Goal: Entertainment & Leisure: Browse casually

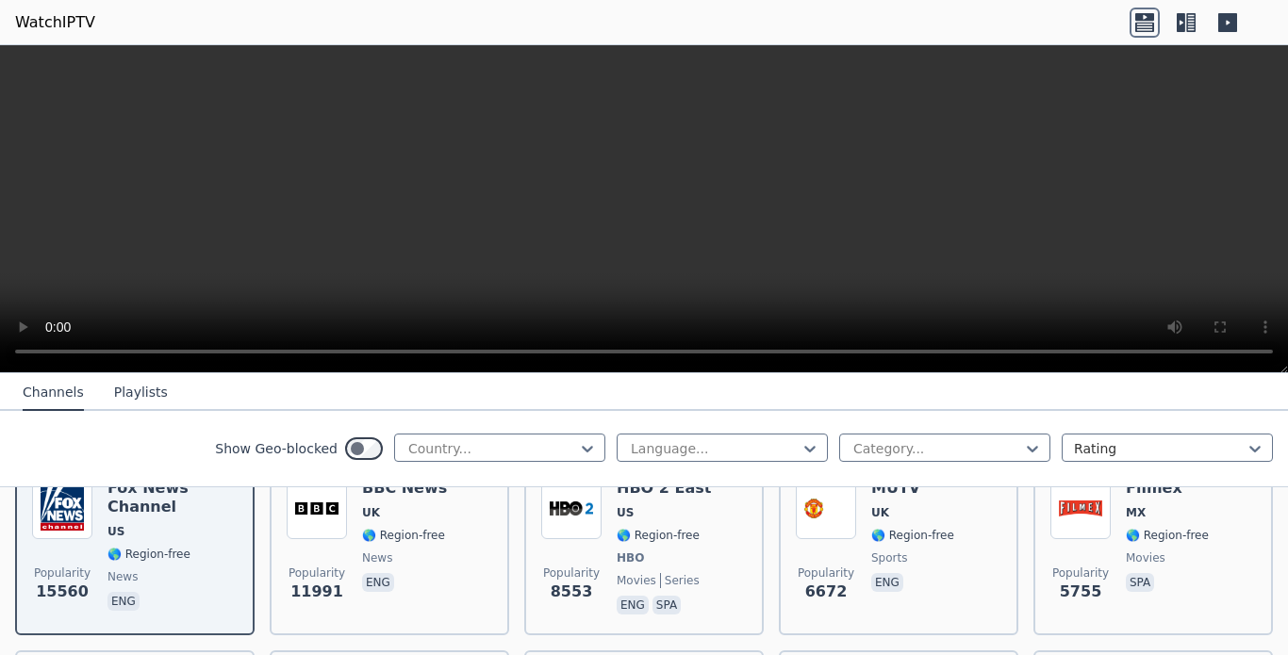
scroll to position [247, 0]
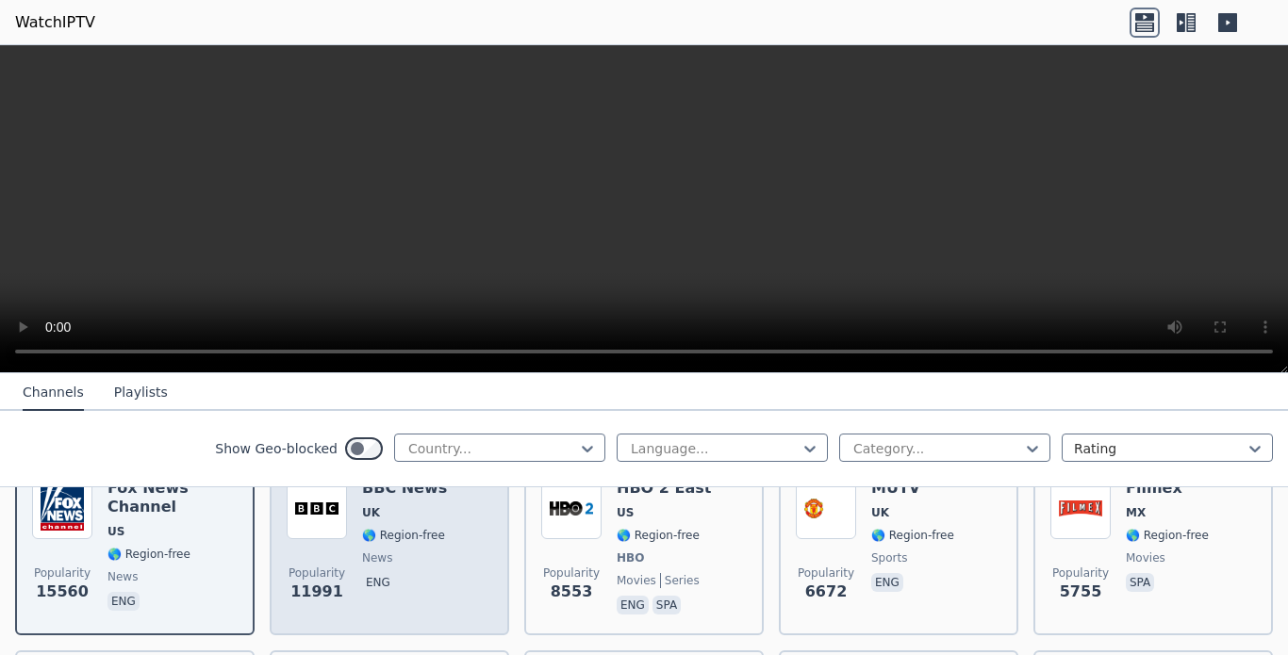
click at [356, 543] on div "Popularity 11991 BBC News UK 🌎 Region-free news eng" at bounding box center [390, 549] width 206 height 140
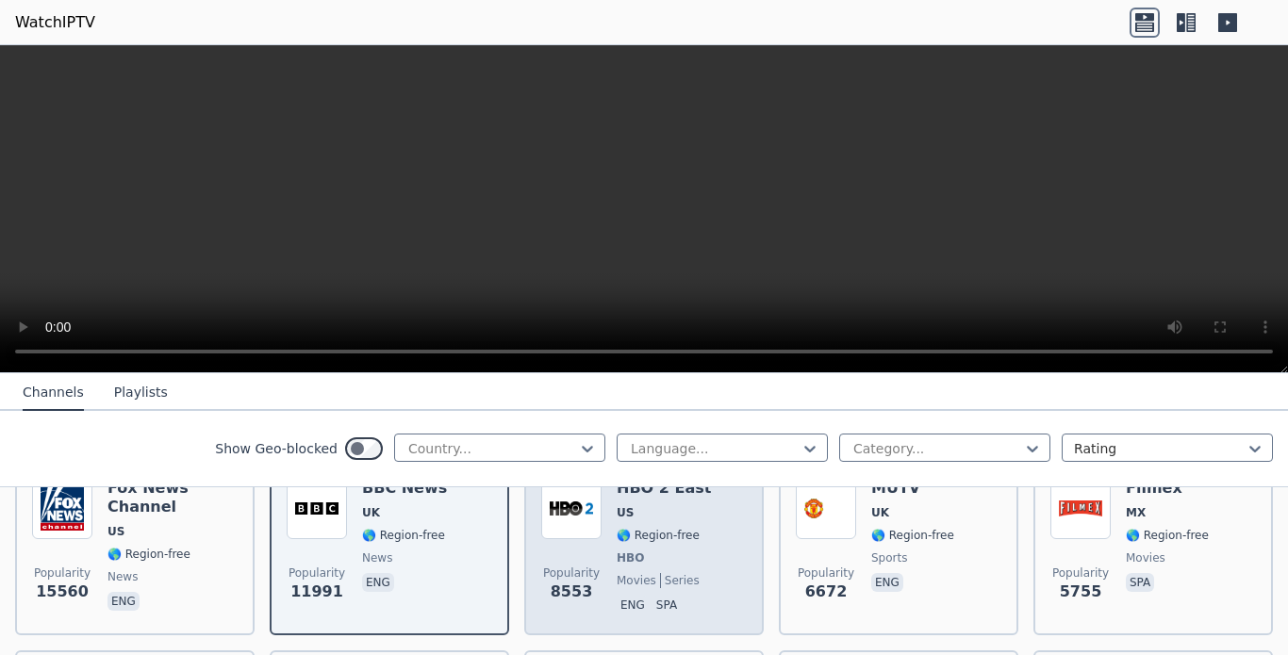
click at [630, 530] on div "HBO 2 East US 🌎 Region-free HBO movies series eng spa" at bounding box center [664, 549] width 94 height 140
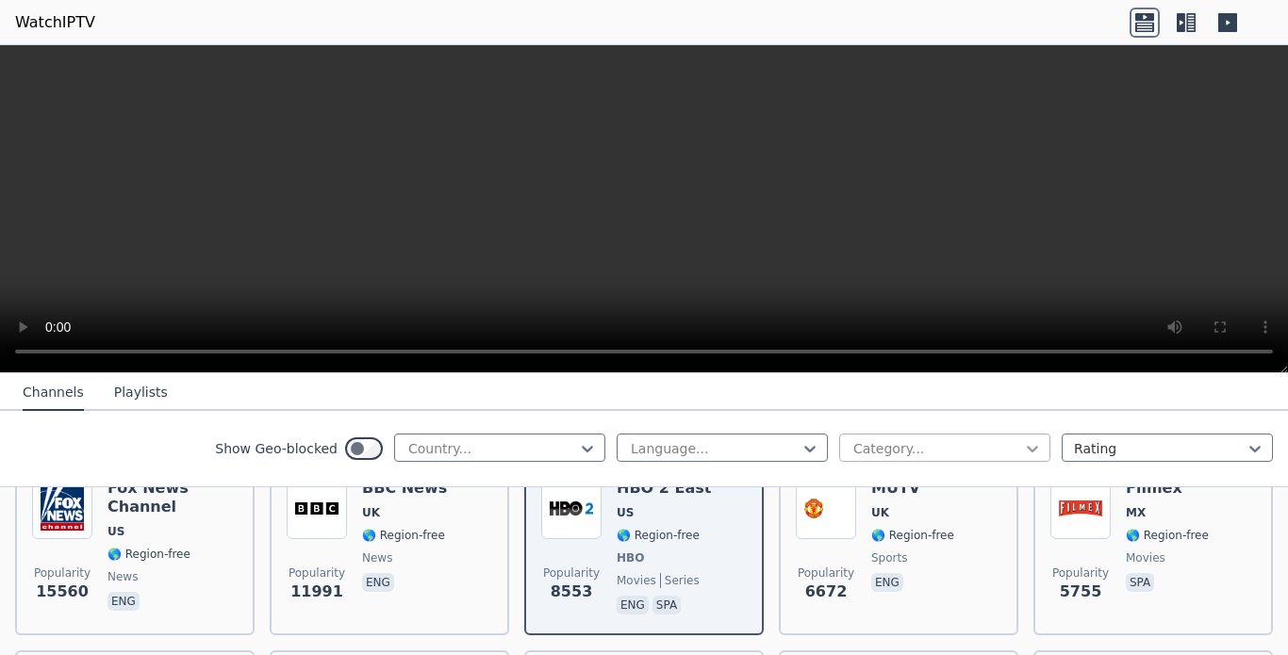
click at [1027, 453] on icon at bounding box center [1032, 449] width 11 height 7
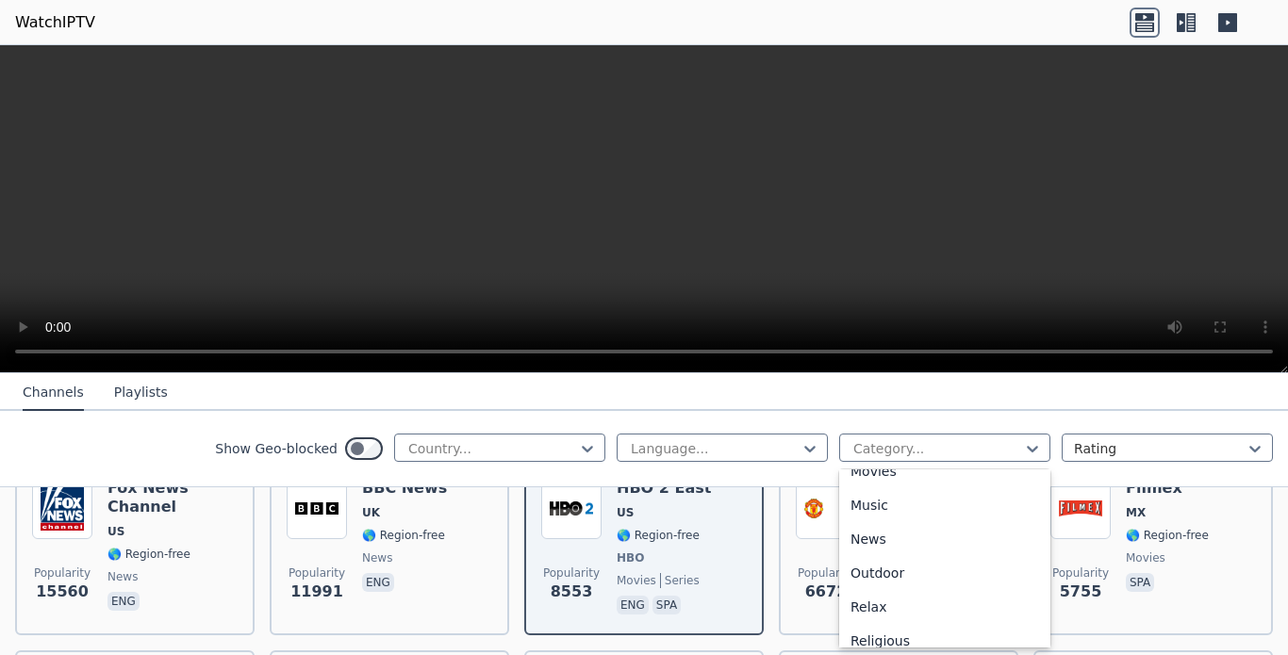
scroll to position [566, 0]
click at [865, 485] on div "Music" at bounding box center [944, 468] width 211 height 34
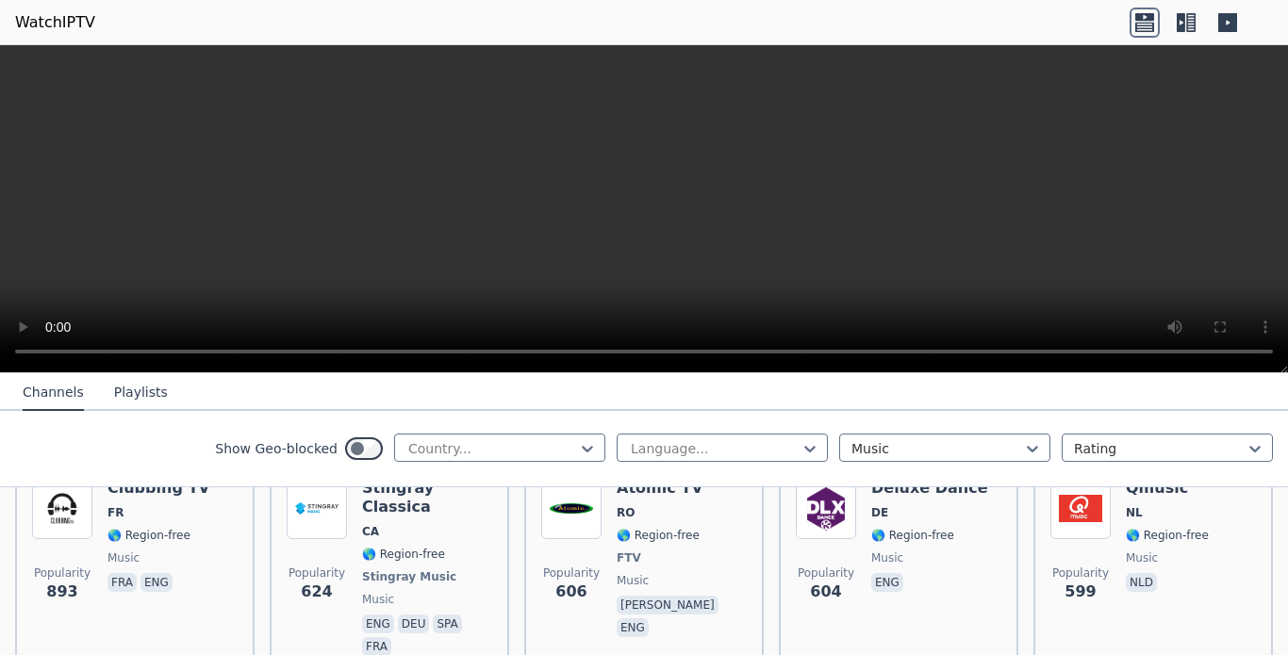
scroll to position [530, 0]
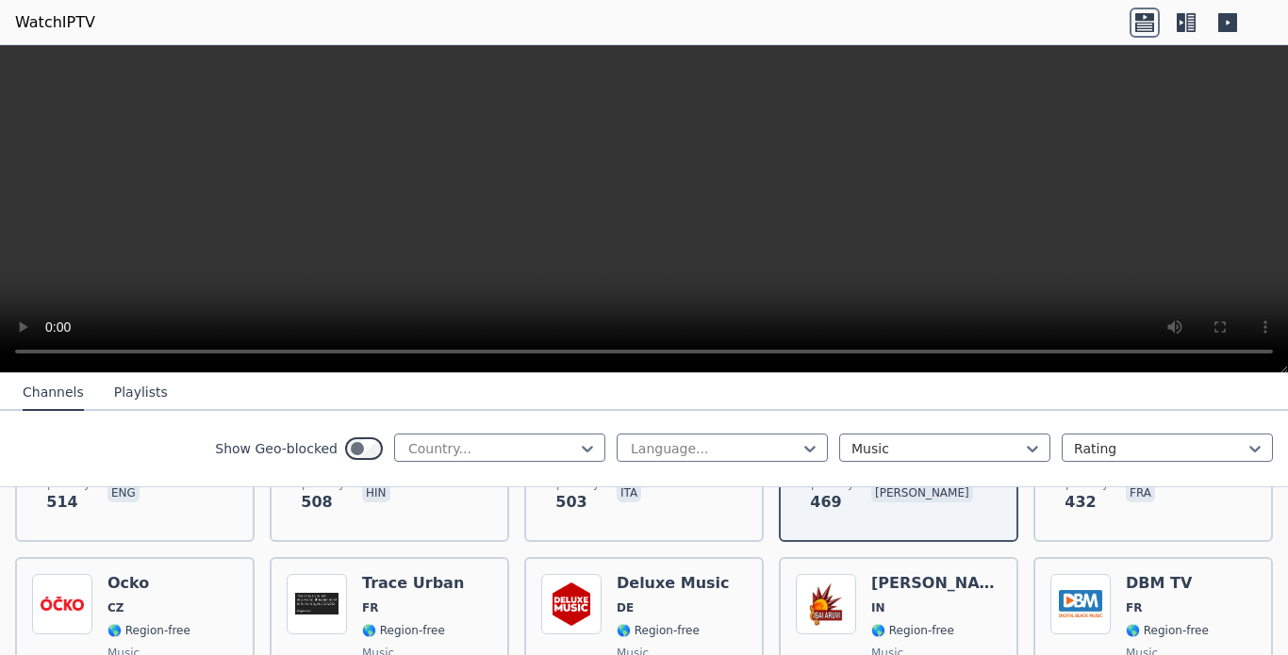
scroll to position [875, 0]
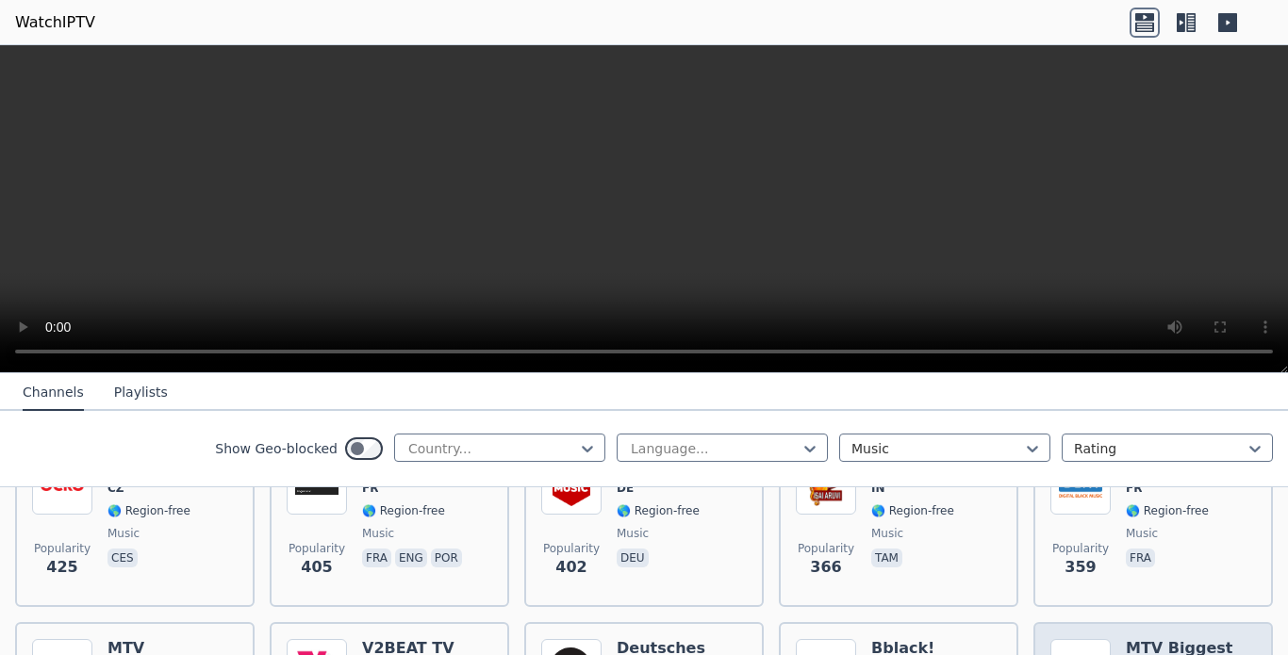
click at [1148, 639] on h6 "MTV Biggest Pop" at bounding box center [1191, 658] width 130 height 38
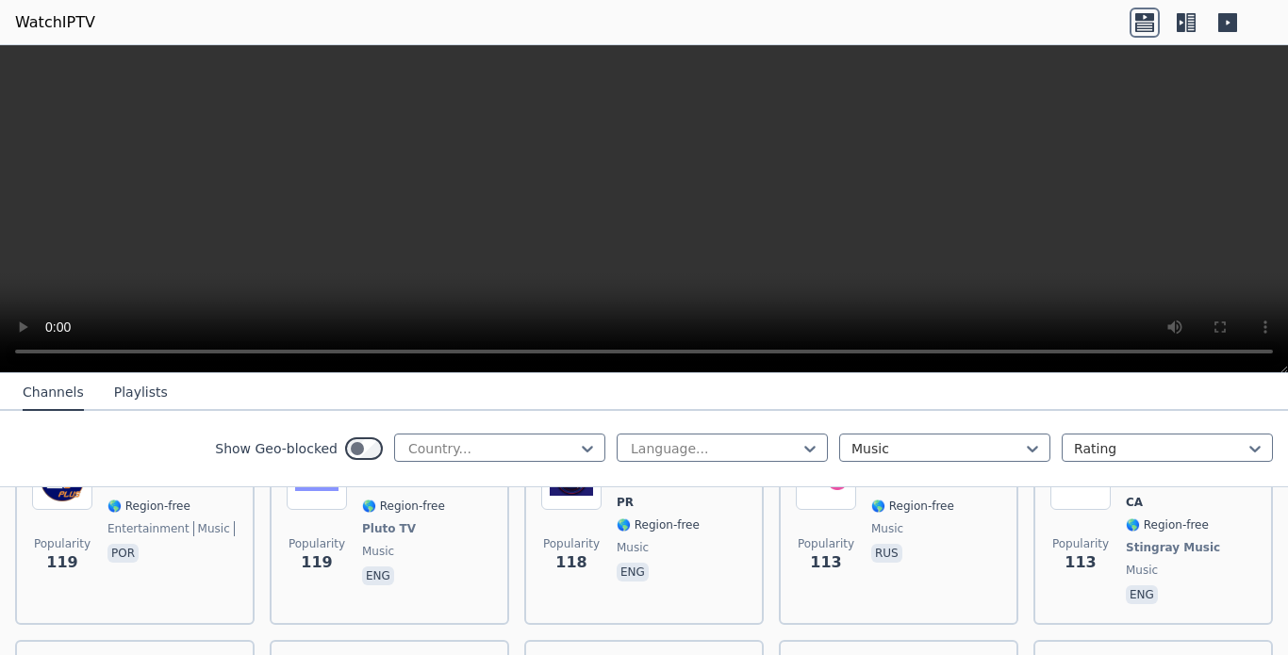
scroll to position [3094, 0]
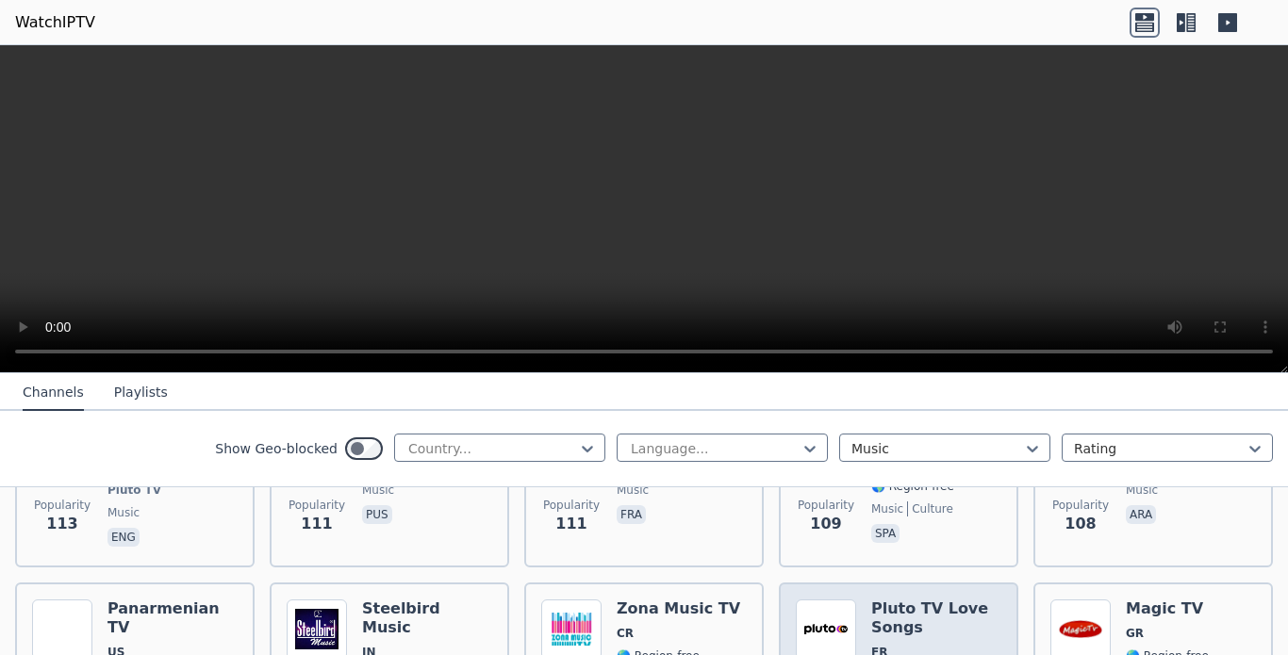
click at [903, 600] on h6 "Pluto TV Love Songs" at bounding box center [936, 619] width 130 height 38
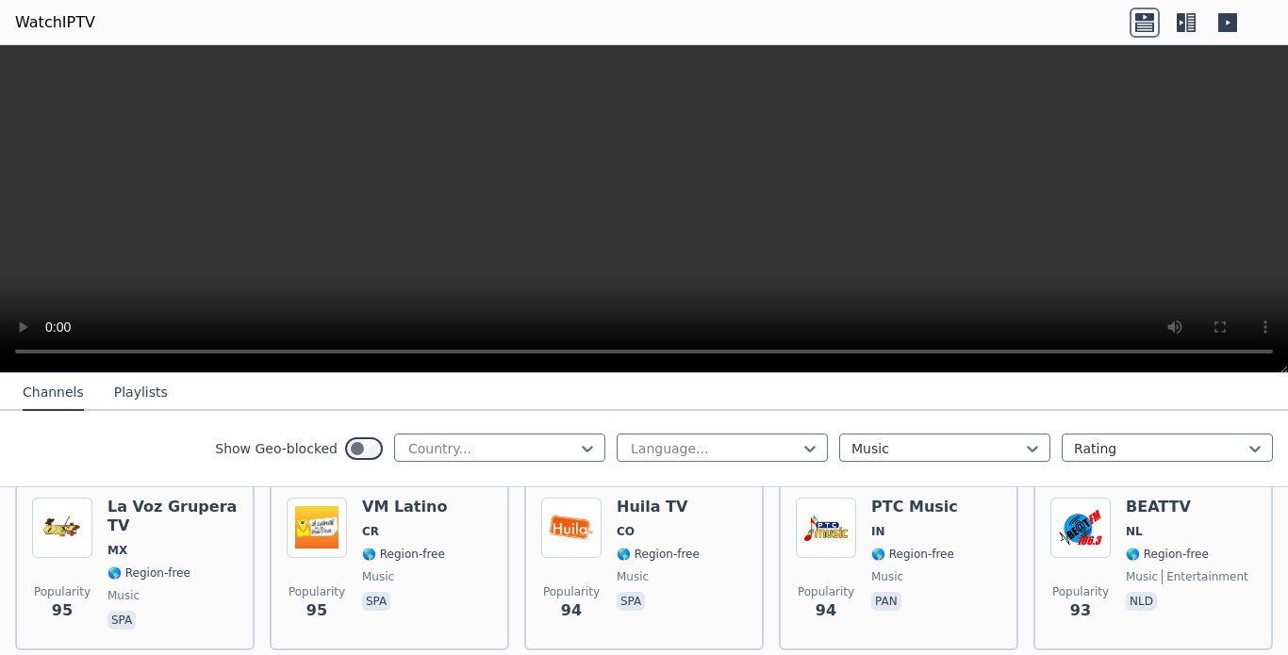
scroll to position [3834, 0]
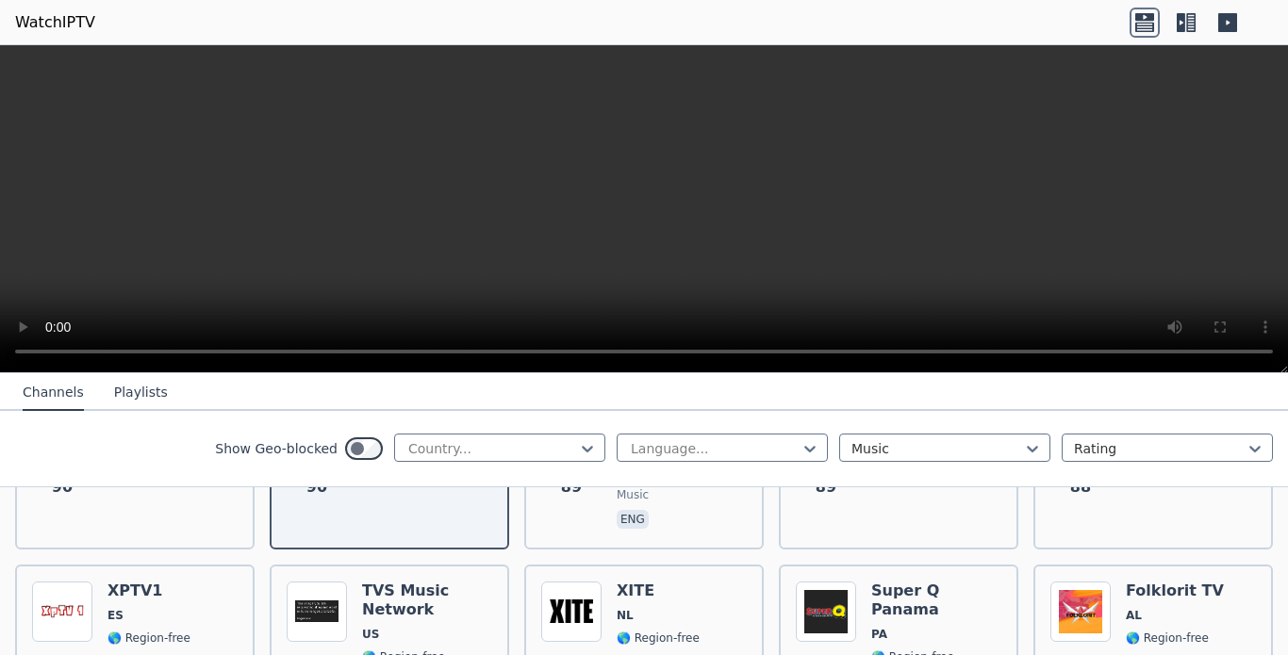
scroll to position [4328, 0]
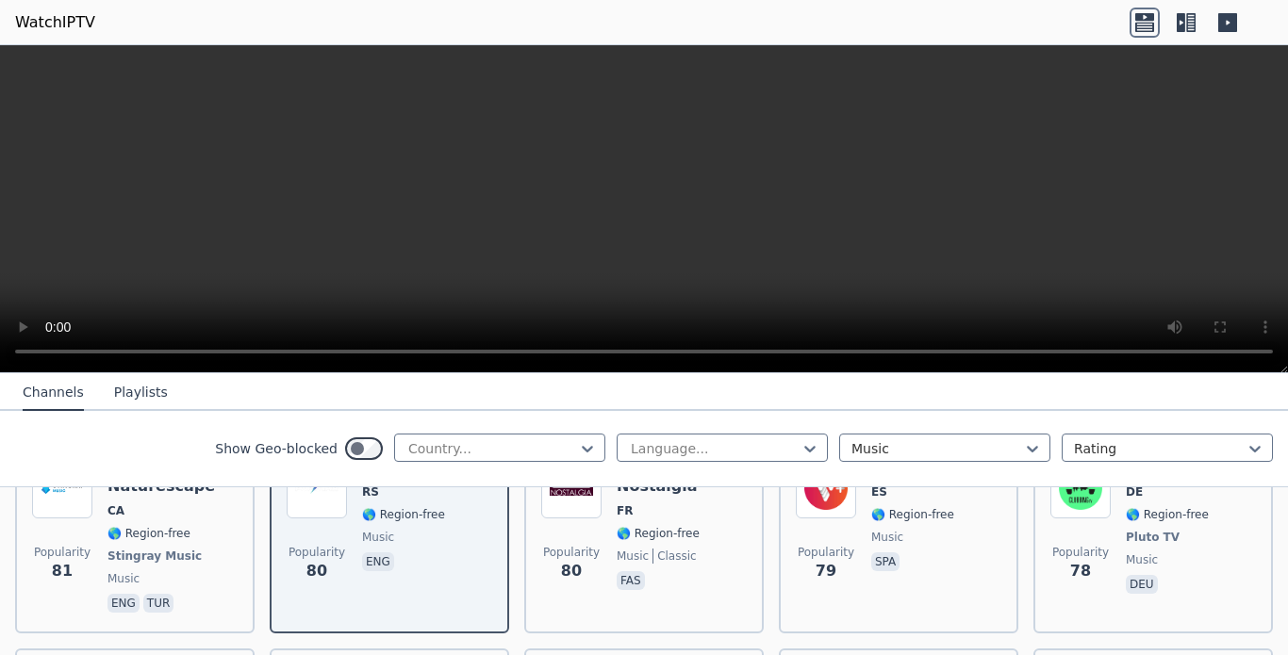
scroll to position [4821, 0]
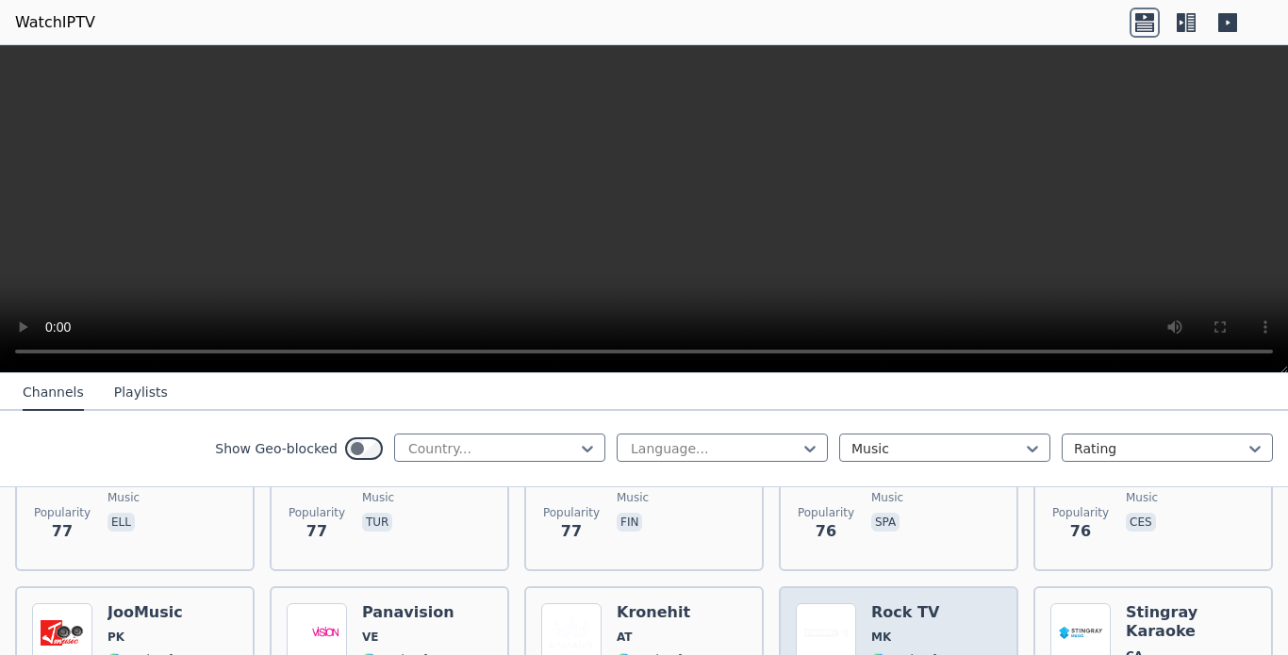
click at [897, 630] on span "MK" at bounding box center [912, 637] width 83 height 15
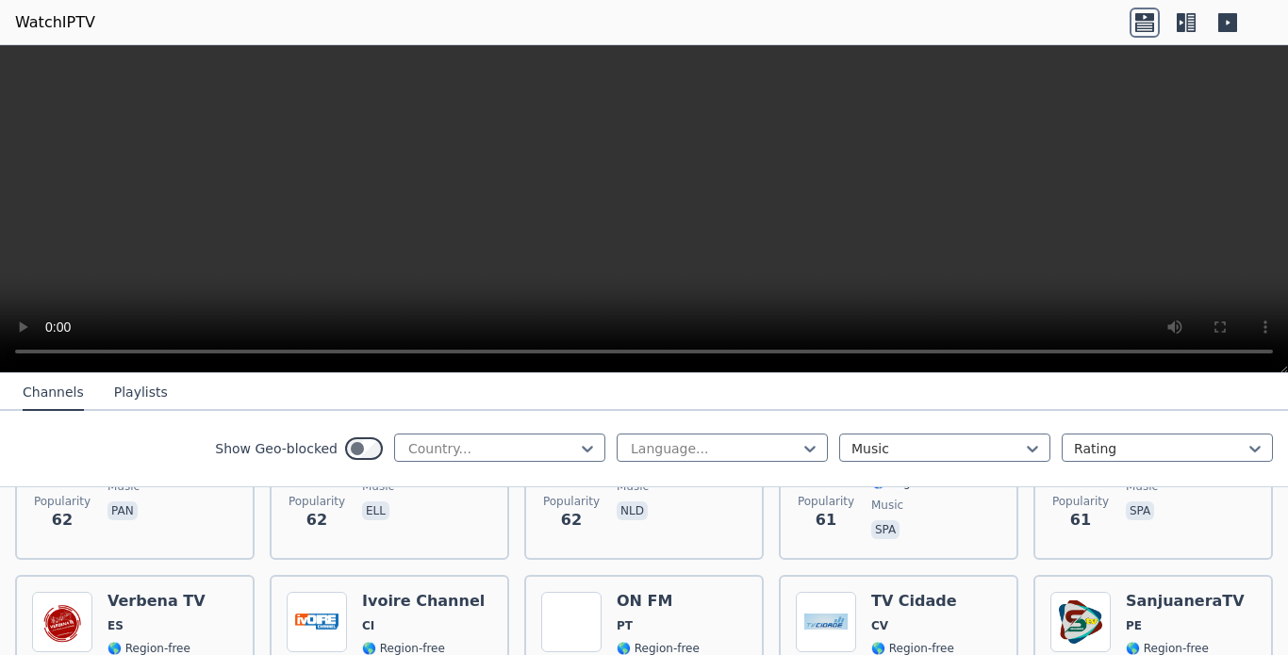
scroll to position [6301, 0]
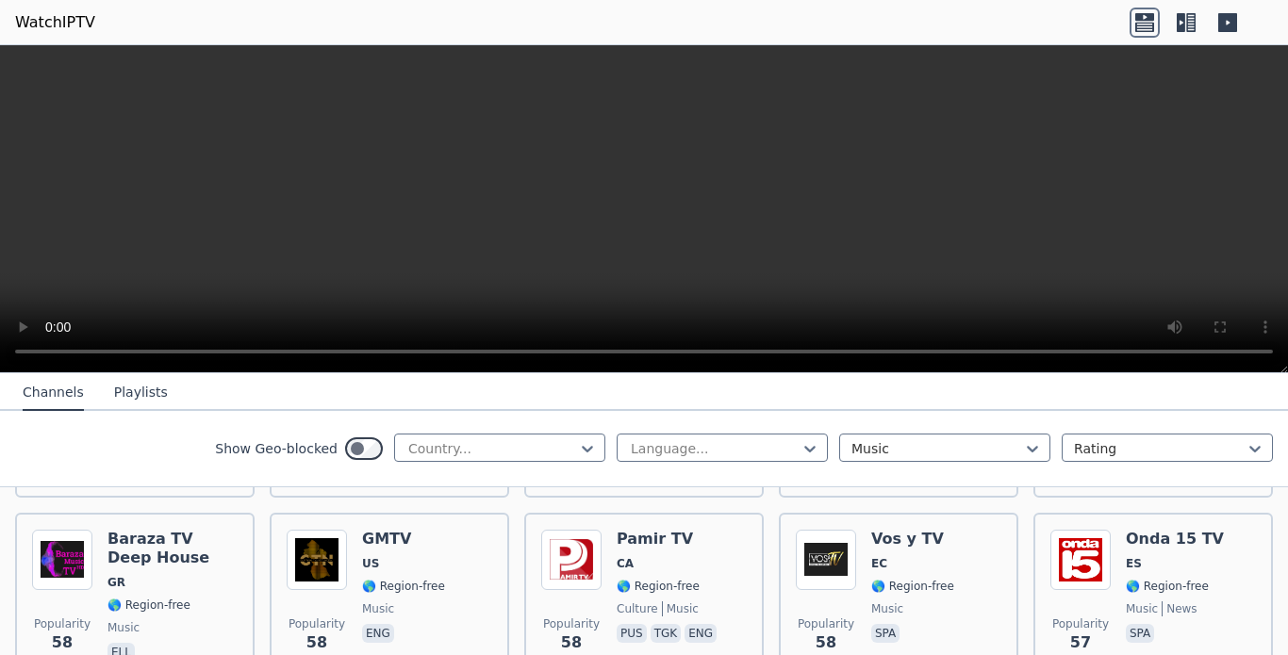
click at [1027, 453] on icon at bounding box center [1032, 449] width 11 height 7
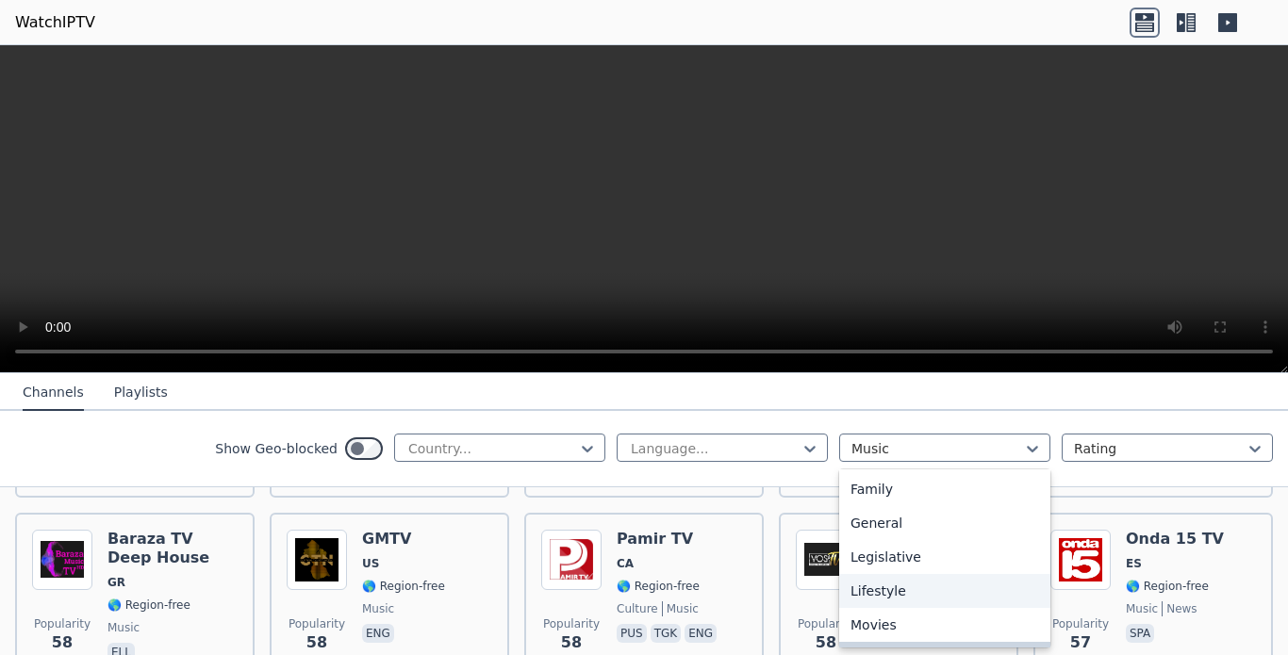
scroll to position [469, 0]
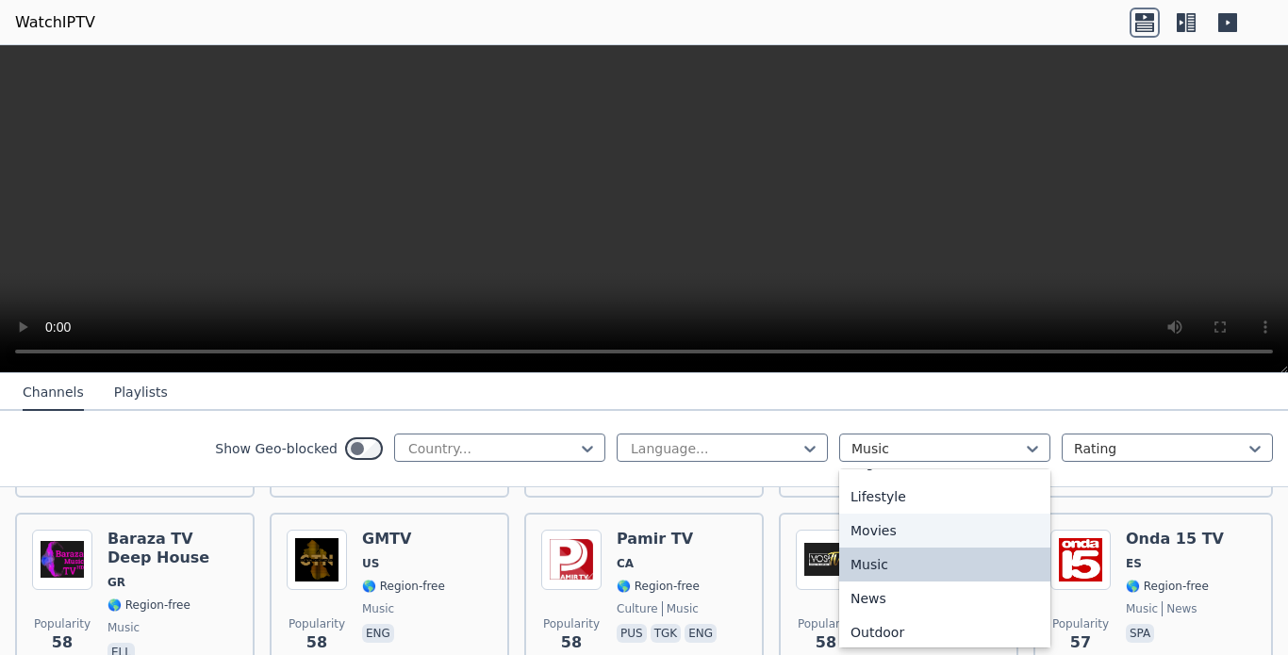
click at [884, 548] on div "Movies" at bounding box center [944, 531] width 211 height 34
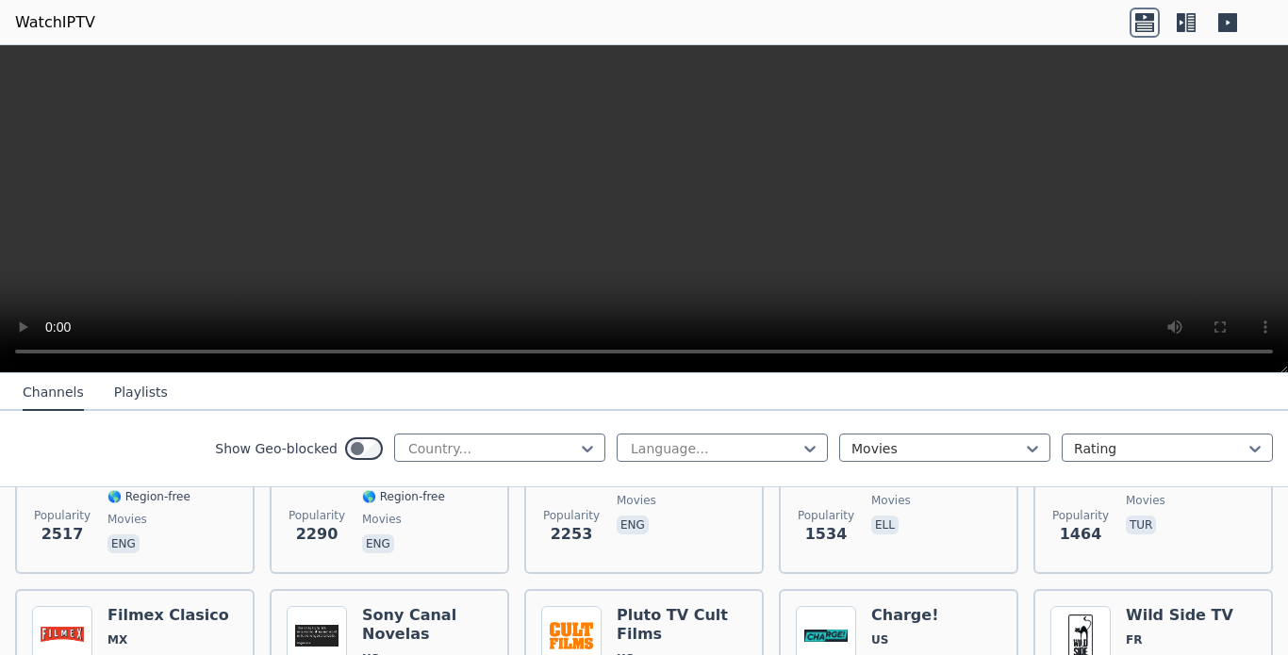
scroll to position [739, 0]
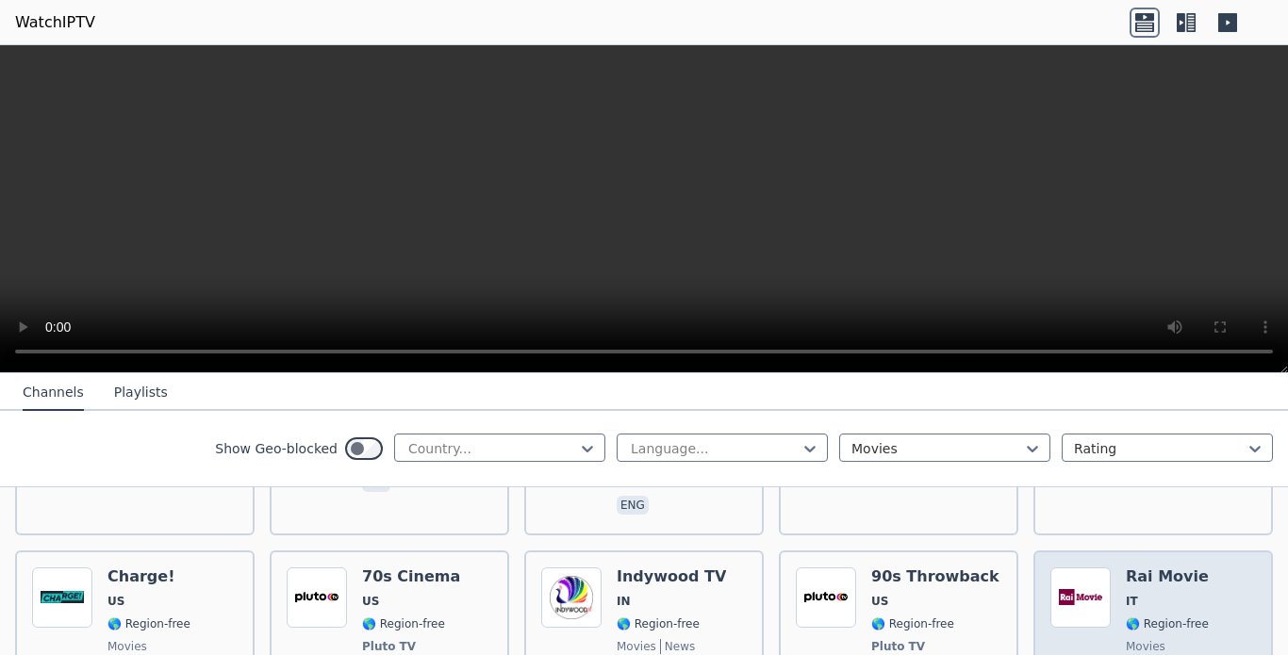
click at [1142, 568] on h6 "Rai Movie" at bounding box center [1167, 577] width 83 height 19
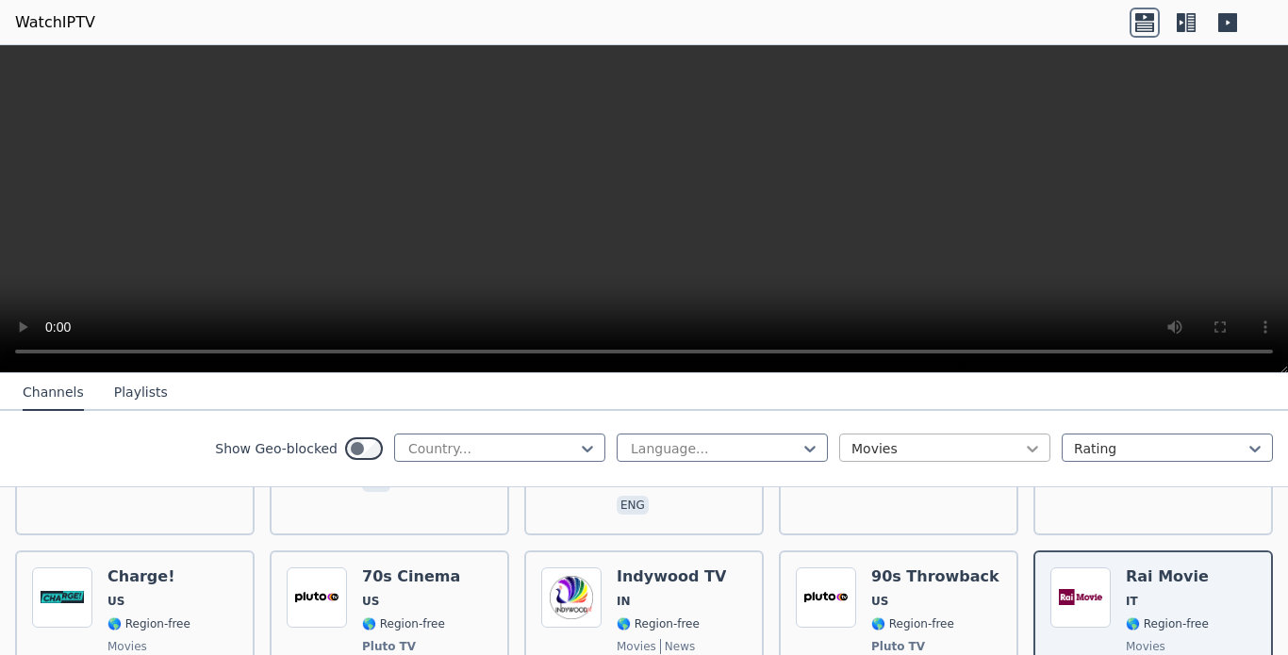
click at [1023, 453] on icon at bounding box center [1032, 448] width 19 height 19
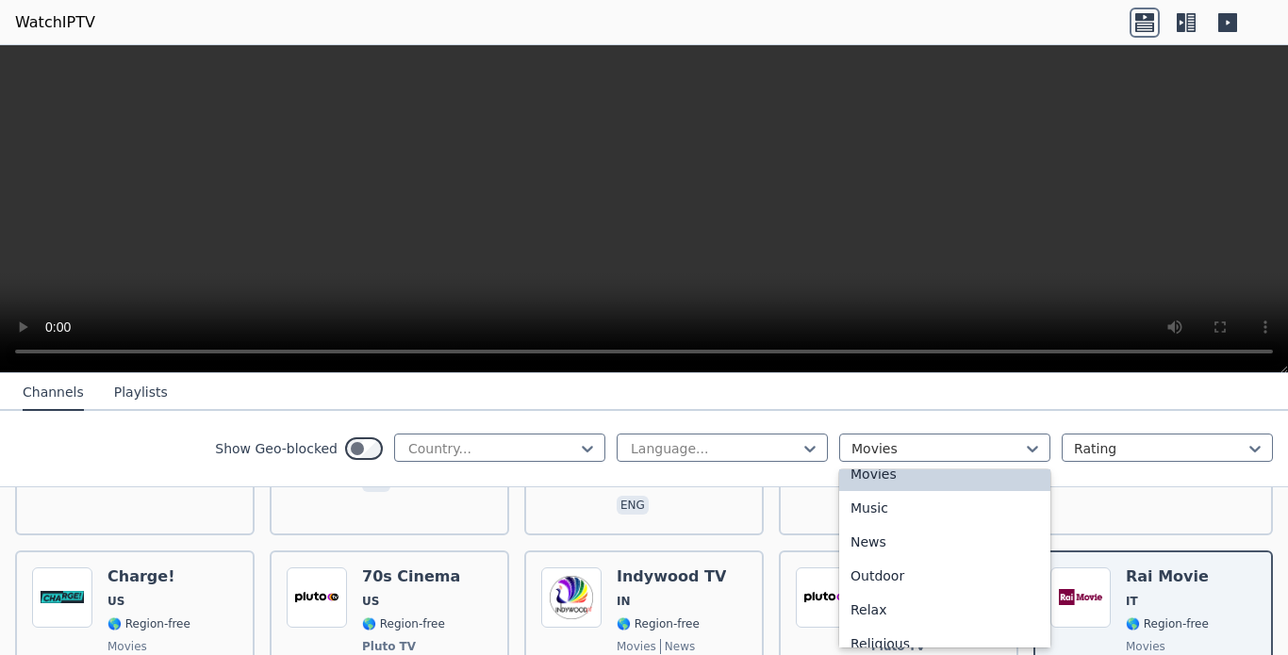
scroll to position [619, 0]
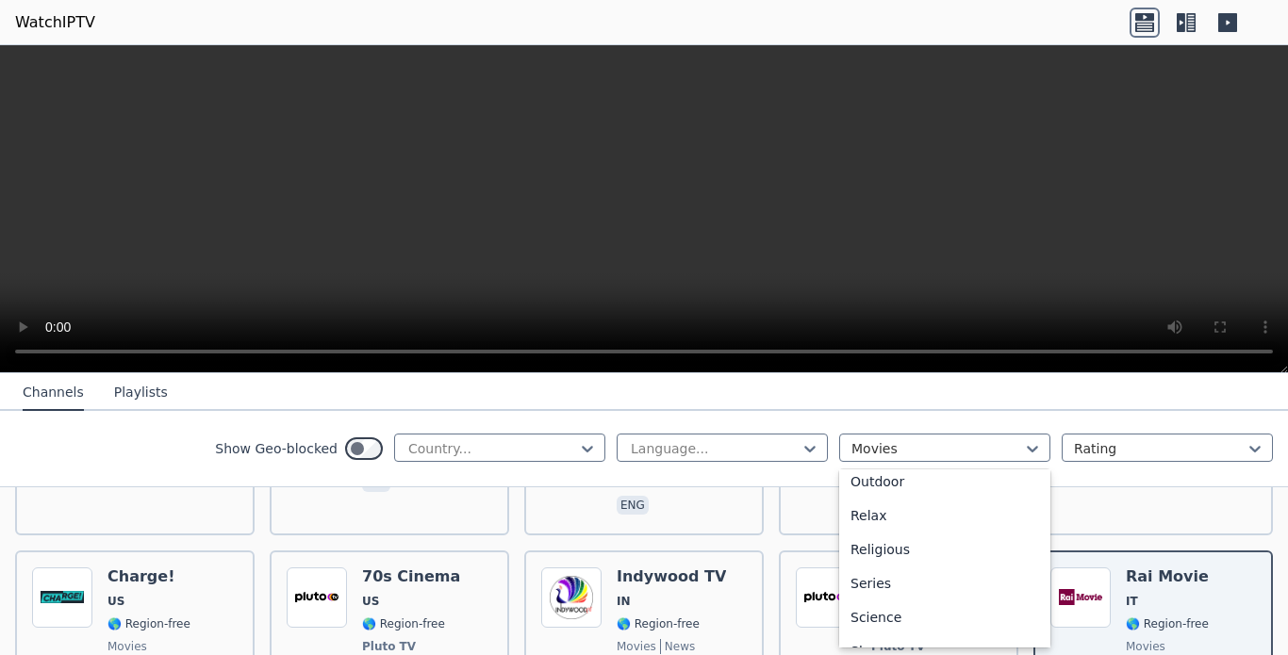
click at [897, 465] on div "News" at bounding box center [944, 448] width 211 height 34
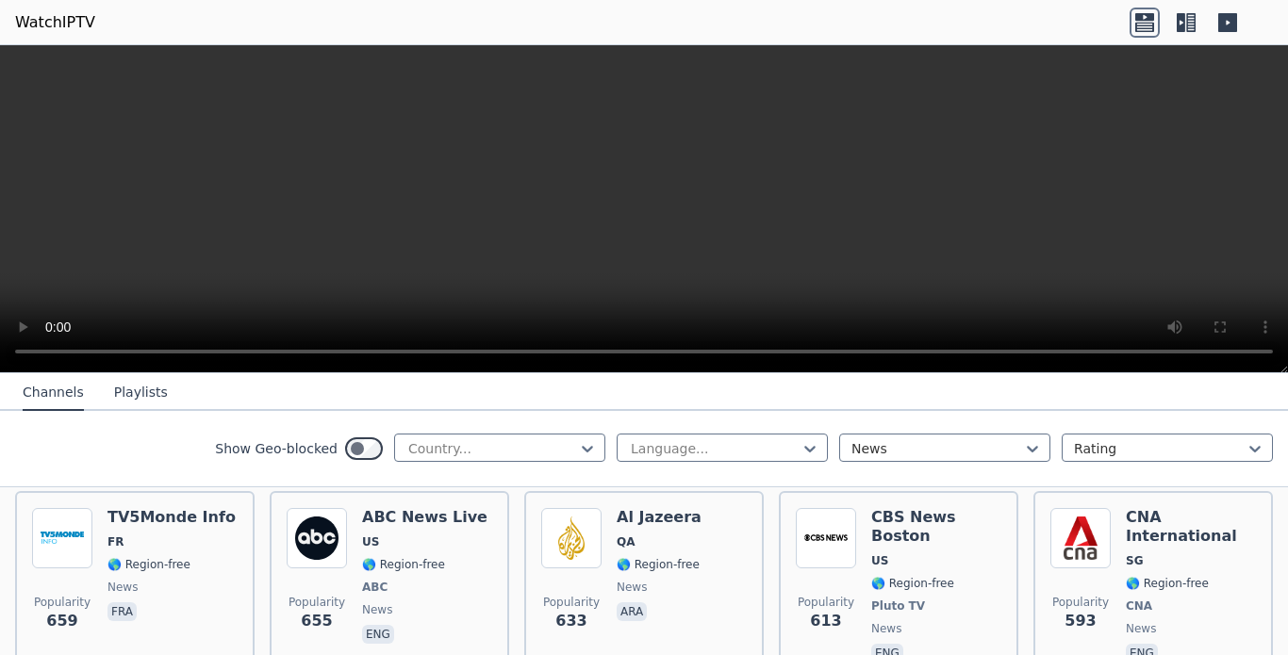
scroll to position [1233, 0]
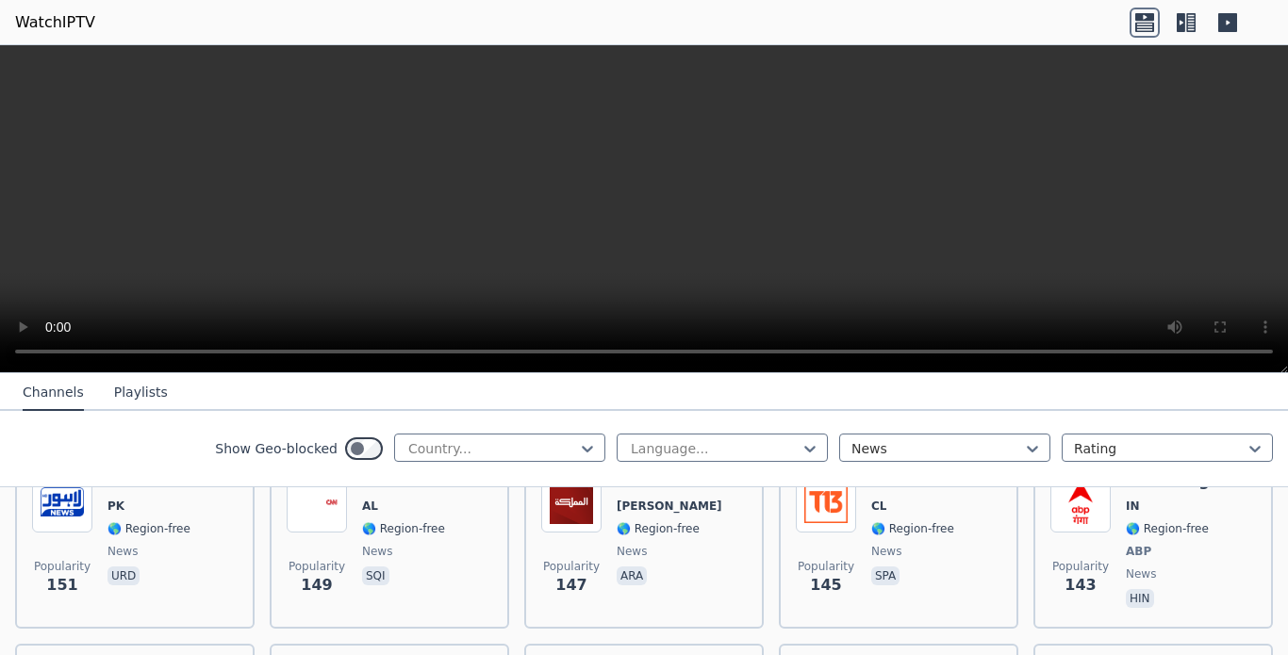
scroll to position [3453, 0]
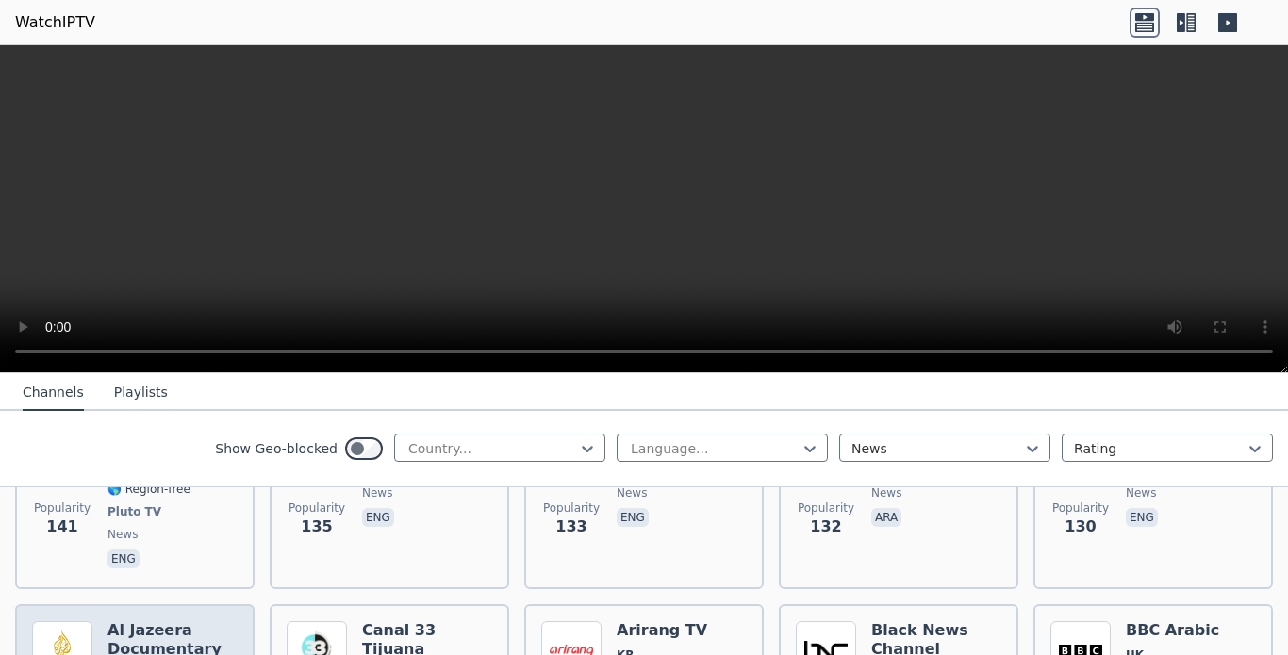
click at [128, 621] on h6 "Al Jazeera Documentary" at bounding box center [172, 640] width 130 height 38
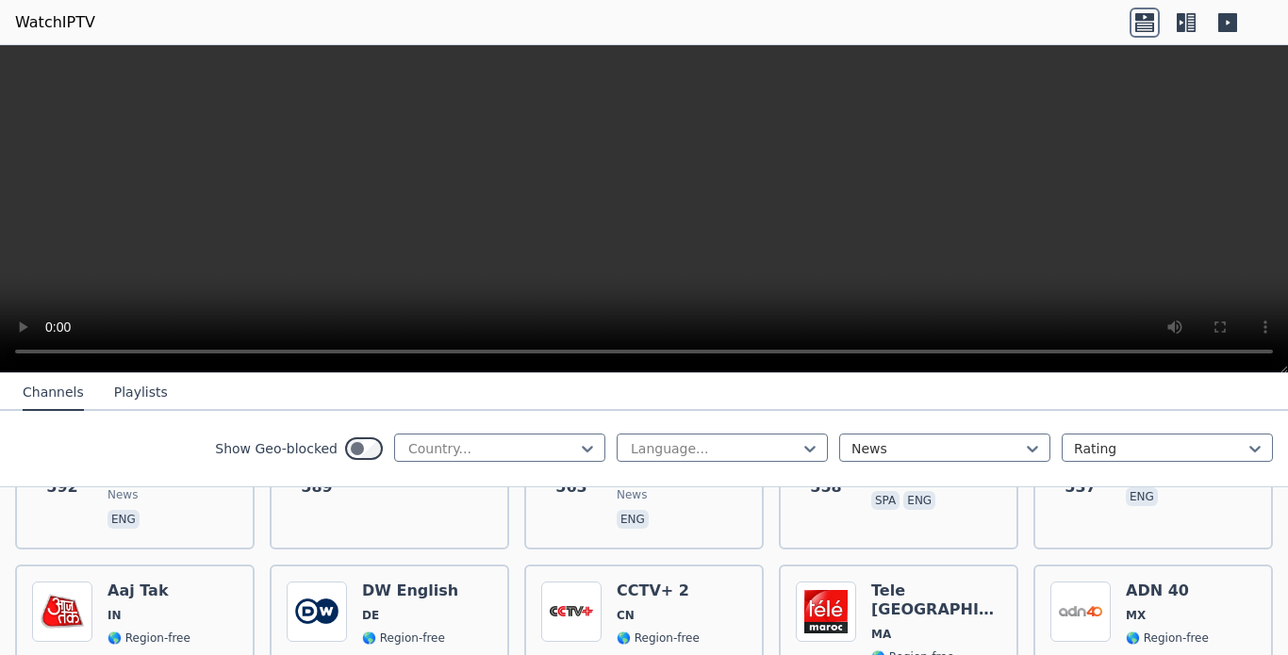
scroll to position [898, 0]
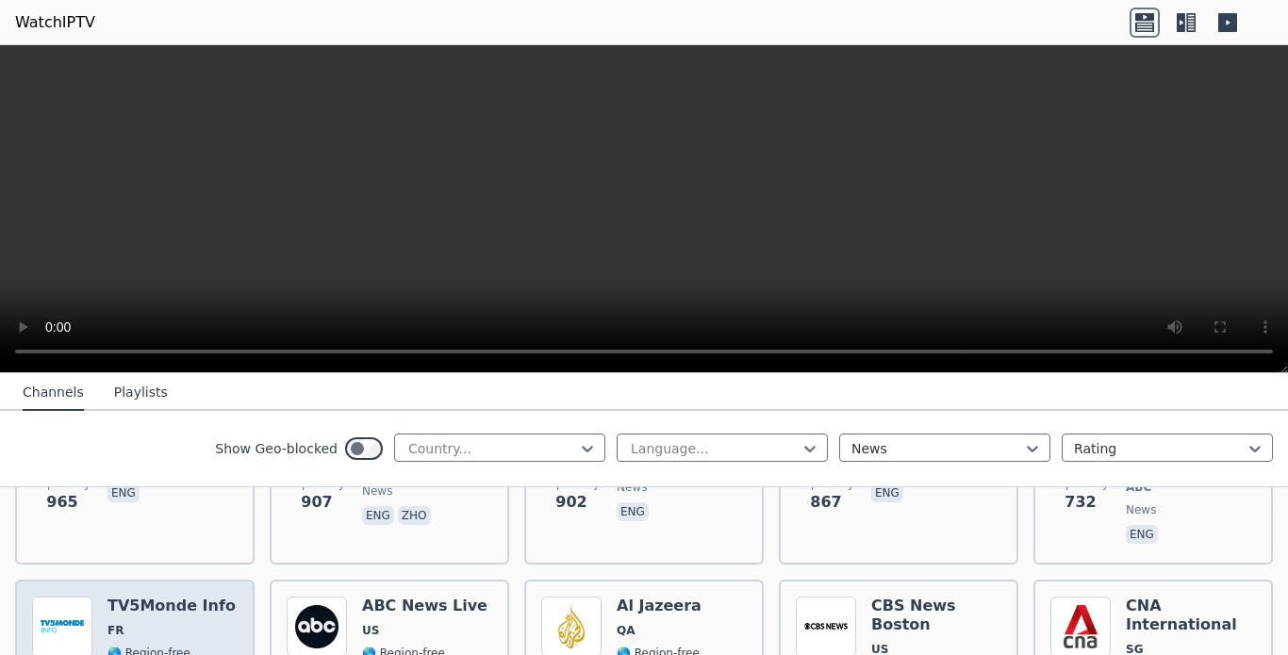
click at [145, 597] on h6 "TV5Monde Info" at bounding box center [171, 606] width 128 height 19
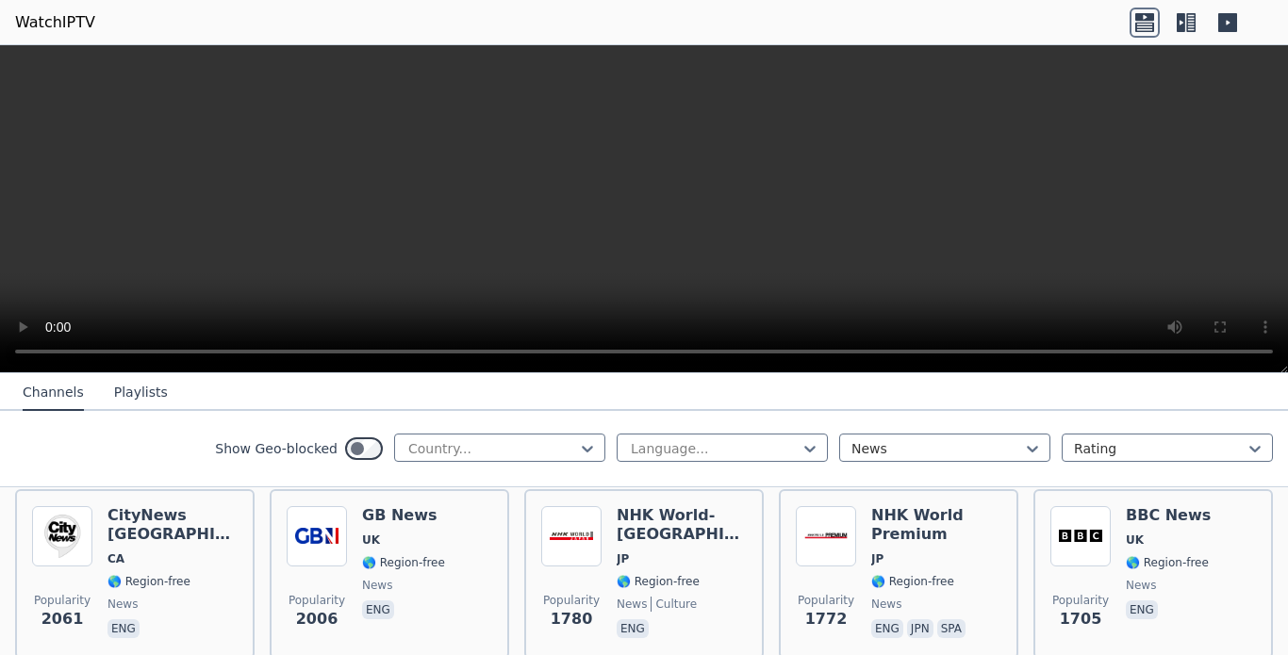
scroll to position [370, 0]
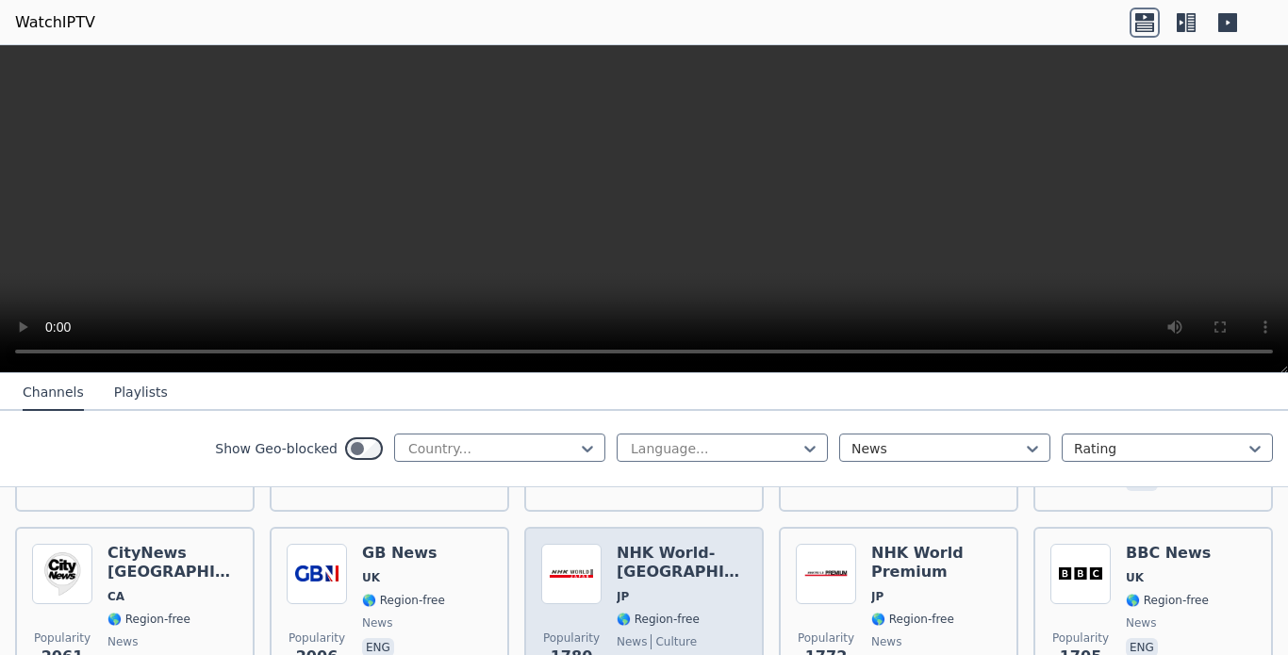
click at [662, 550] on div "NHK World-[GEOGRAPHIC_DATA] JP 🌎 Region-free news culture eng" at bounding box center [682, 612] width 130 height 136
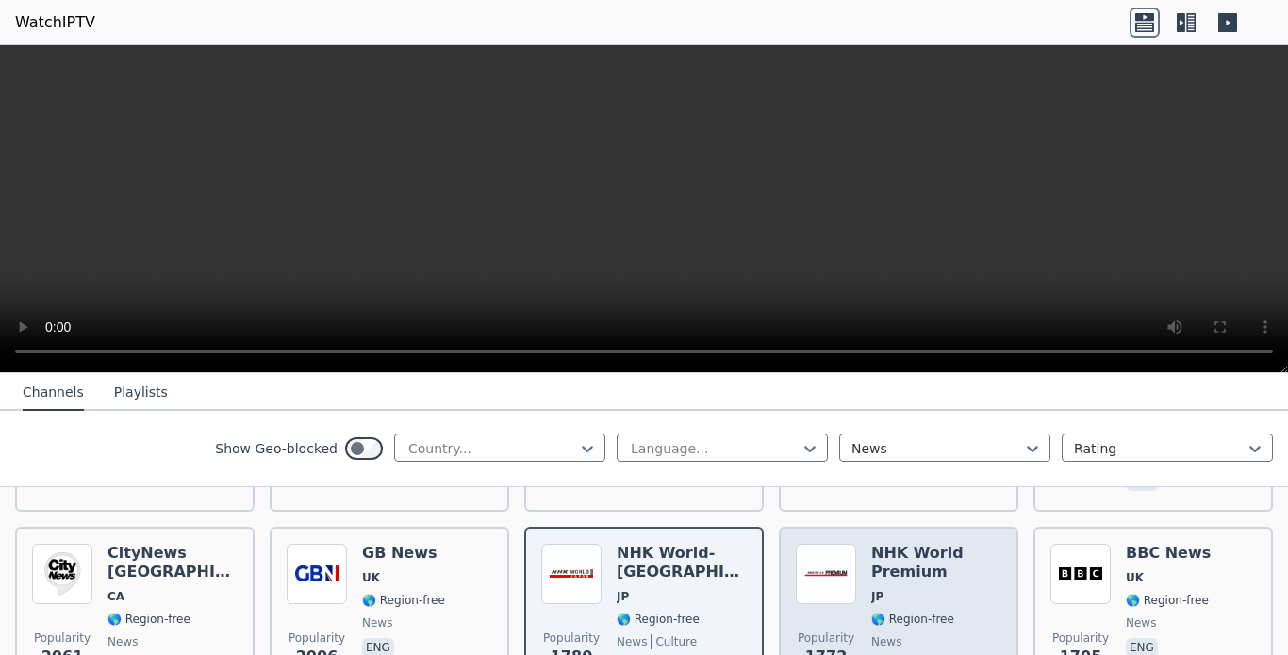
click at [891, 551] on h6 "NHK World Premium" at bounding box center [936, 563] width 130 height 38
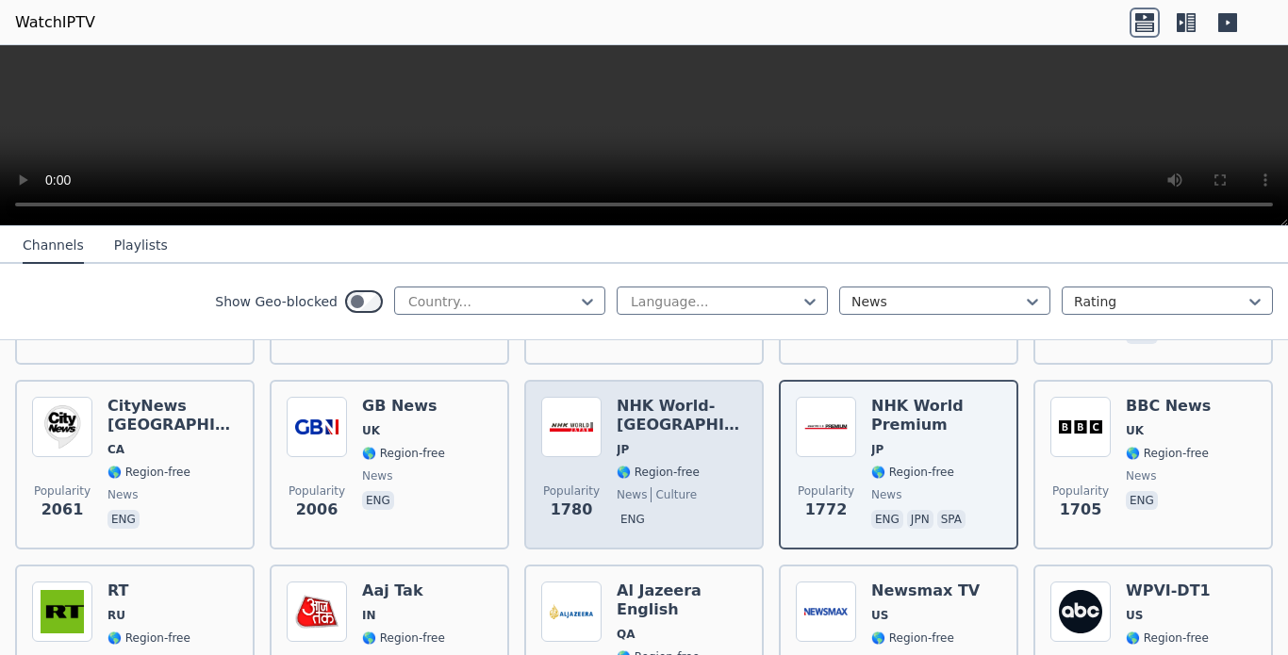
click at [657, 487] on span "culture" at bounding box center [673, 494] width 46 height 15
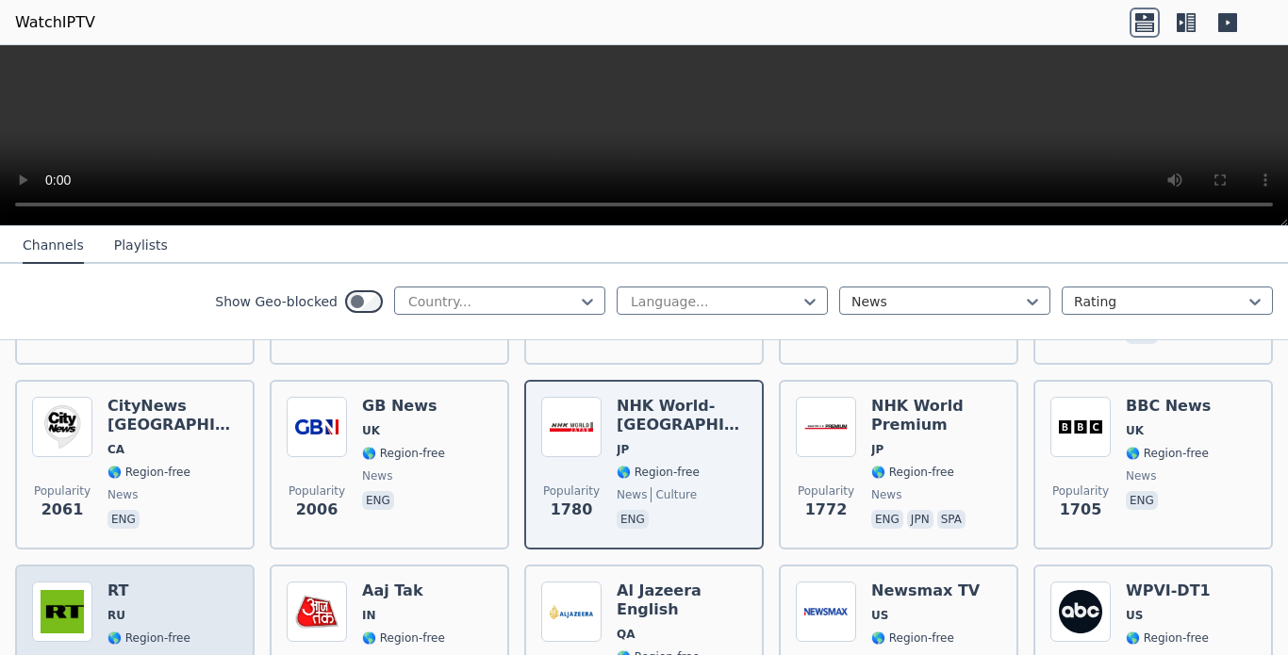
click at [125, 608] on span "RU" at bounding box center [148, 615] width 83 height 15
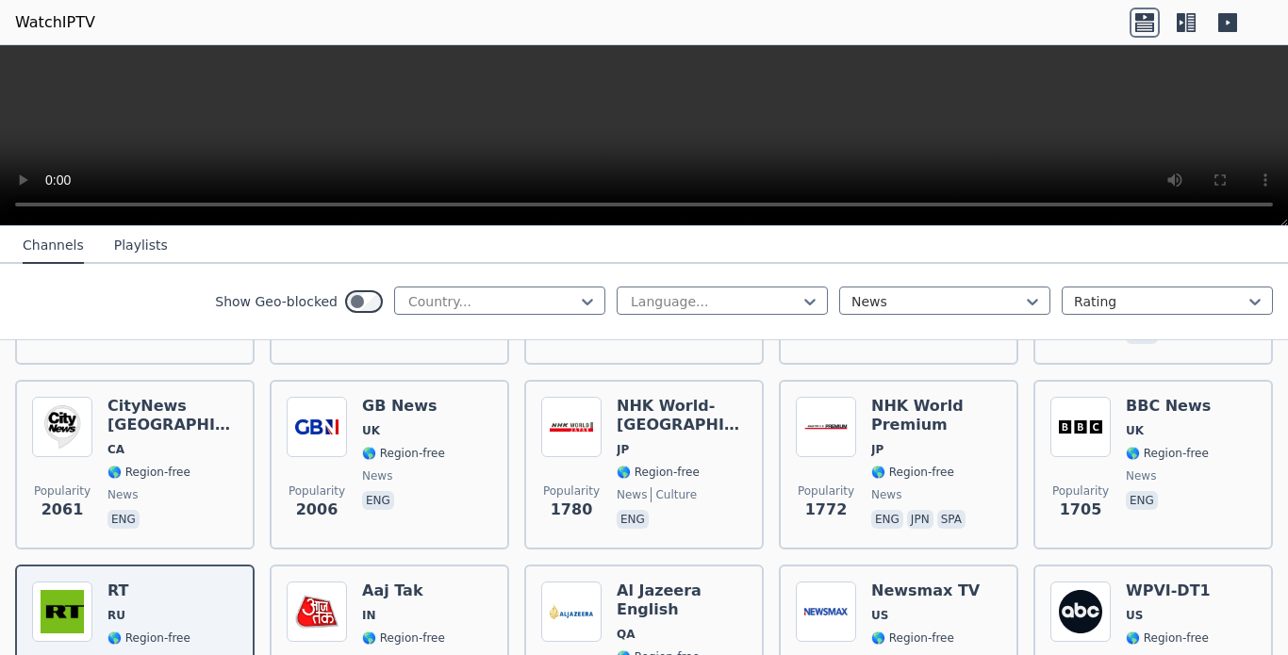
scroll to position [295, 0]
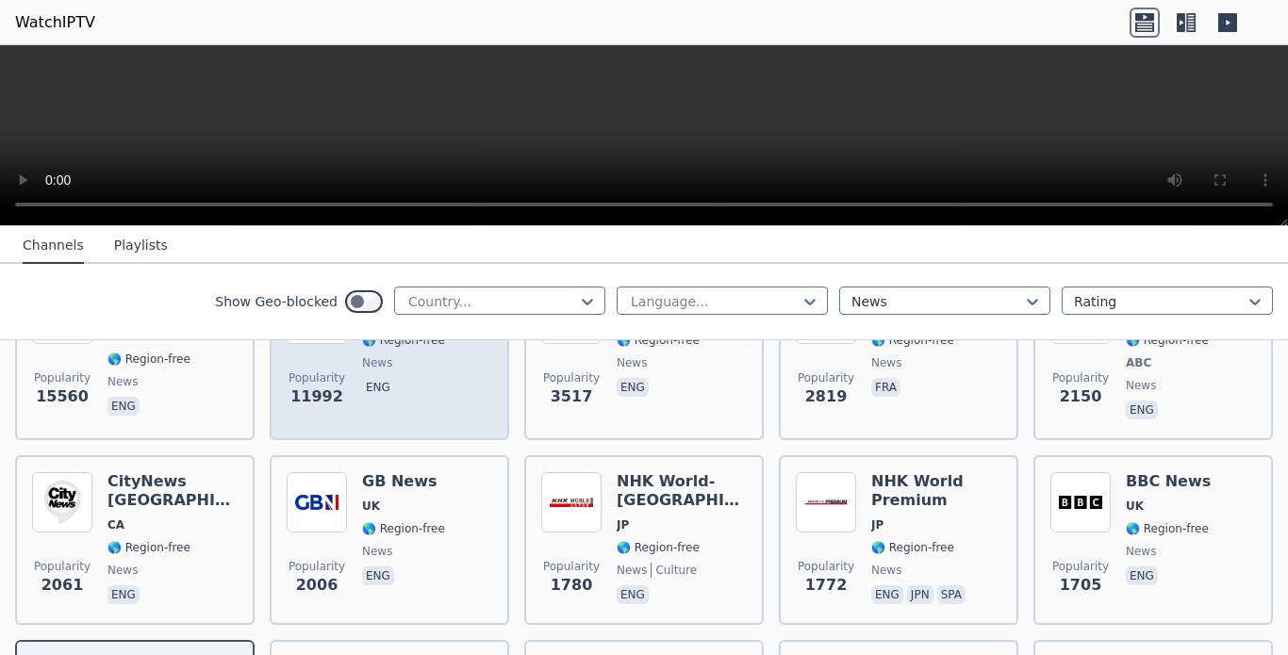
click at [1148, 499] on span "UK" at bounding box center [1168, 506] width 85 height 15
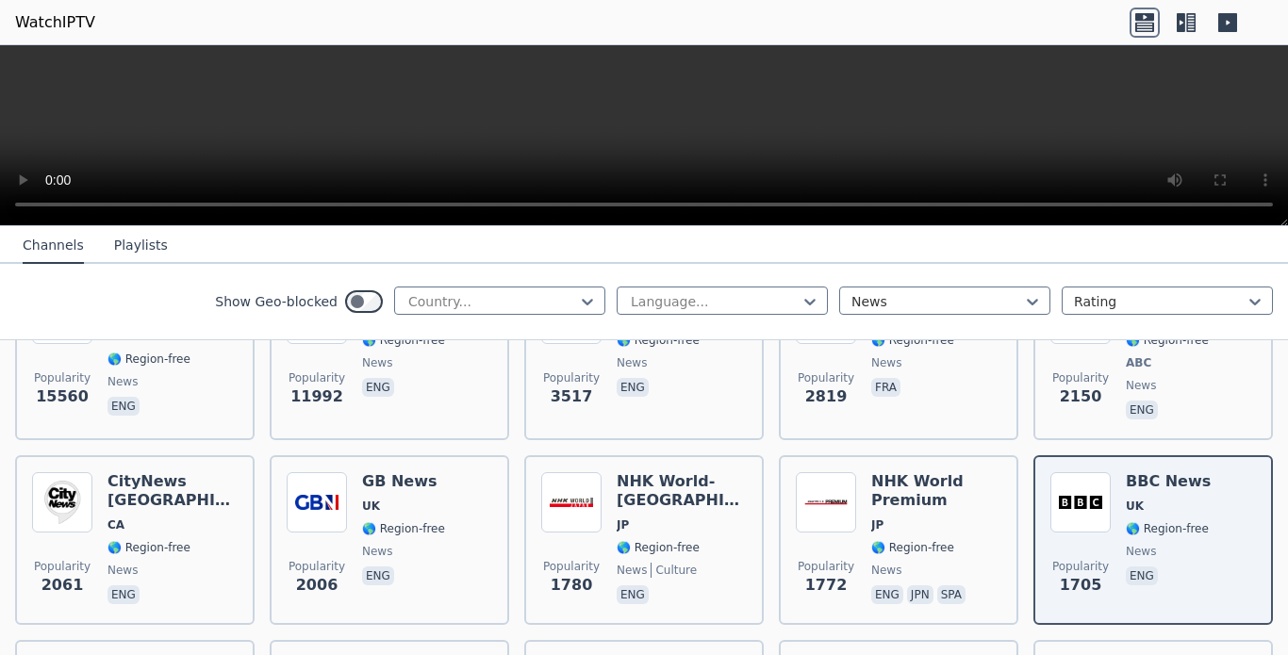
scroll to position [670, 0]
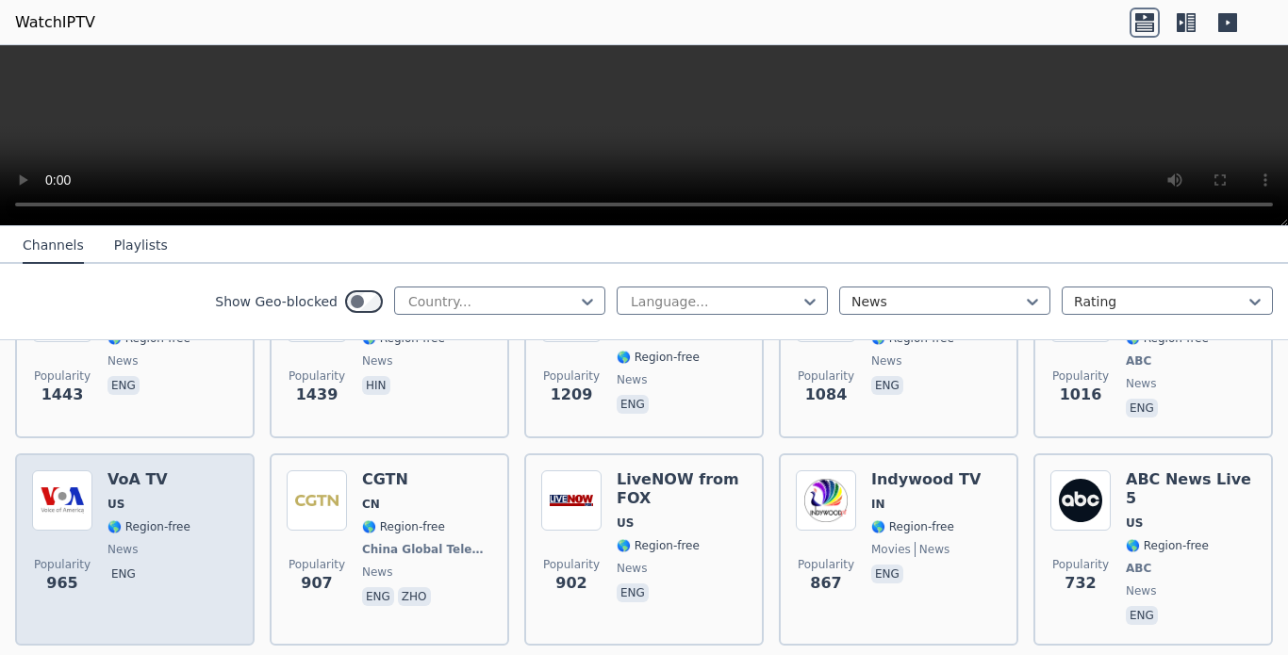
click at [121, 497] on span "US" at bounding box center [115, 504] width 17 height 15
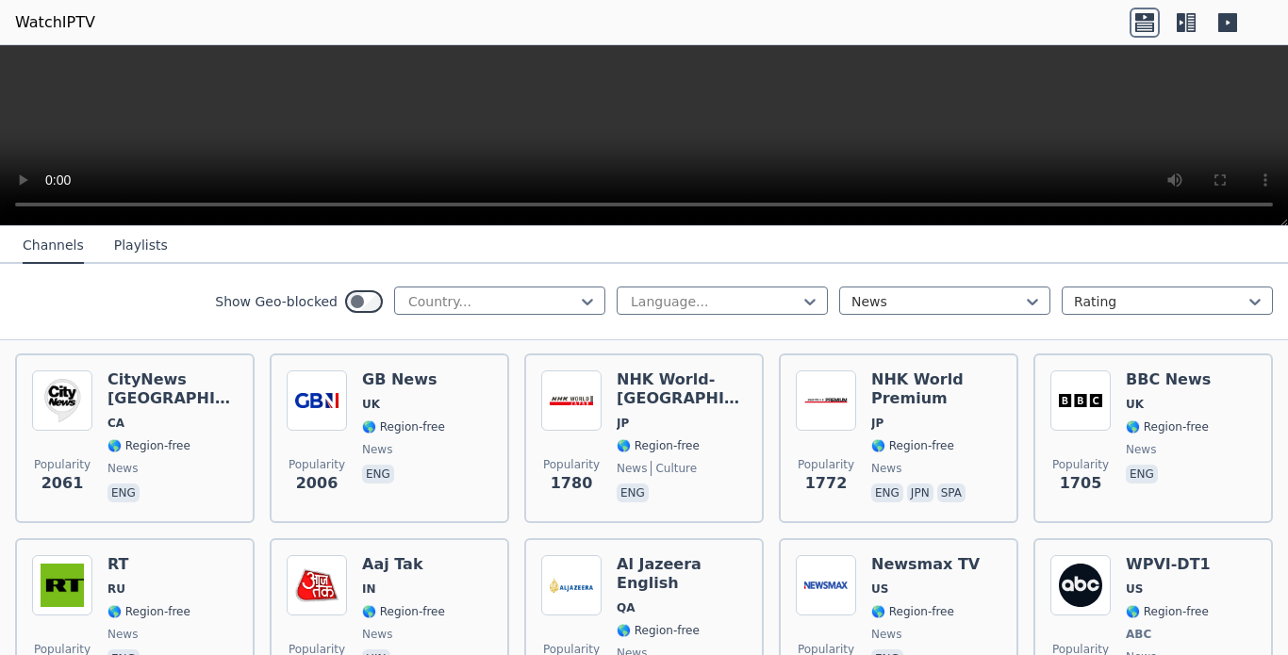
scroll to position [369, 0]
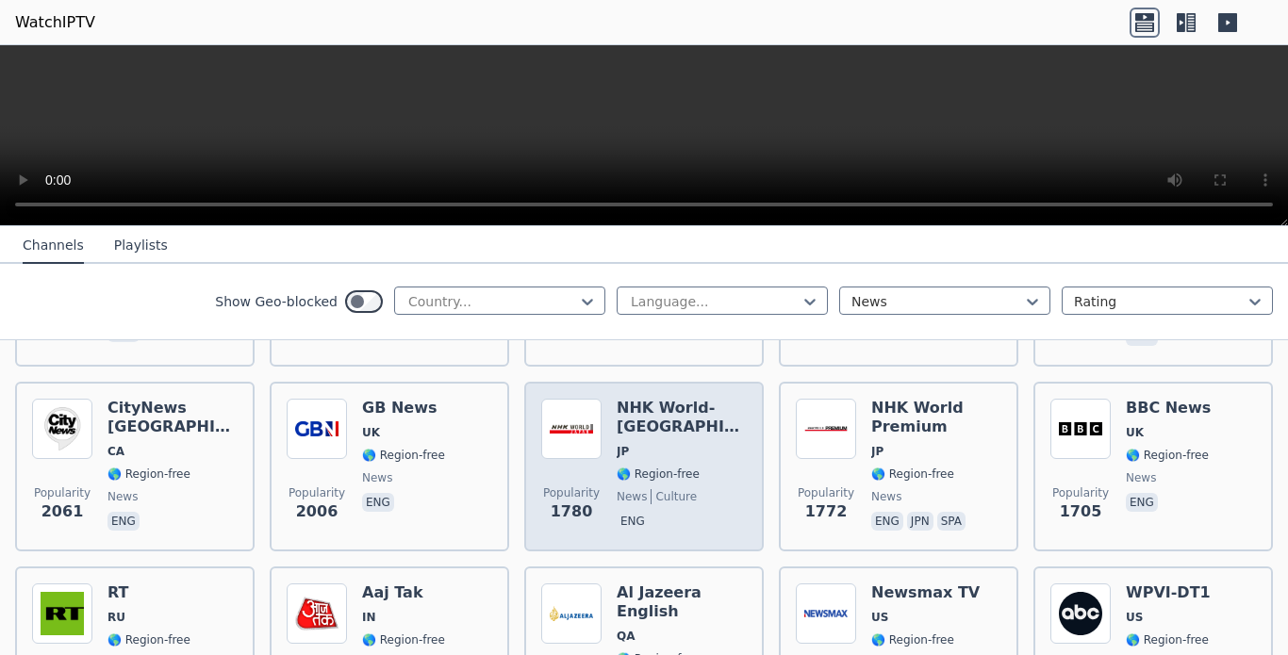
click at [669, 450] on div "NHK World-[GEOGRAPHIC_DATA] JP 🌎 Region-free news culture eng" at bounding box center [682, 467] width 130 height 136
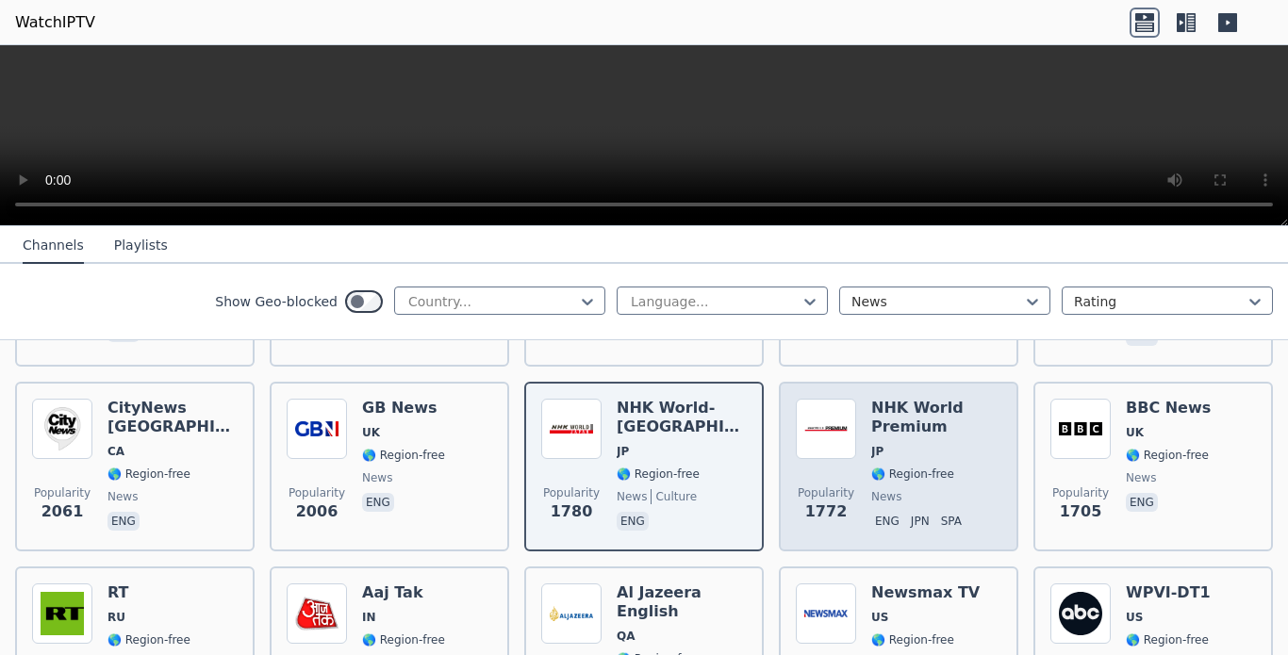
click at [900, 427] on div "NHK World Premium JP 🌎 Region-free news eng jpn spa" at bounding box center [936, 467] width 130 height 136
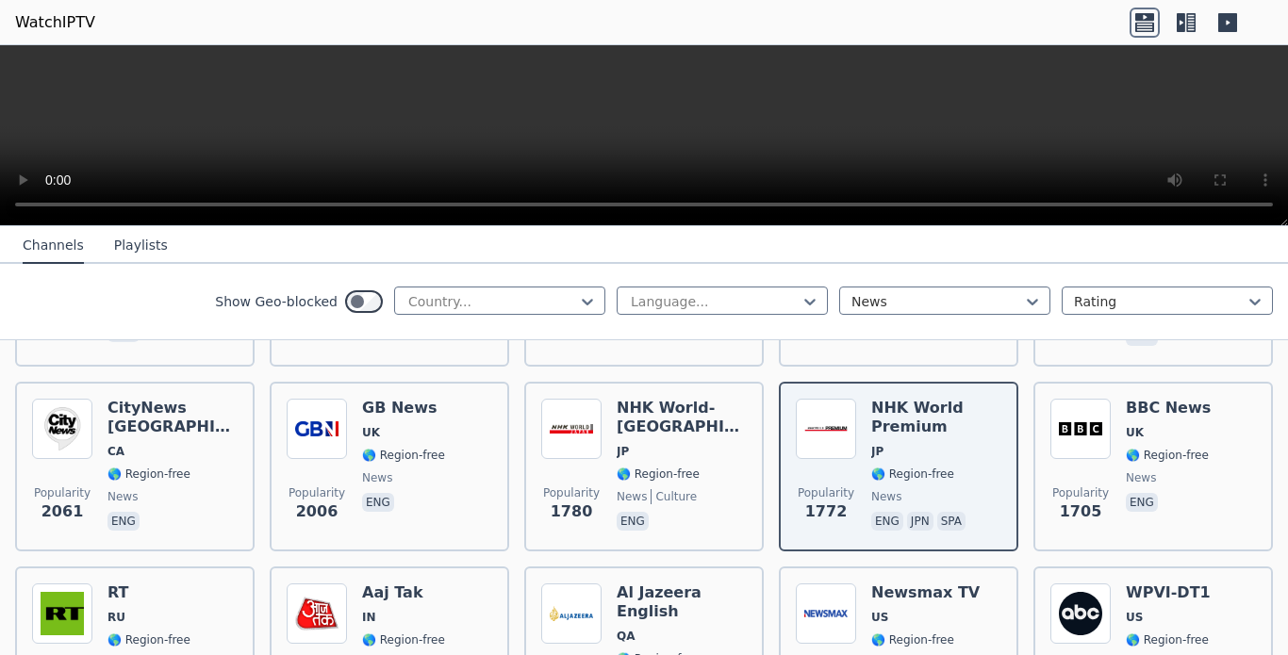
scroll to position [744, 0]
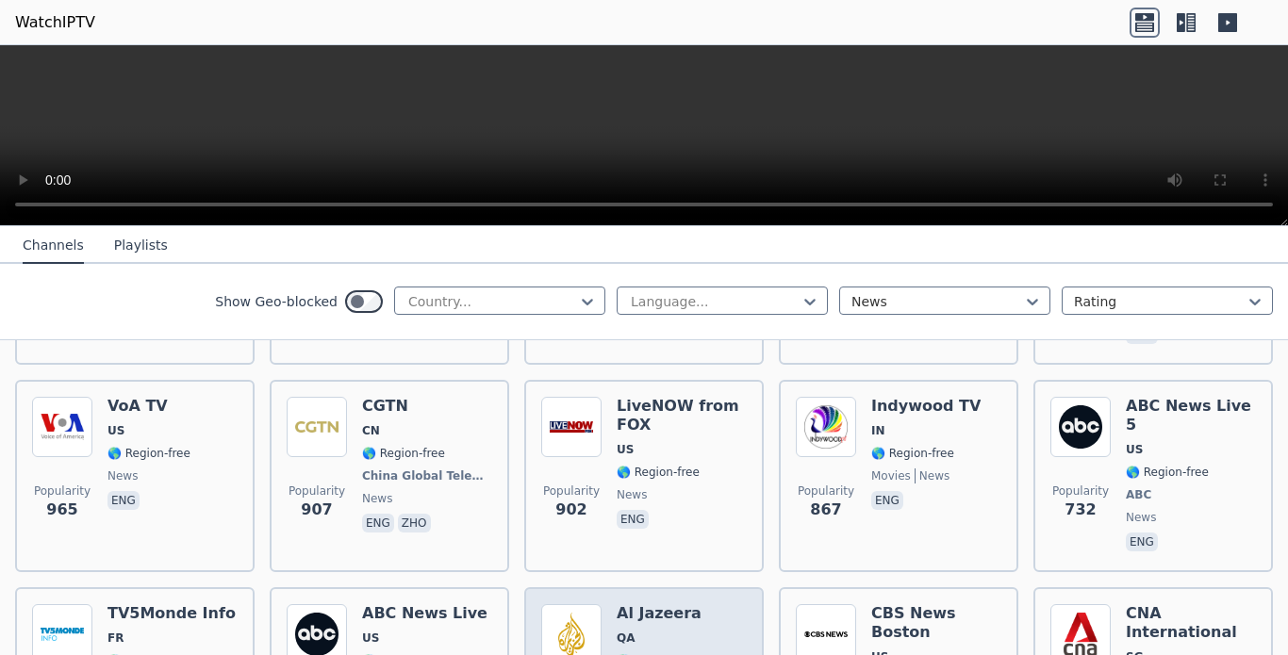
click at [643, 604] on h6 "Al Jazeera" at bounding box center [659, 613] width 85 height 19
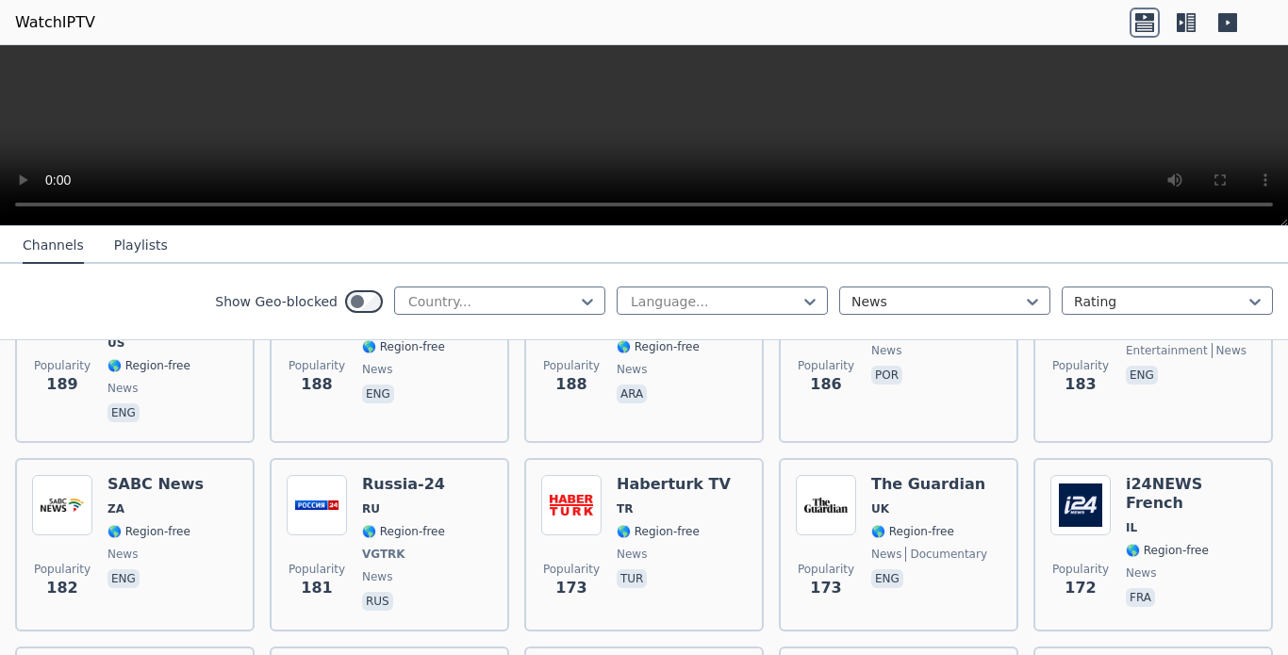
scroll to position [2303, 0]
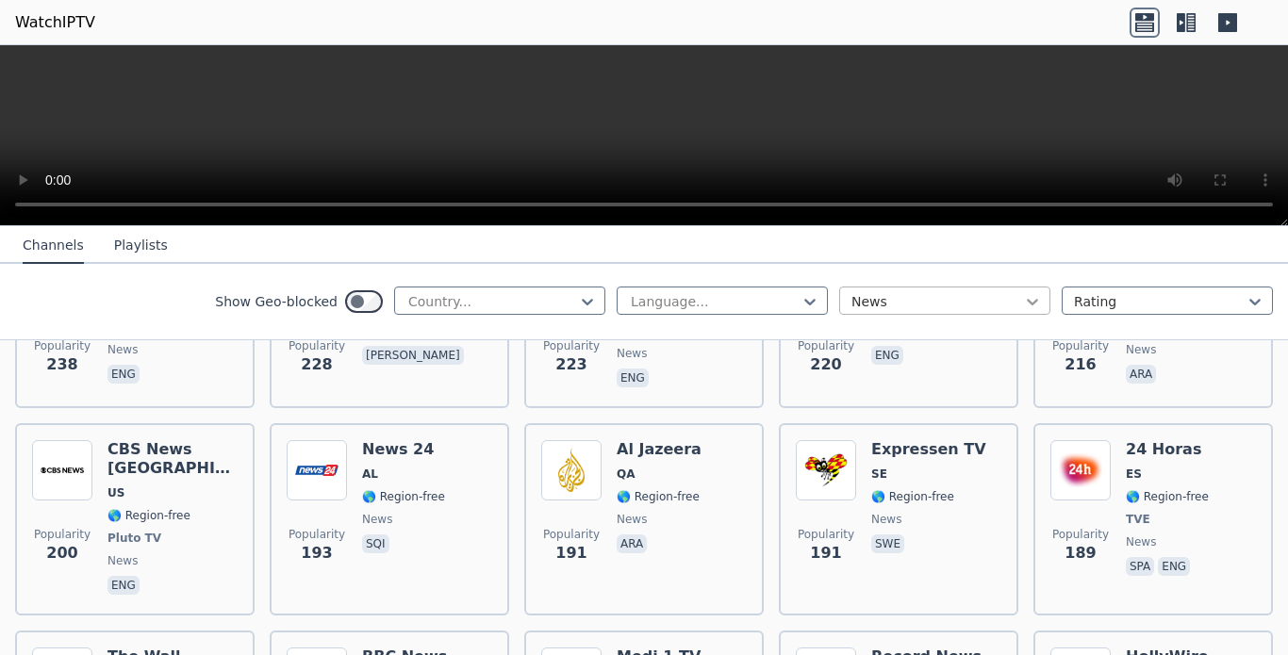
click at [1023, 305] on icon at bounding box center [1032, 301] width 19 height 19
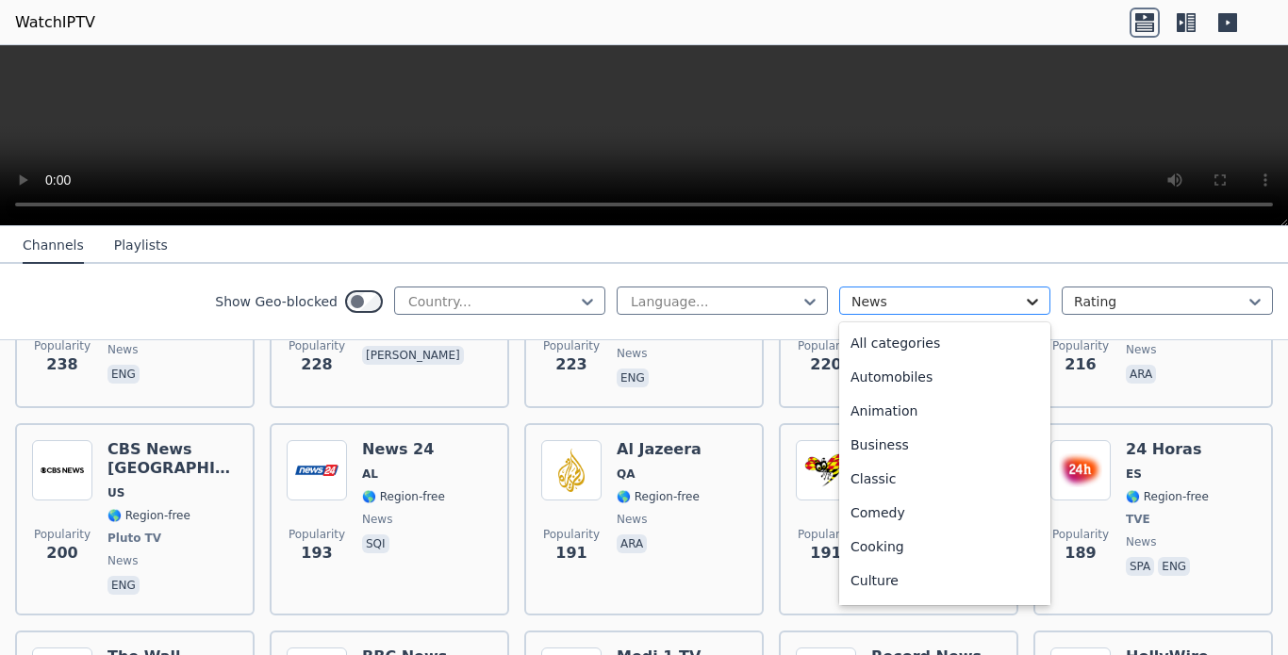
scroll to position [412, 0]
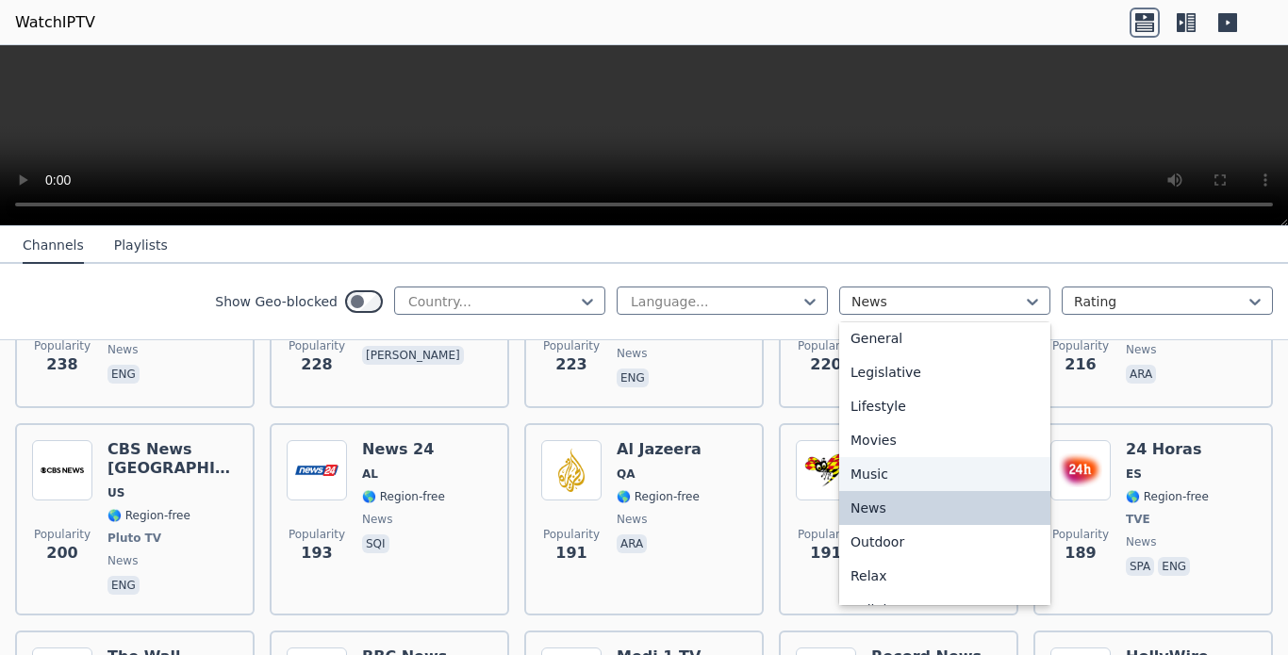
click at [862, 491] on div "Music" at bounding box center [944, 474] width 211 height 34
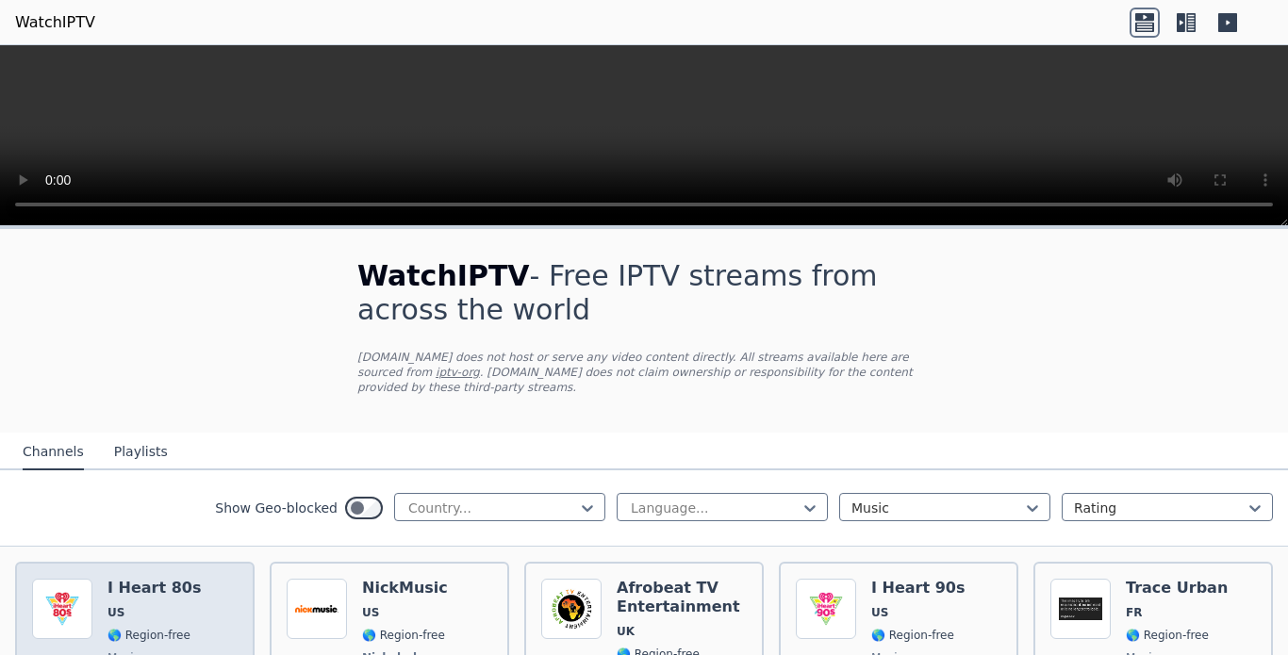
click at [135, 581] on h6 "I Heart 80s" at bounding box center [153, 588] width 93 height 19
click at [136, 581] on h6 "I Heart 80s" at bounding box center [153, 588] width 93 height 19
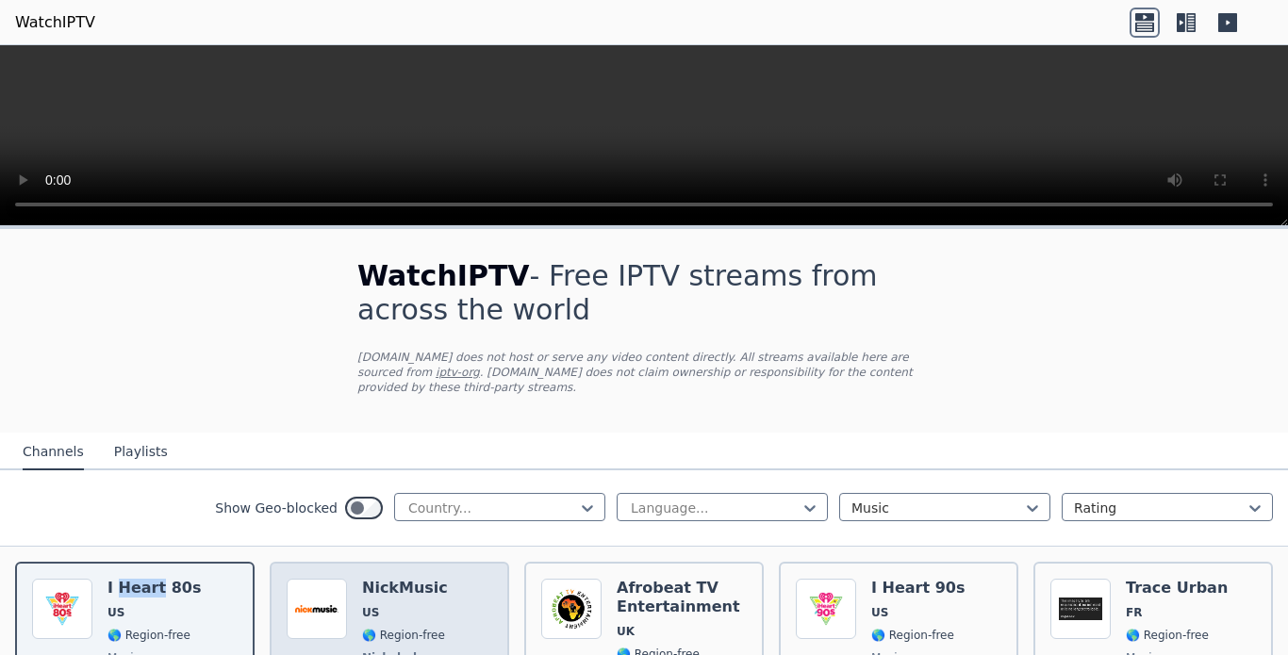
click at [418, 580] on h6 "NickMusic" at bounding box center [405, 588] width 86 height 19
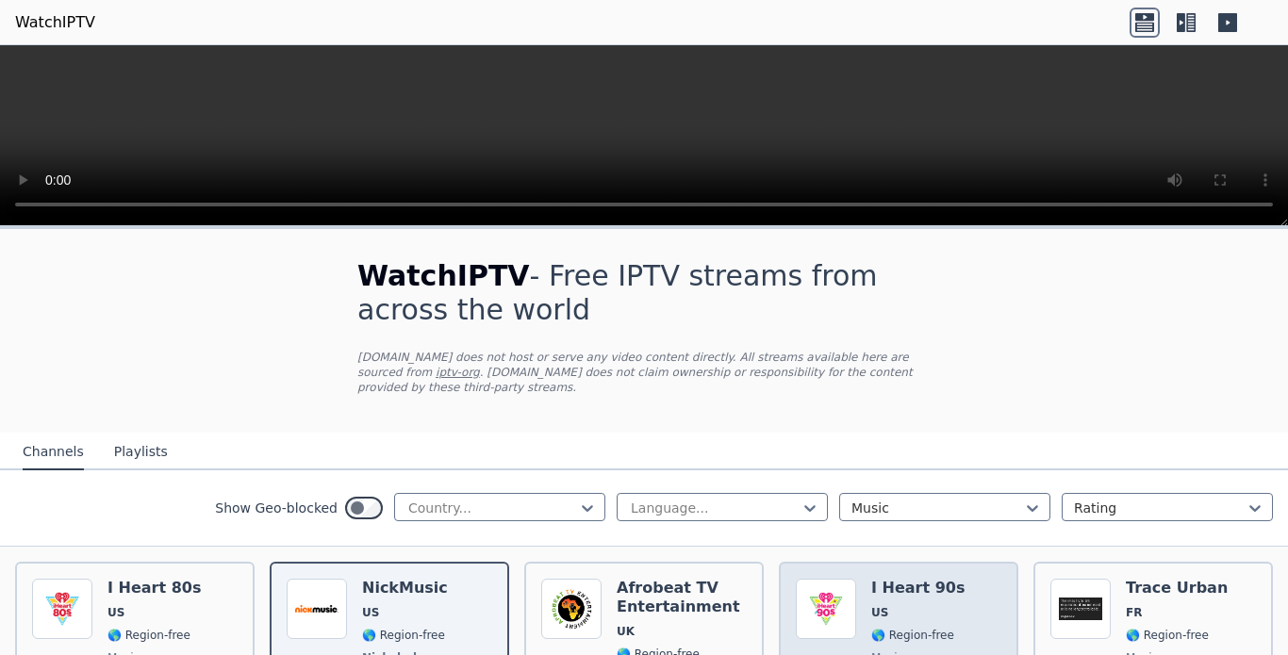
click at [876, 605] on span "US" at bounding box center [917, 612] width 93 height 15
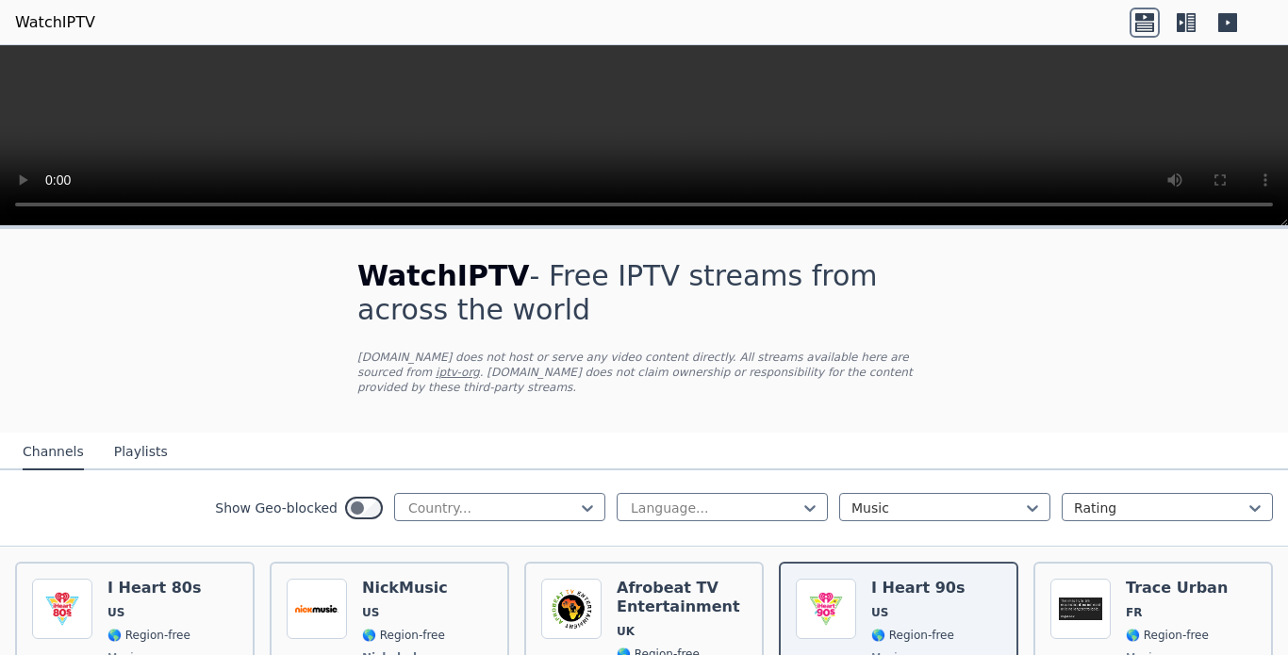
scroll to position [376, 0]
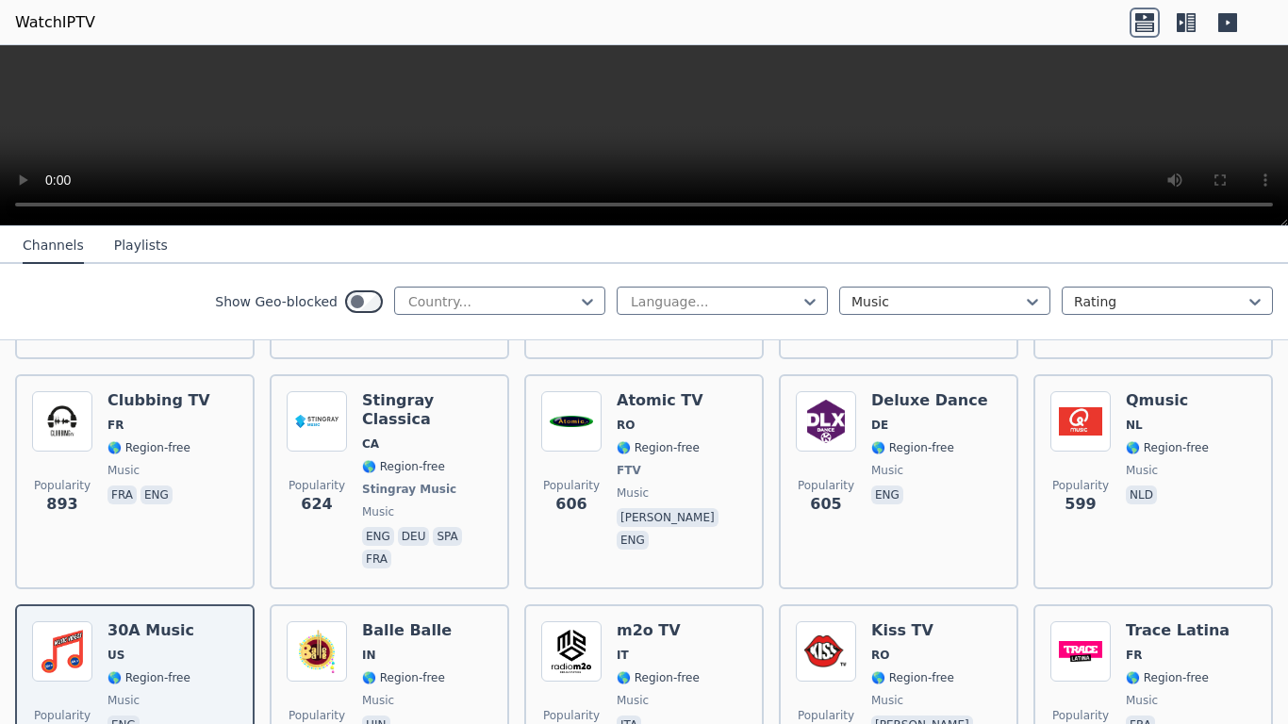
click at [511, 226] on video at bounding box center [644, 135] width 1288 height 181
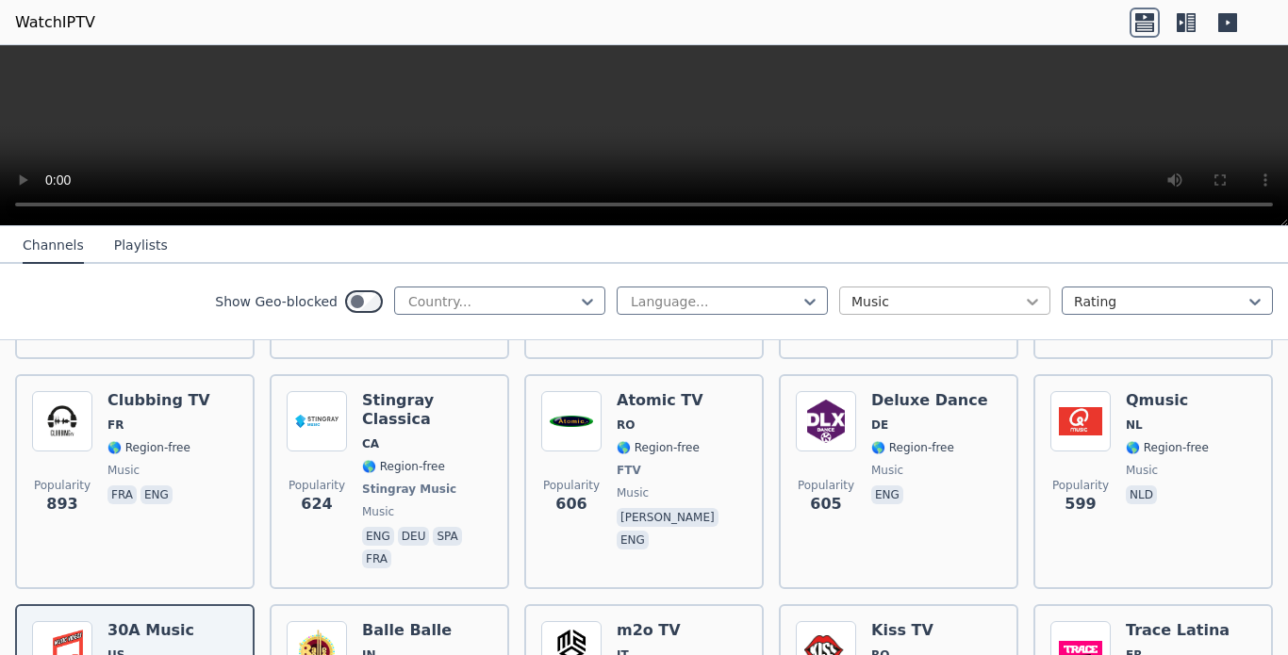
click at [1023, 307] on icon at bounding box center [1032, 301] width 19 height 19
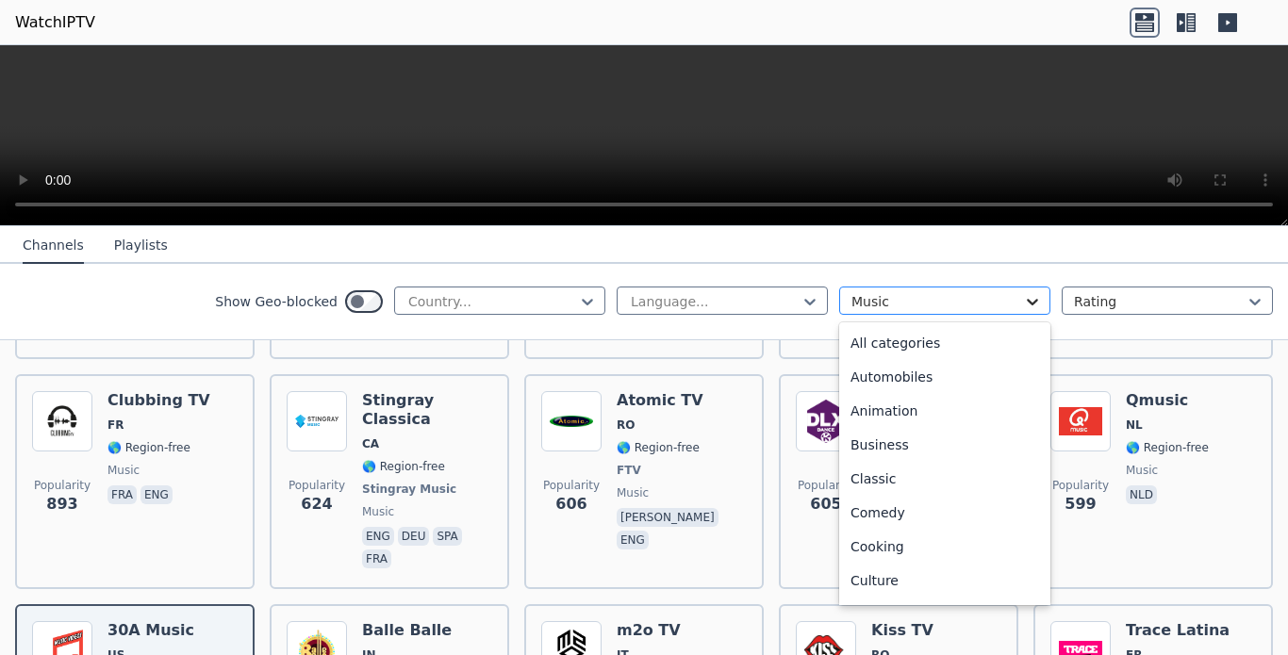
scroll to position [374, 0]
click at [939, 325] on div "Entertainment" at bounding box center [944, 308] width 211 height 34
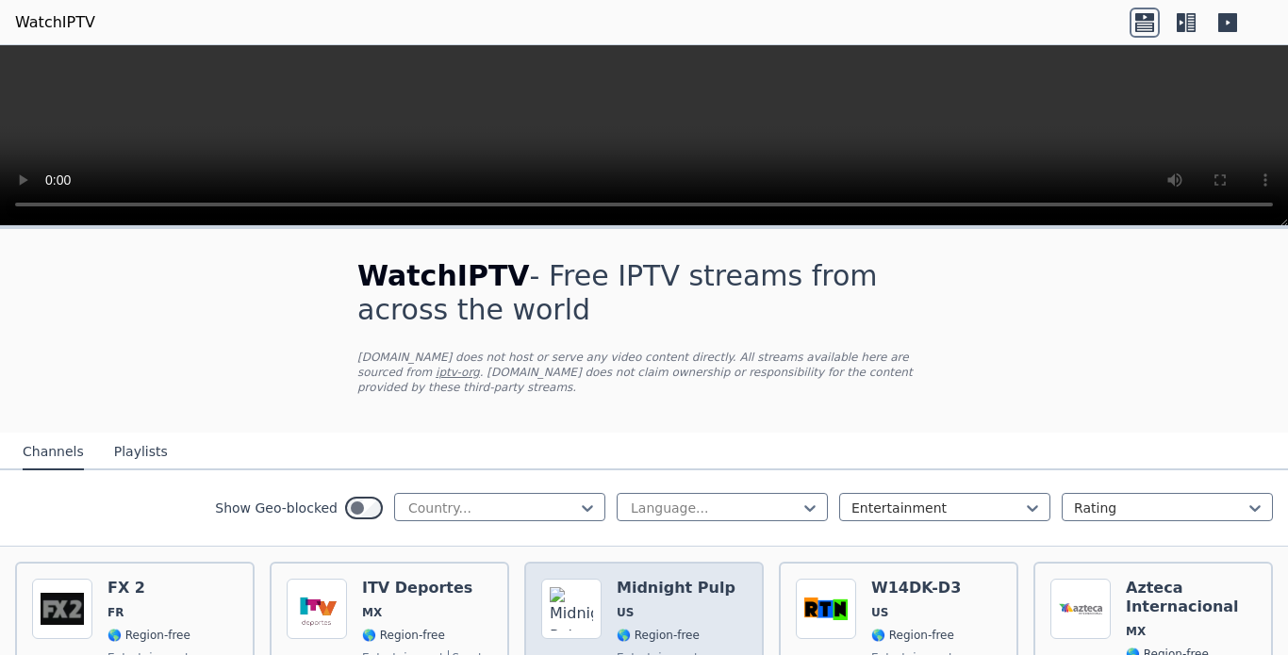
click at [680, 579] on h6 "Midnight Pulp" at bounding box center [676, 588] width 119 height 19
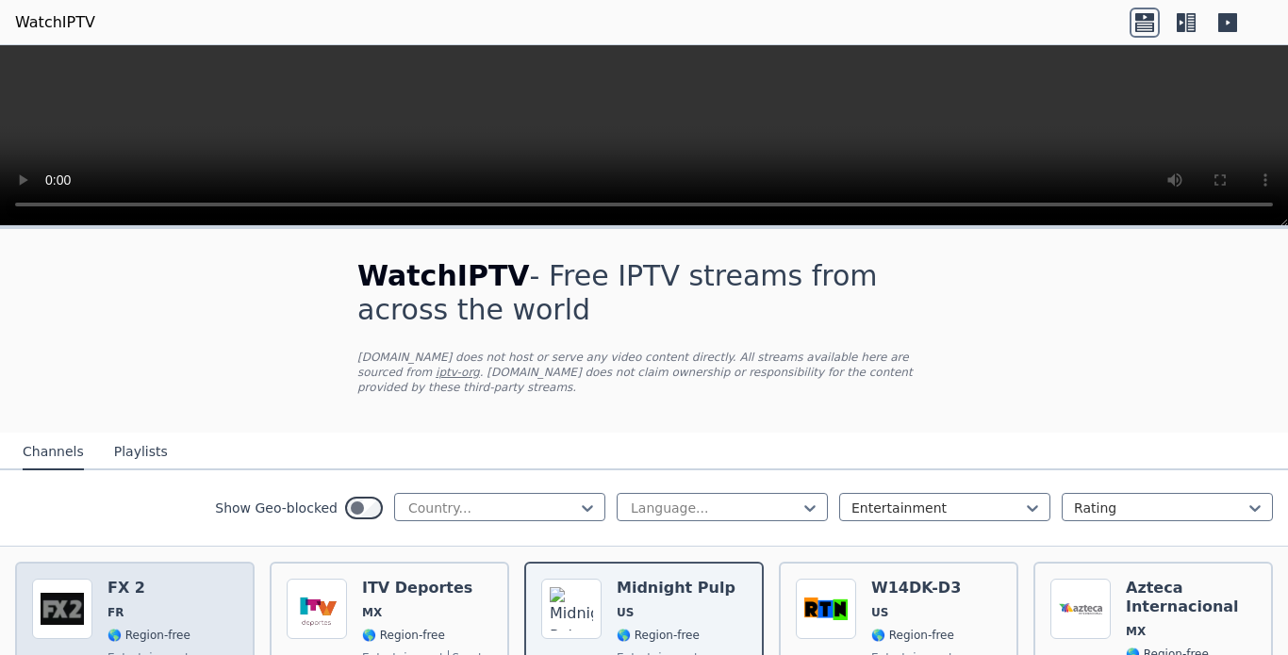
click at [125, 584] on div "FX 2 FR 🌎 Region-free entertainment ara fra eng" at bounding box center [158, 647] width 103 height 136
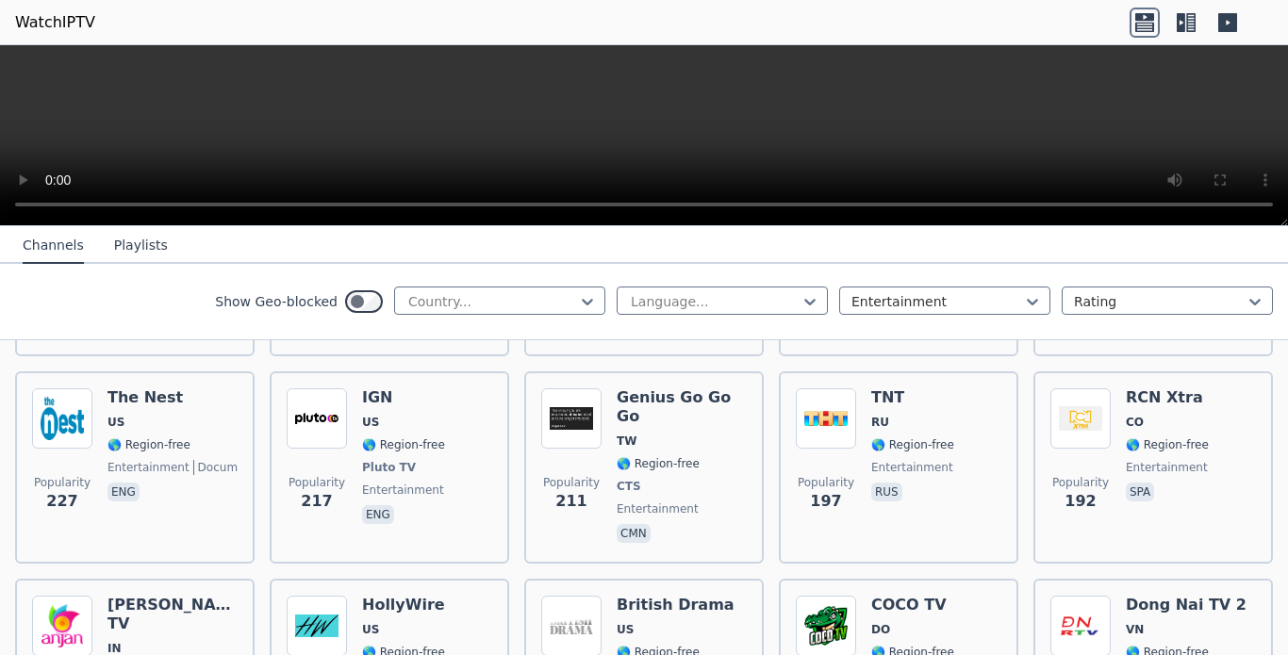
scroll to position [1502, 0]
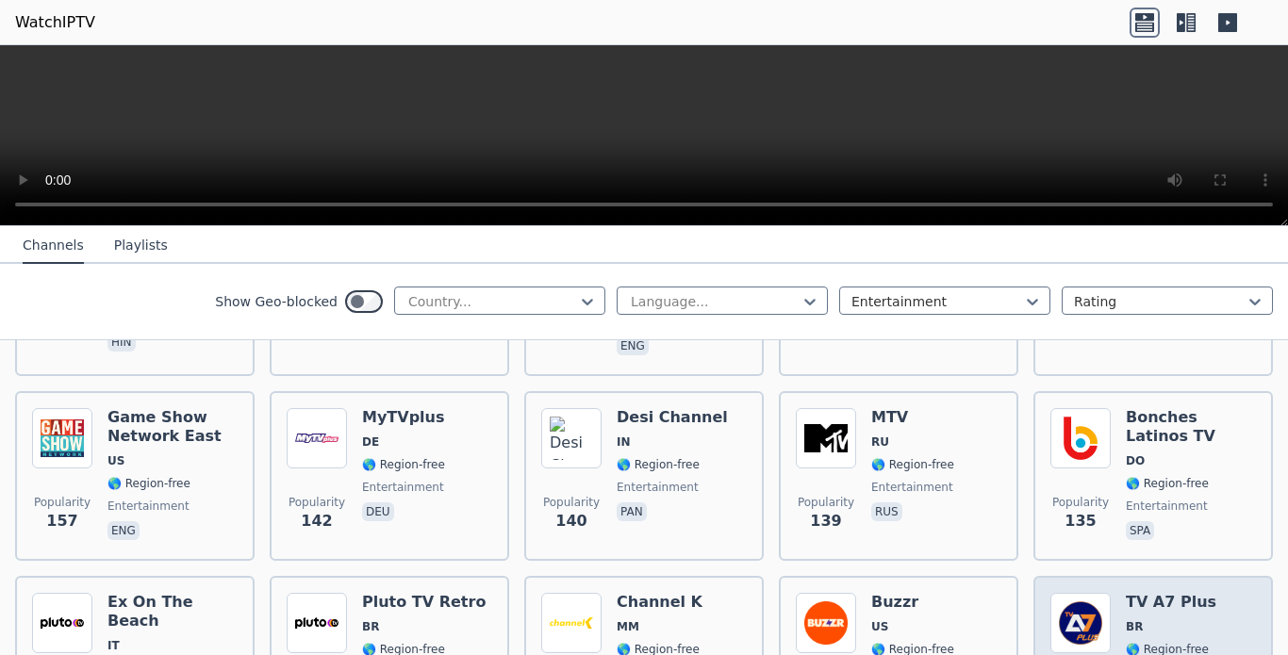
click at [1179, 593] on h6 "TV A7 Plus" at bounding box center [1191, 602] width 130 height 19
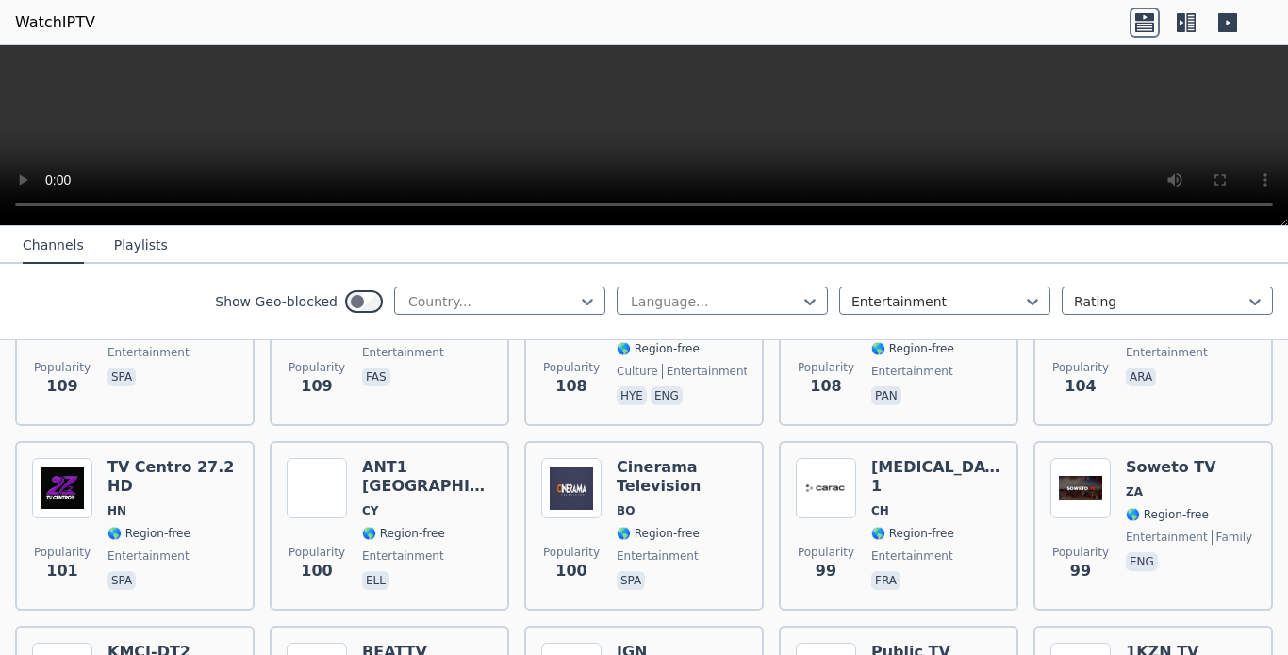
scroll to position [2252, 0]
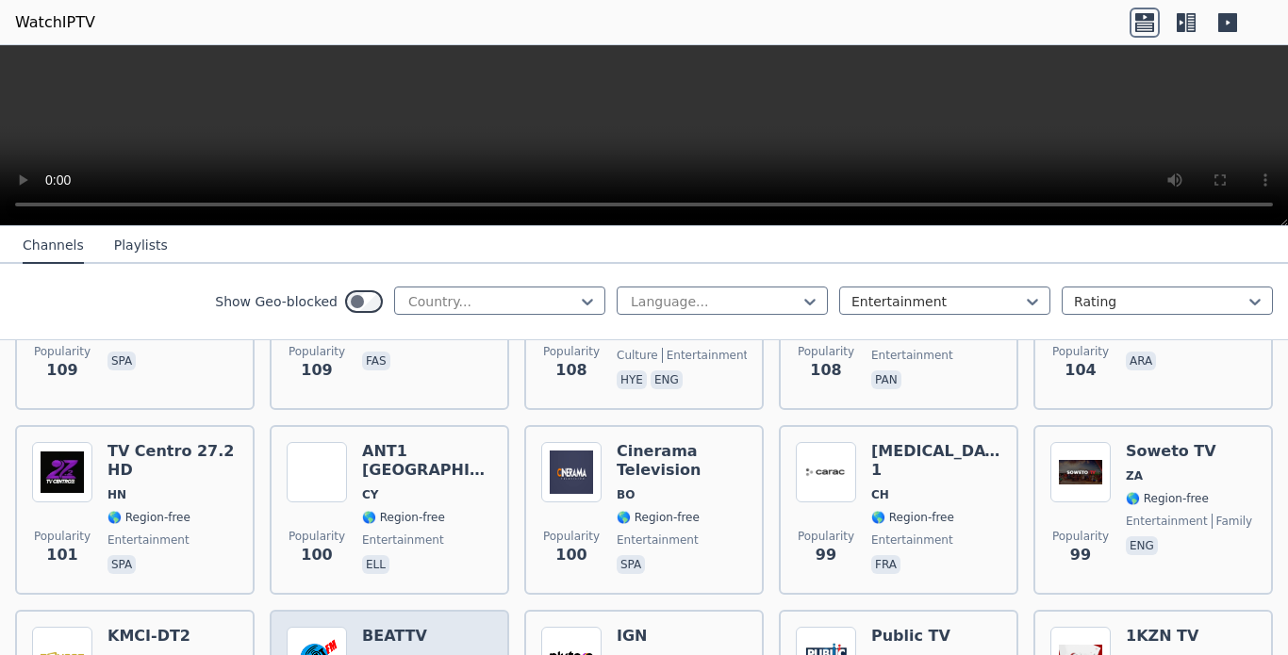
click at [392, 653] on span "NL" at bounding box center [423, 660] width 123 height 15
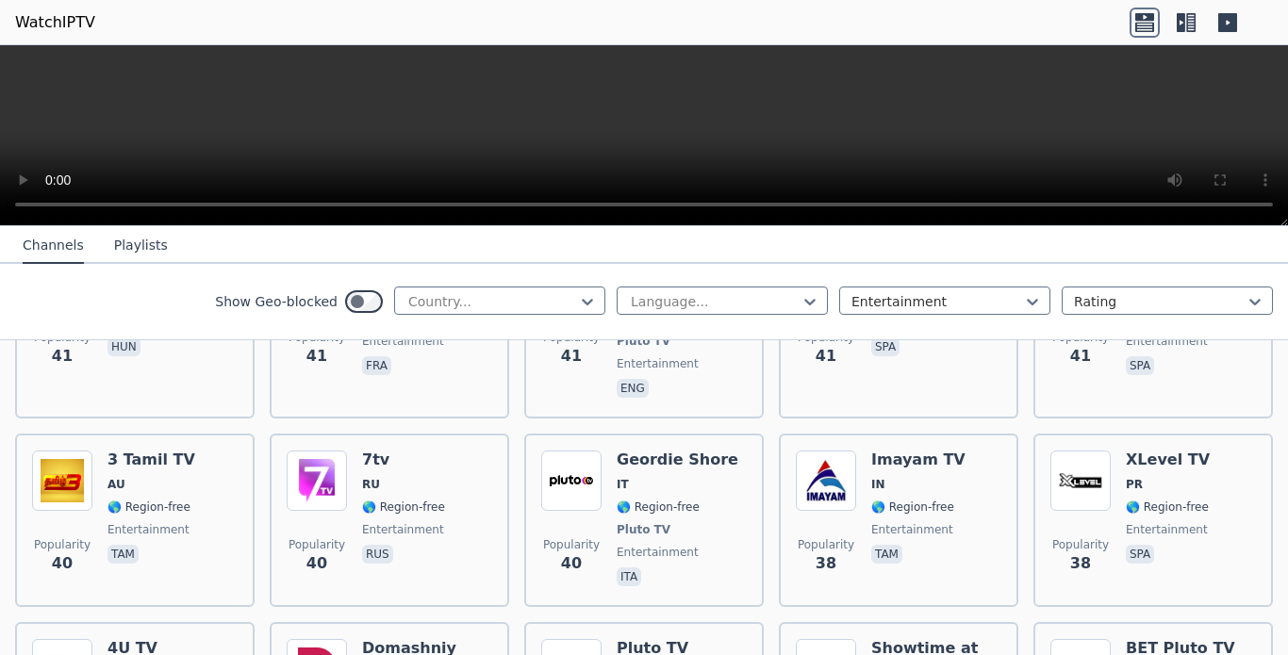
scroll to position [6005, 0]
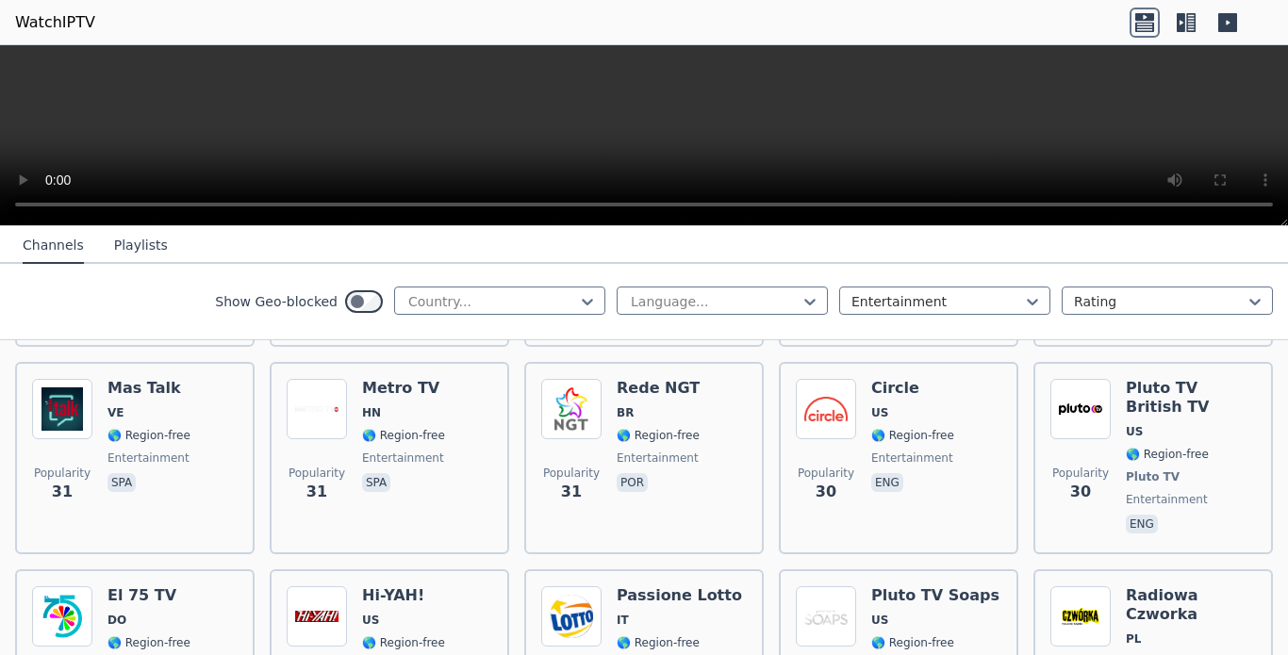
scroll to position [7507, 0]
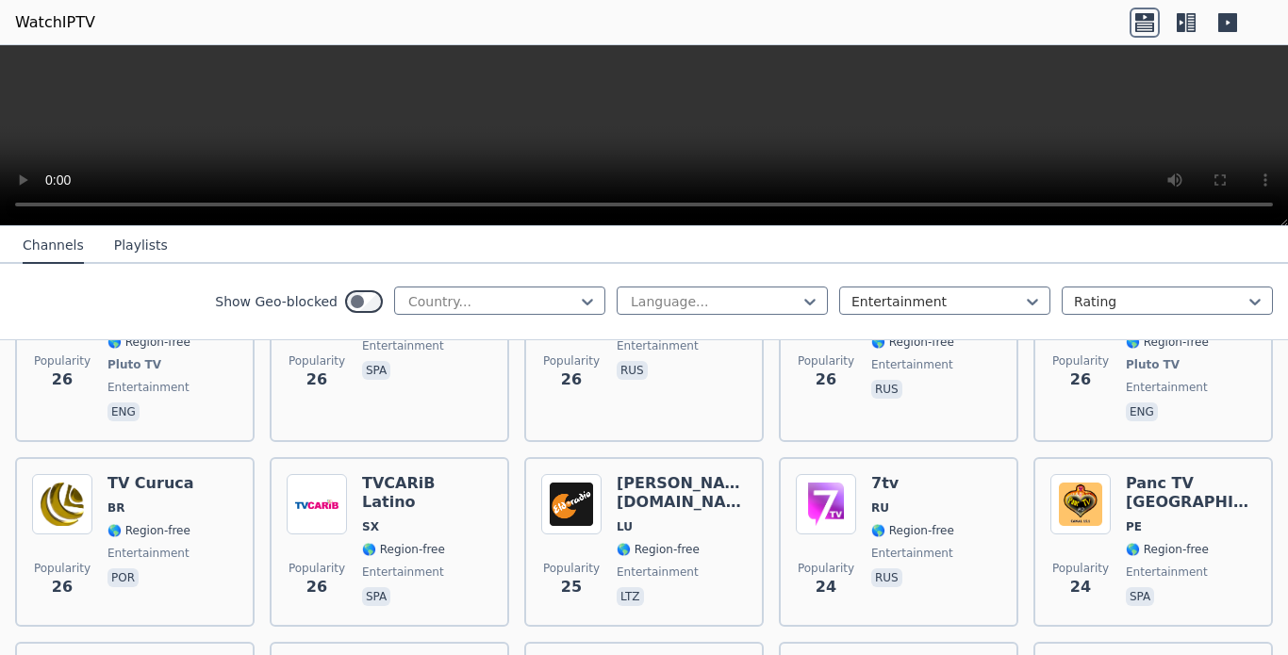
scroll to position [8633, 0]
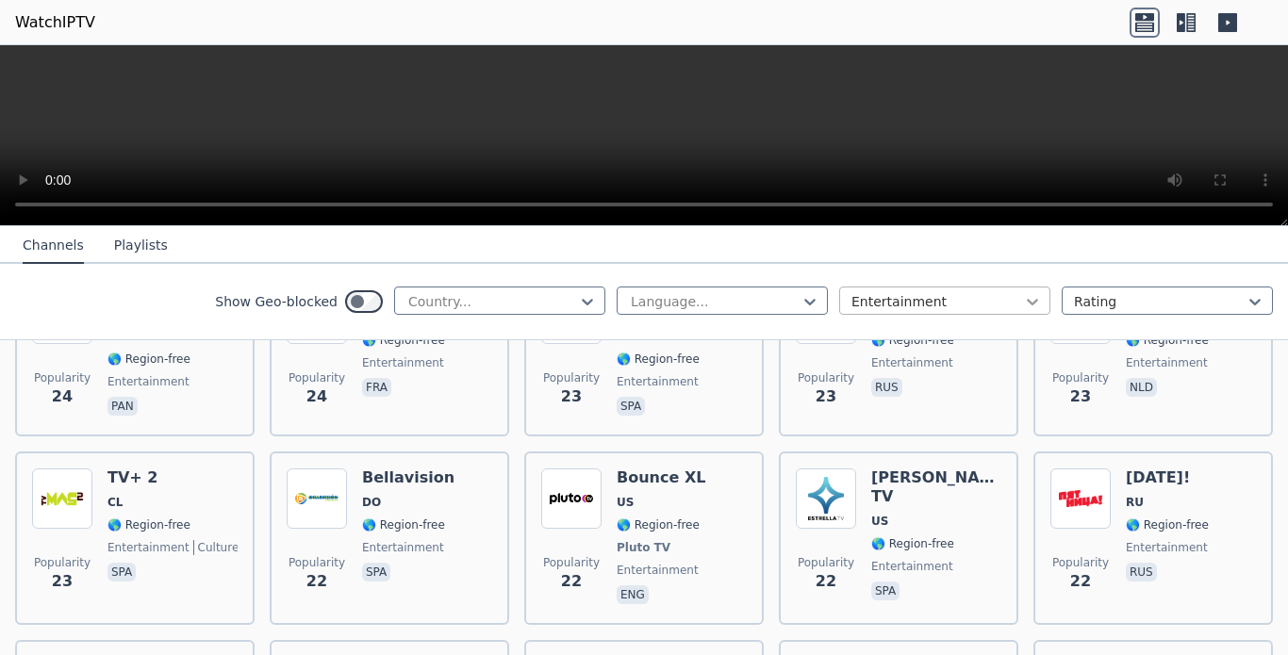
click at [1023, 309] on icon at bounding box center [1032, 301] width 19 height 19
click at [1023, 307] on icon at bounding box center [1032, 301] width 19 height 19
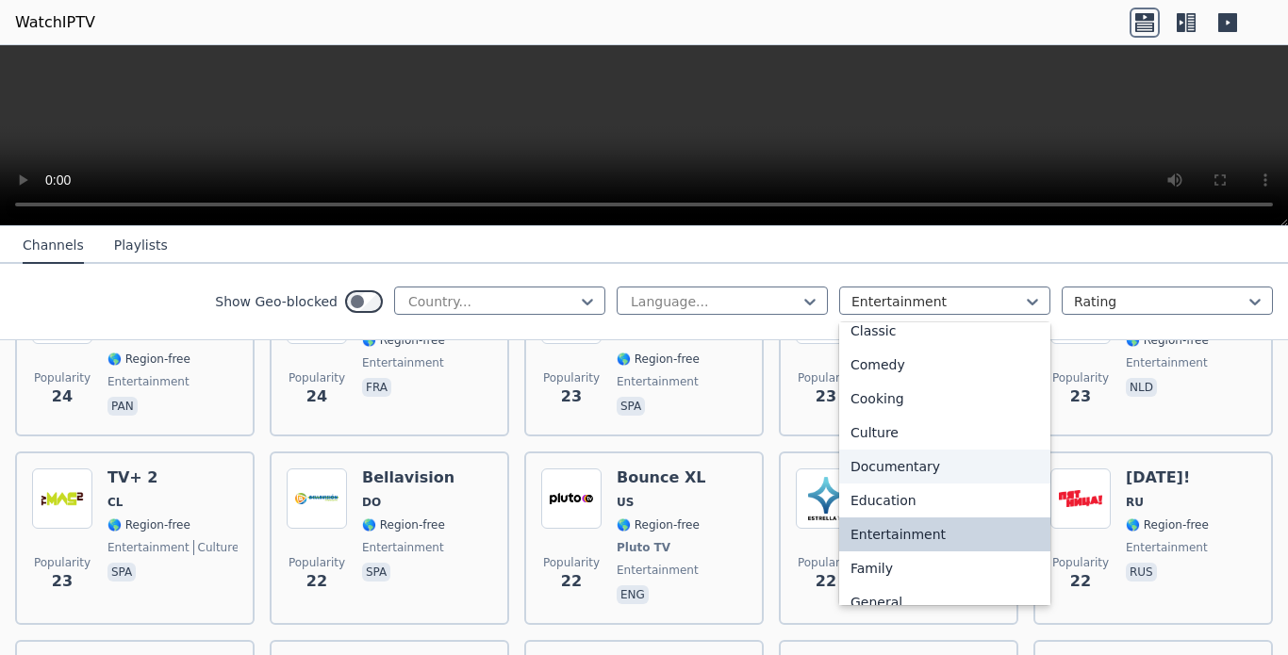
scroll to position [643, 0]
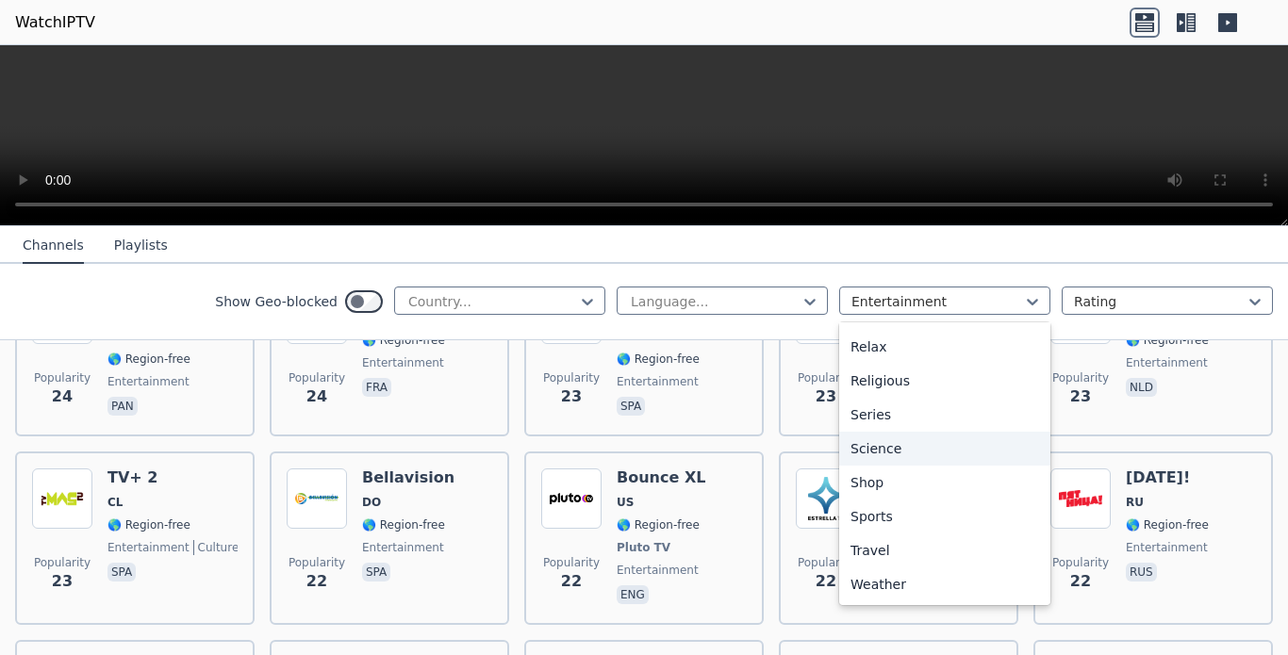
click at [876, 466] on div "Science" at bounding box center [944, 449] width 211 height 34
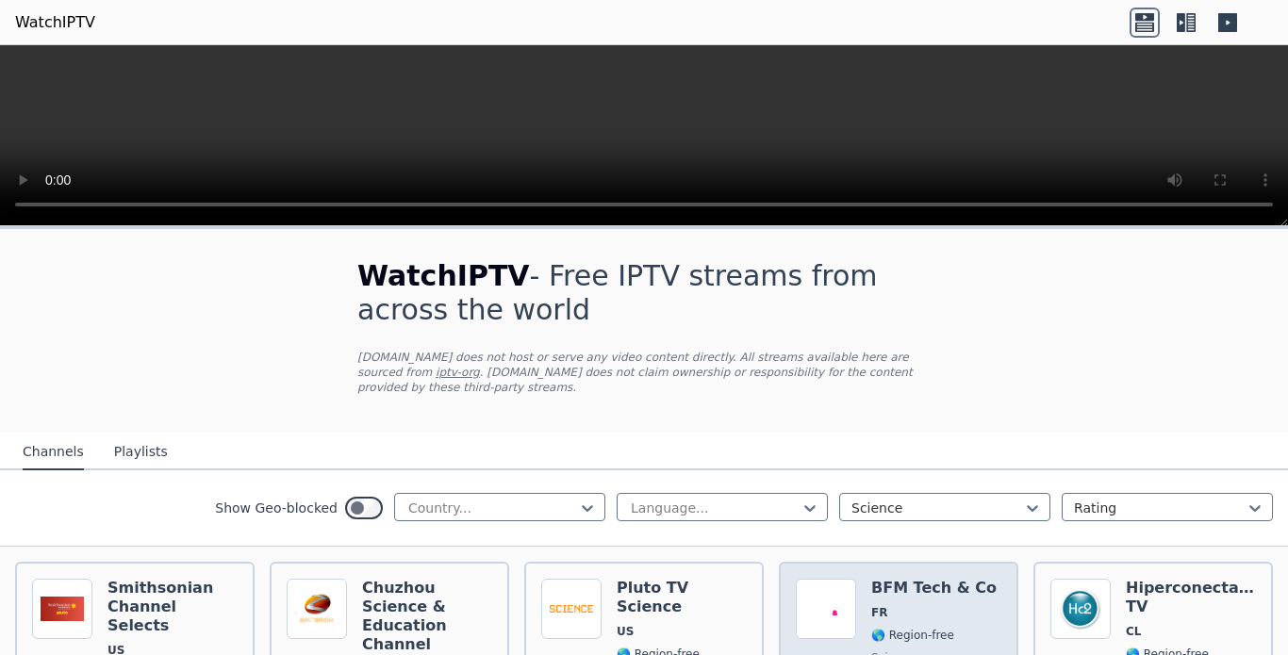
click at [876, 582] on h6 "BFM Tech & Co" at bounding box center [933, 588] width 125 height 19
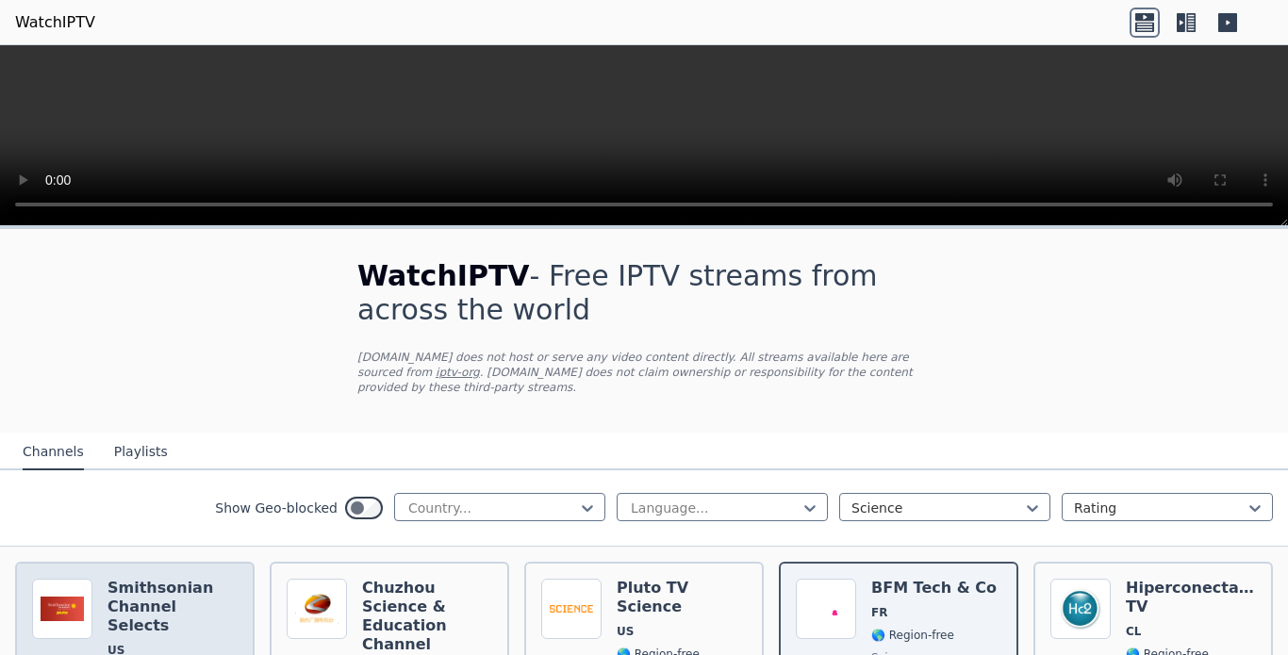
click at [130, 589] on h6 "Smithsonian Channel Selects" at bounding box center [172, 607] width 130 height 57
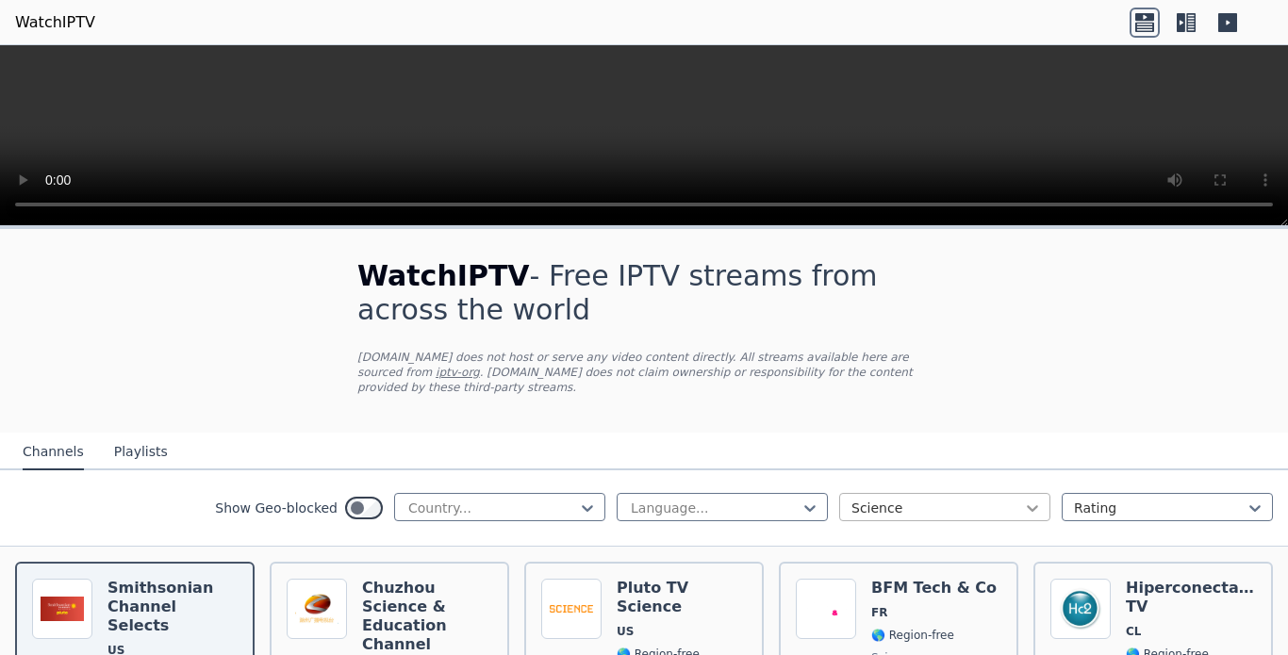
click at [1023, 501] on icon at bounding box center [1032, 508] width 19 height 19
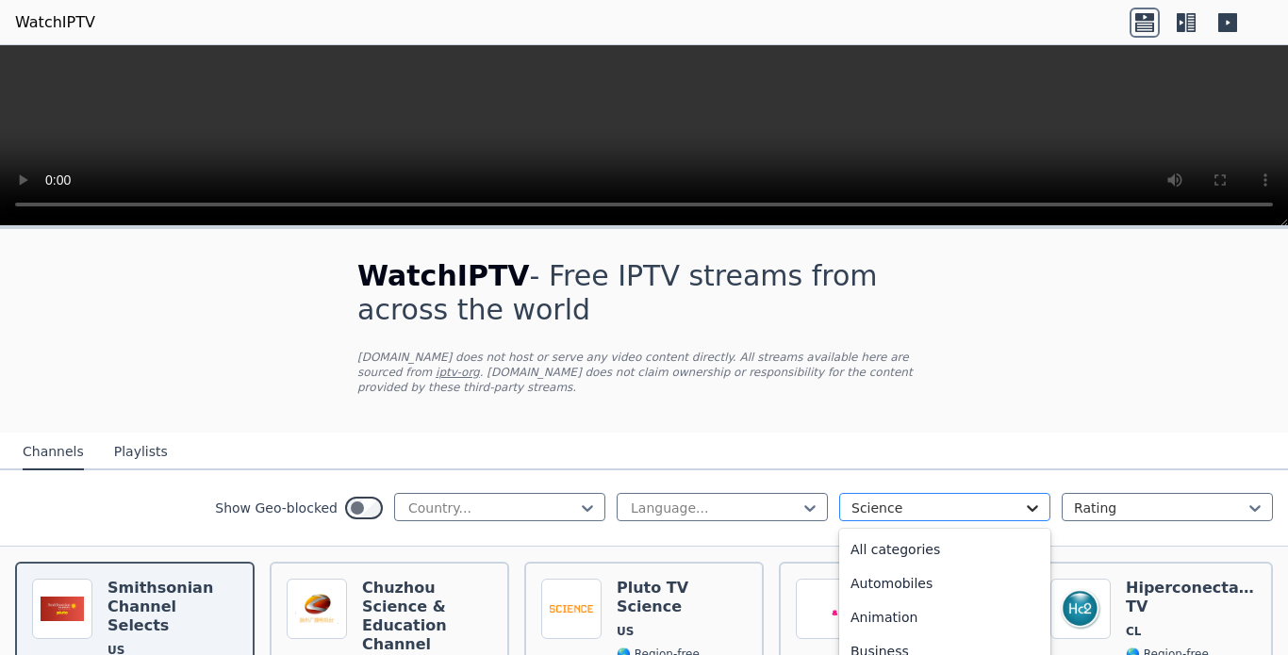
scroll to position [601, 0]
click at [941, 543] on div "News" at bounding box center [944, 526] width 211 height 34
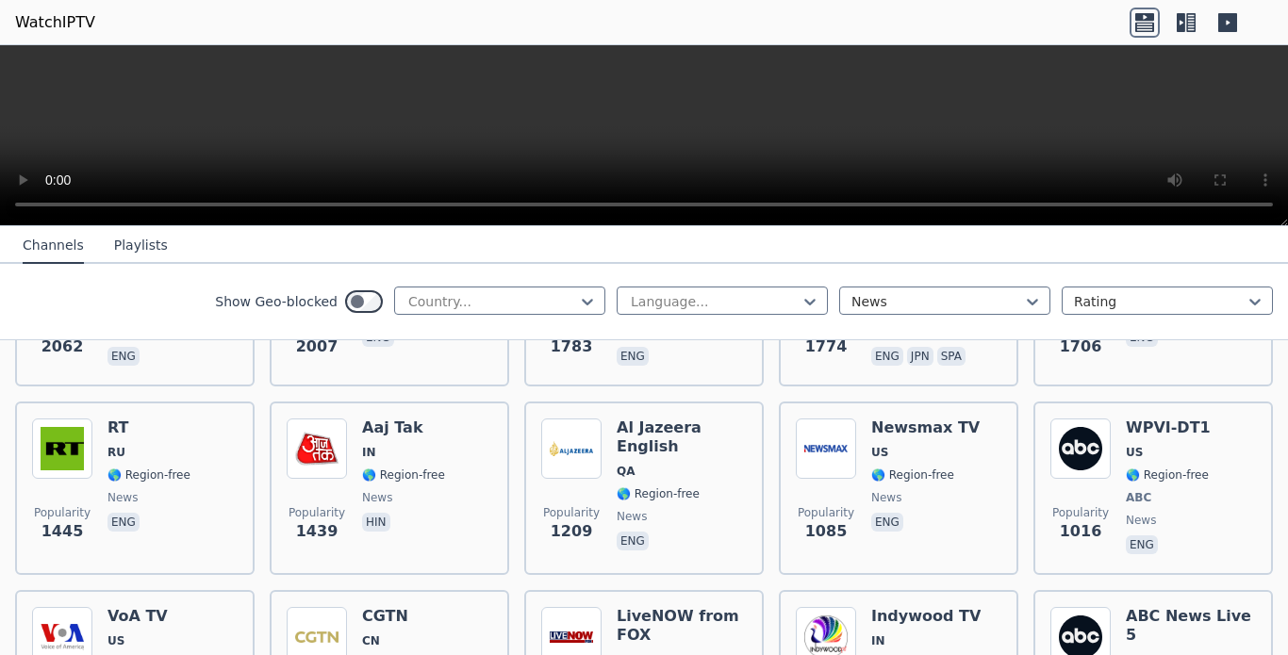
scroll to position [158, 0]
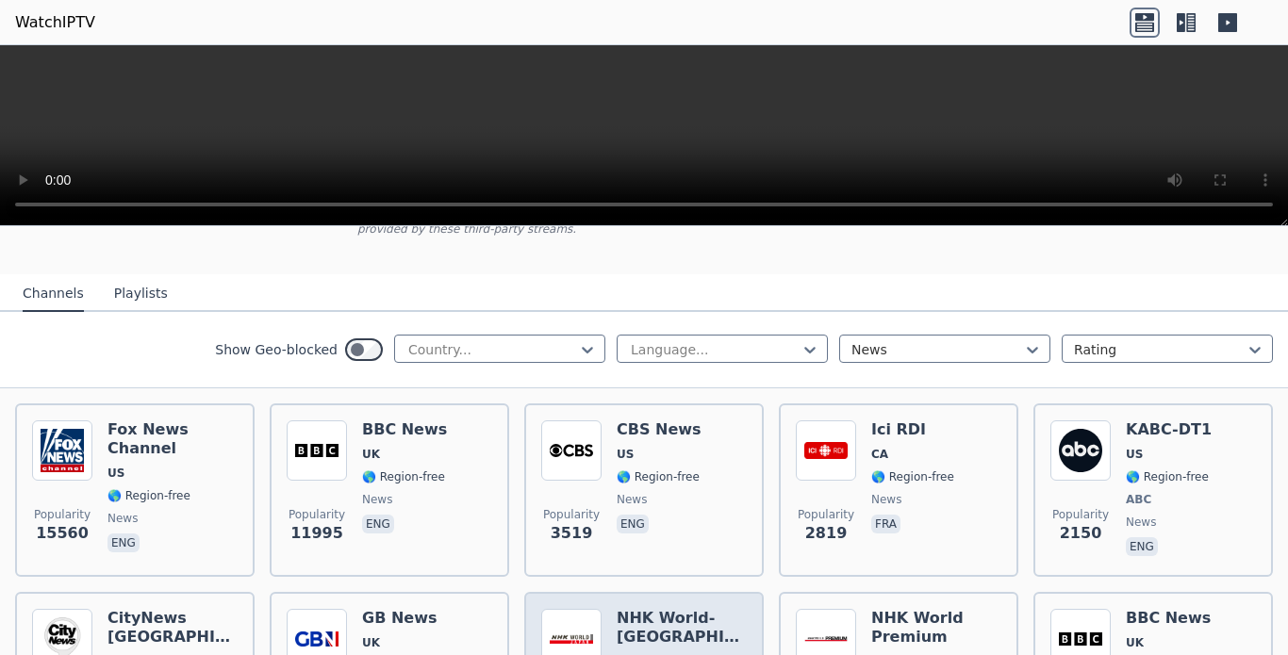
click at [675, 611] on h6 "NHK World-[GEOGRAPHIC_DATA]" at bounding box center [682, 628] width 130 height 38
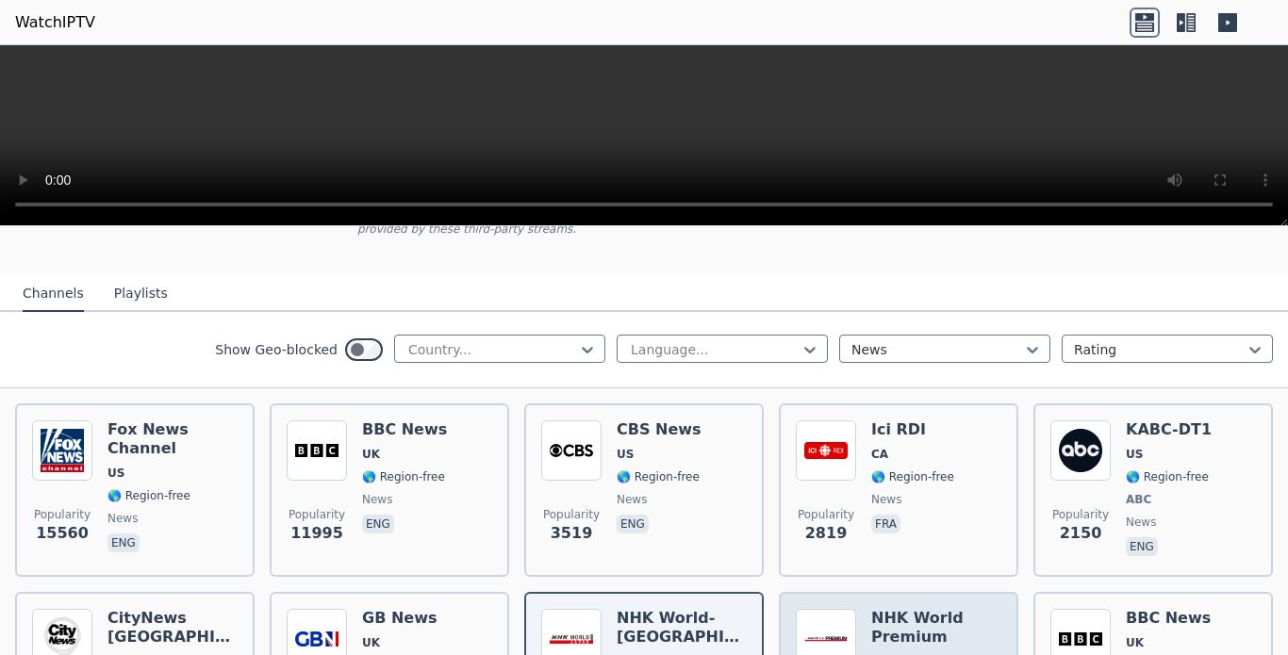
click at [876, 609] on h6 "NHK World Premium" at bounding box center [936, 628] width 130 height 38
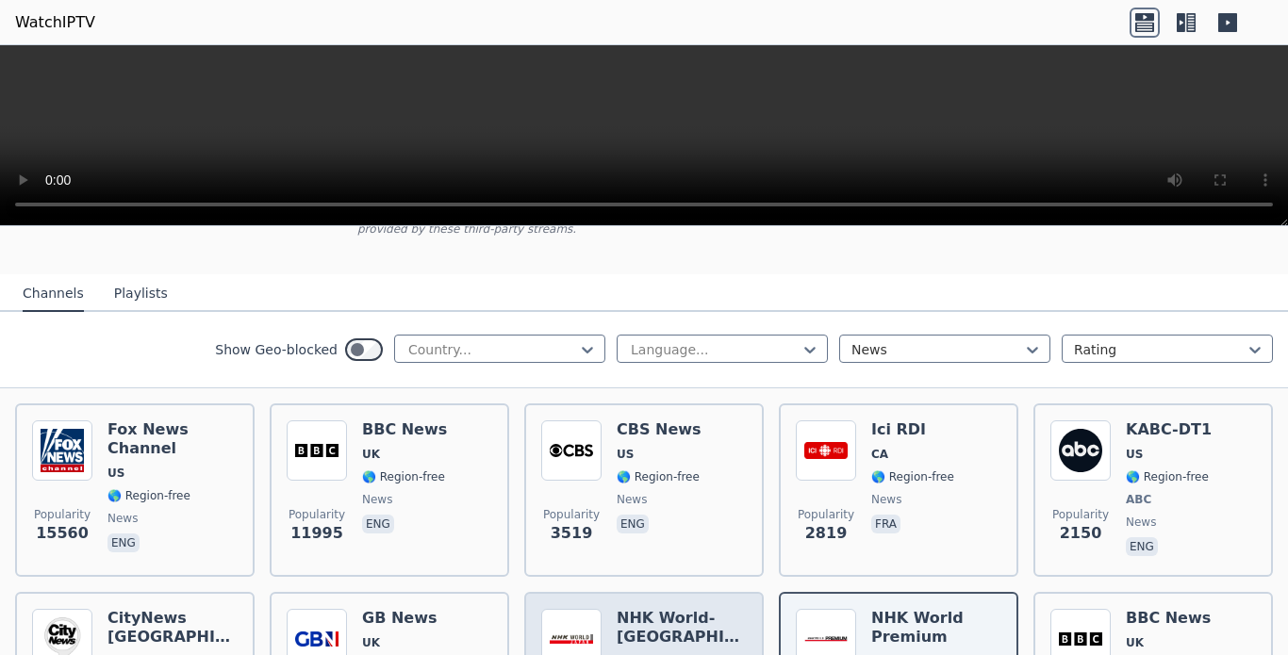
click at [675, 609] on h6 "NHK World-[GEOGRAPHIC_DATA]" at bounding box center [682, 628] width 130 height 38
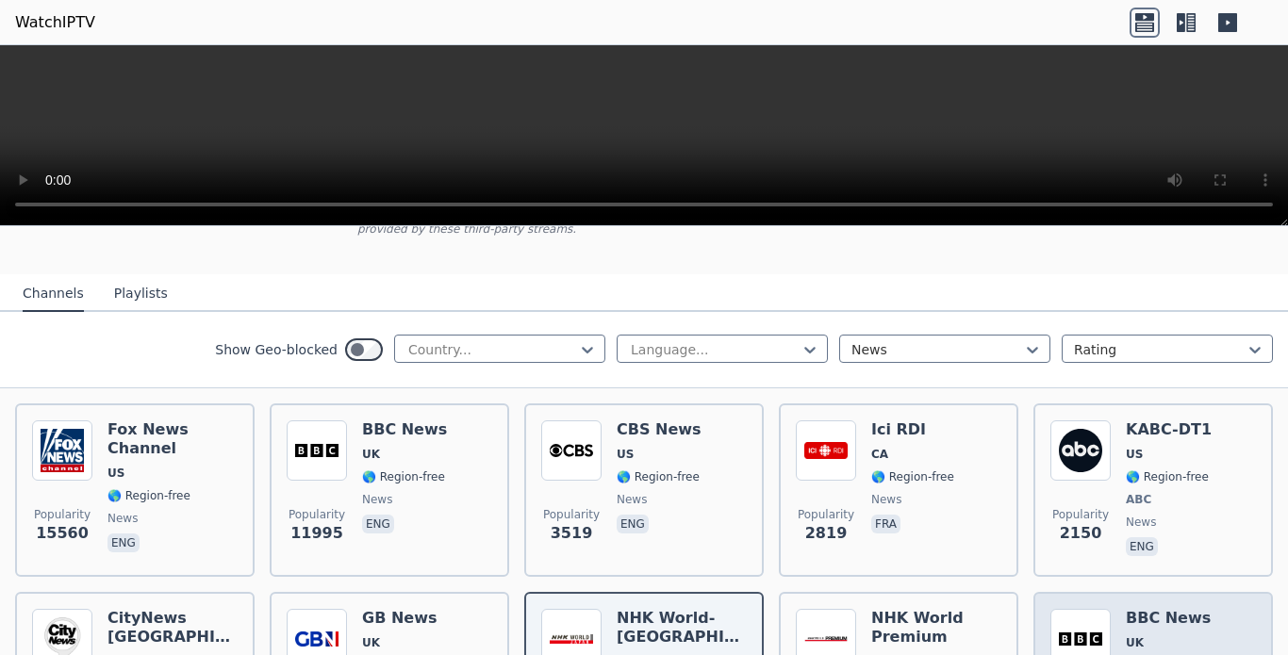
click at [1126, 611] on h6 "BBC News" at bounding box center [1168, 618] width 85 height 19
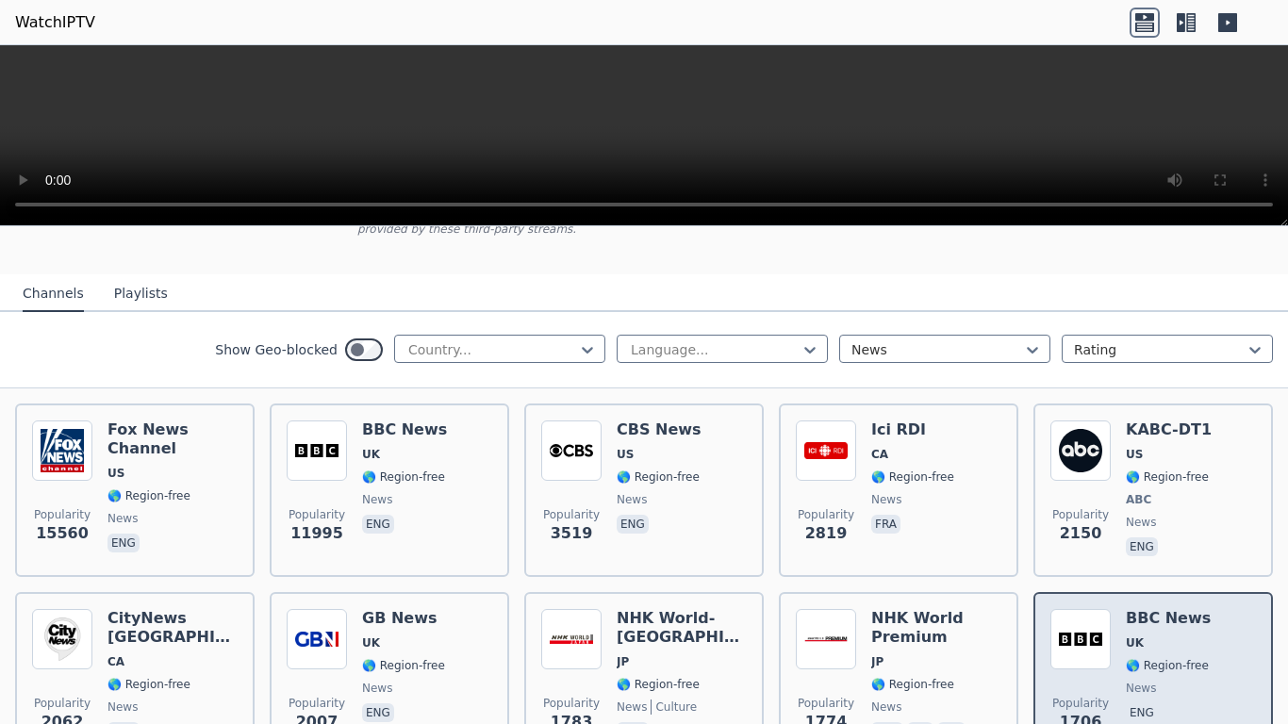
click at [1219, 612] on div "Popularity 1706 BBC News UK 🌎 Region-free news eng" at bounding box center [1153, 677] width 206 height 136
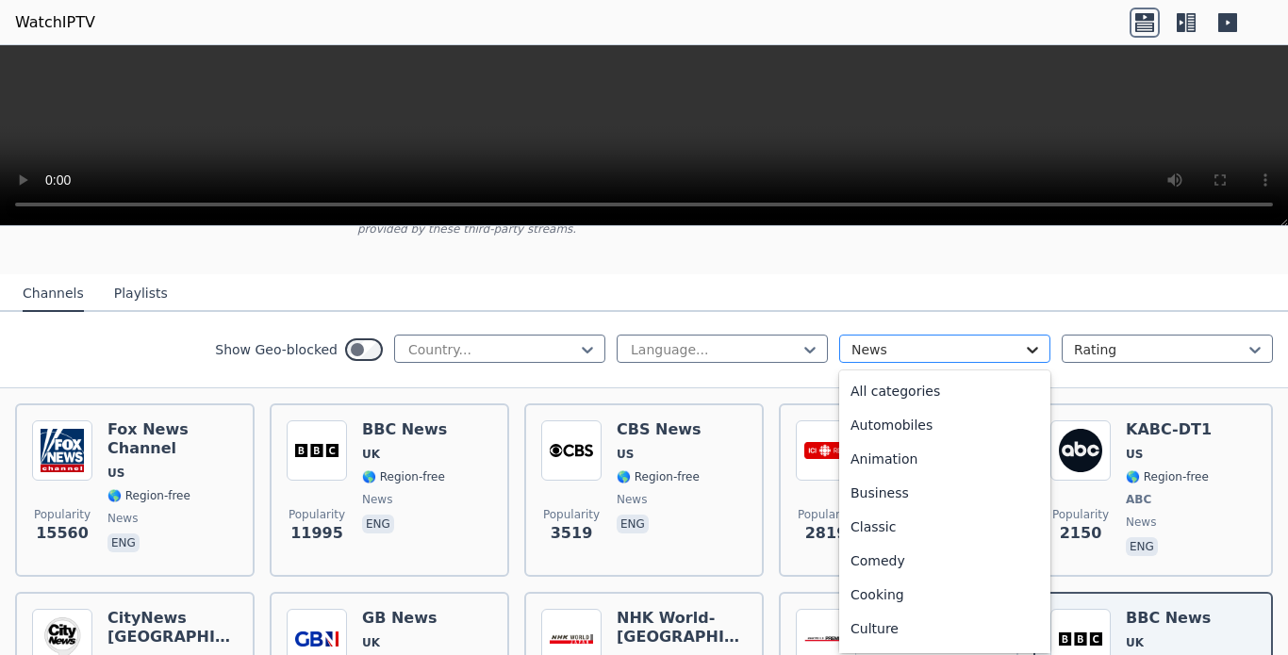
click at [1023, 346] on icon at bounding box center [1032, 349] width 19 height 19
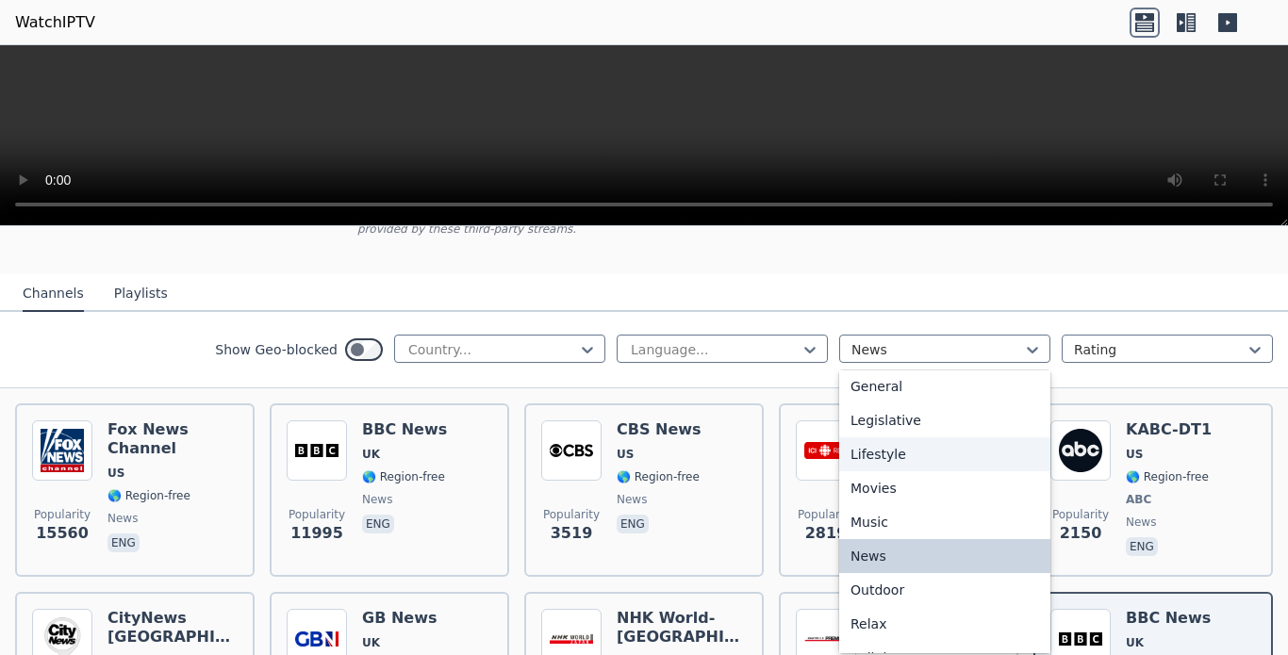
click at [914, 471] on div "Lifestyle" at bounding box center [944, 454] width 211 height 34
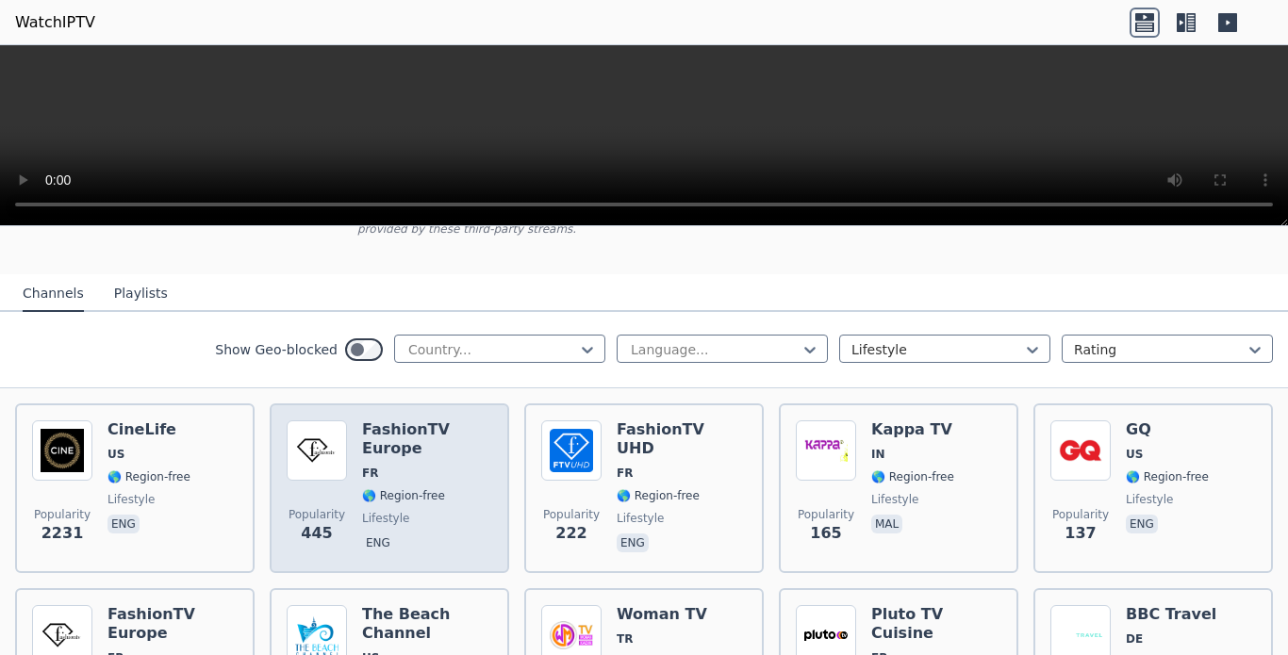
click at [376, 470] on div "FashionTV Europe FR 🌎 Region-free lifestyle eng" at bounding box center [427, 488] width 130 height 136
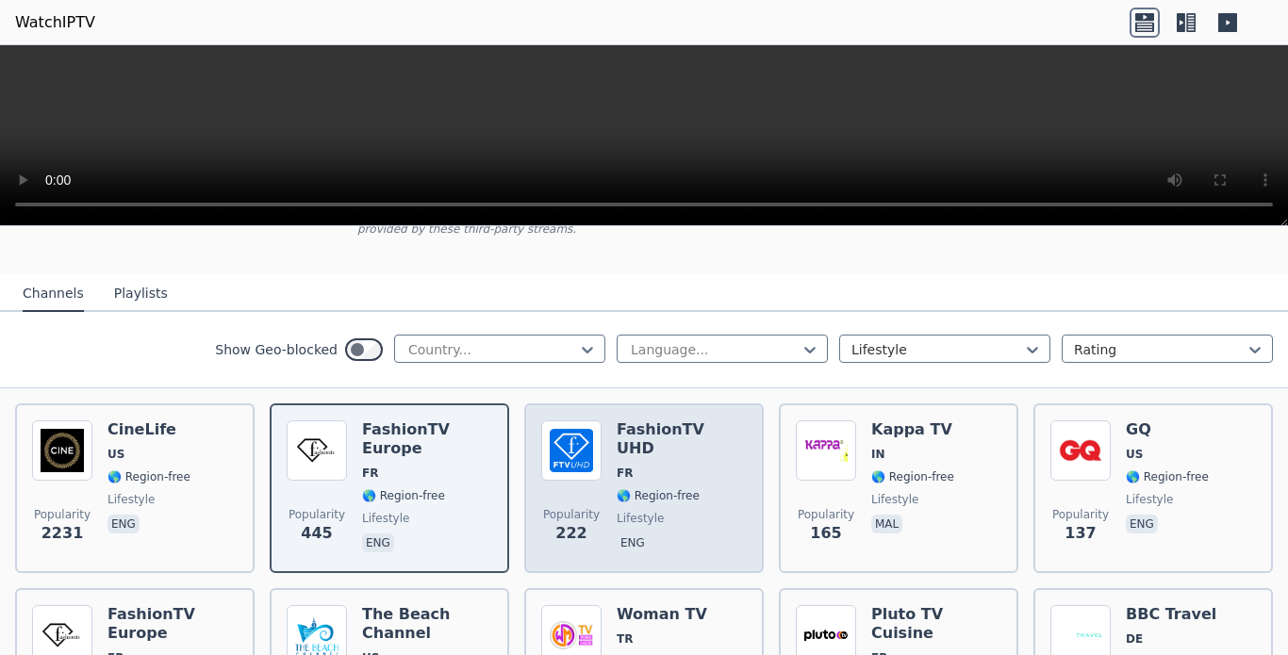
click at [617, 471] on div "FashionTV UHD FR 🌎 Region-free lifestyle eng" at bounding box center [682, 488] width 130 height 136
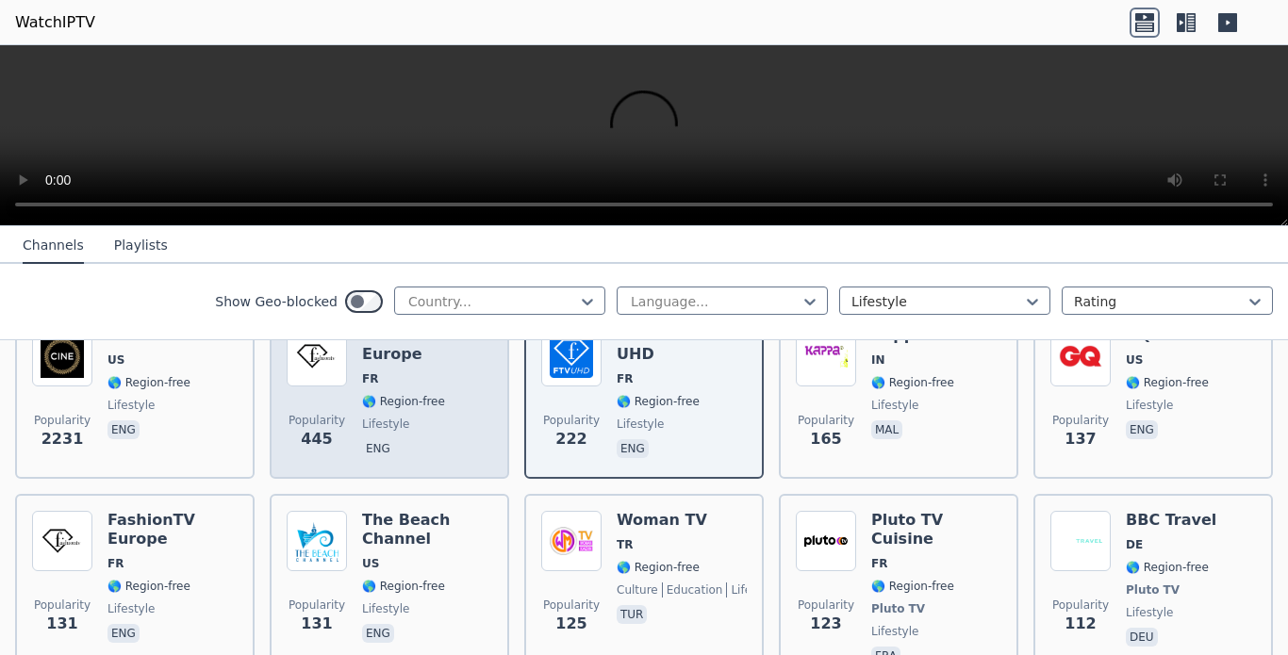
scroll to position [347, 0]
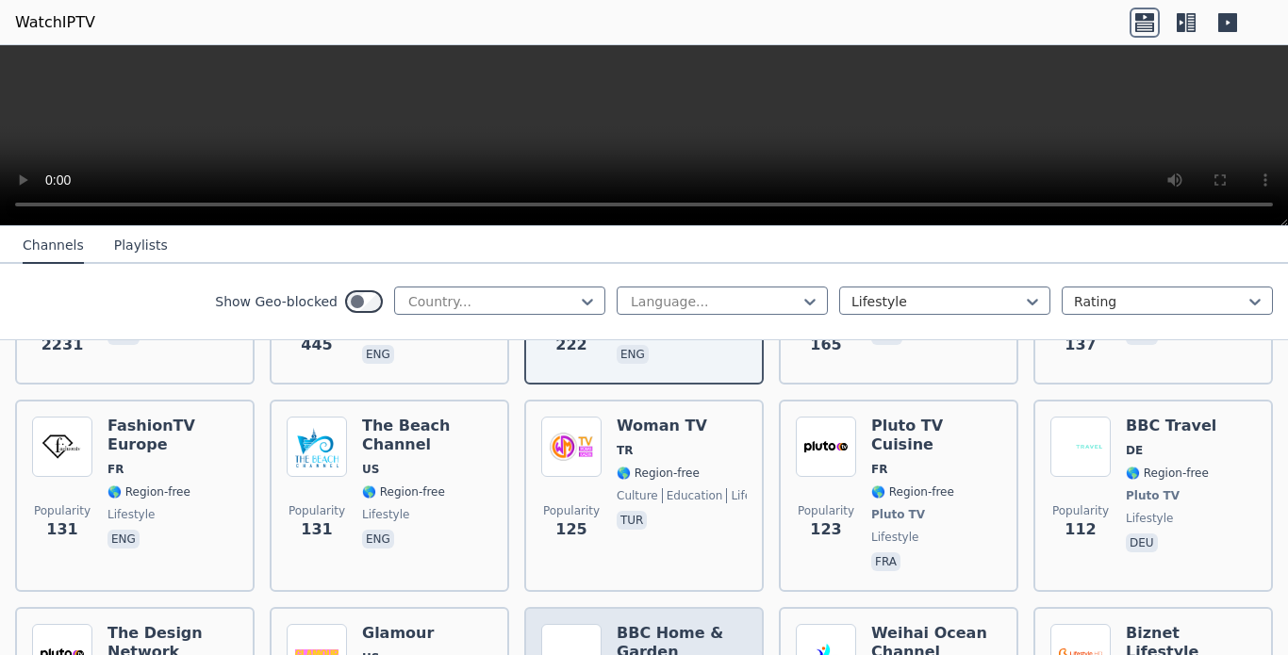
click at [648, 624] on h6 "BBC Home & Garden" at bounding box center [682, 643] width 130 height 38
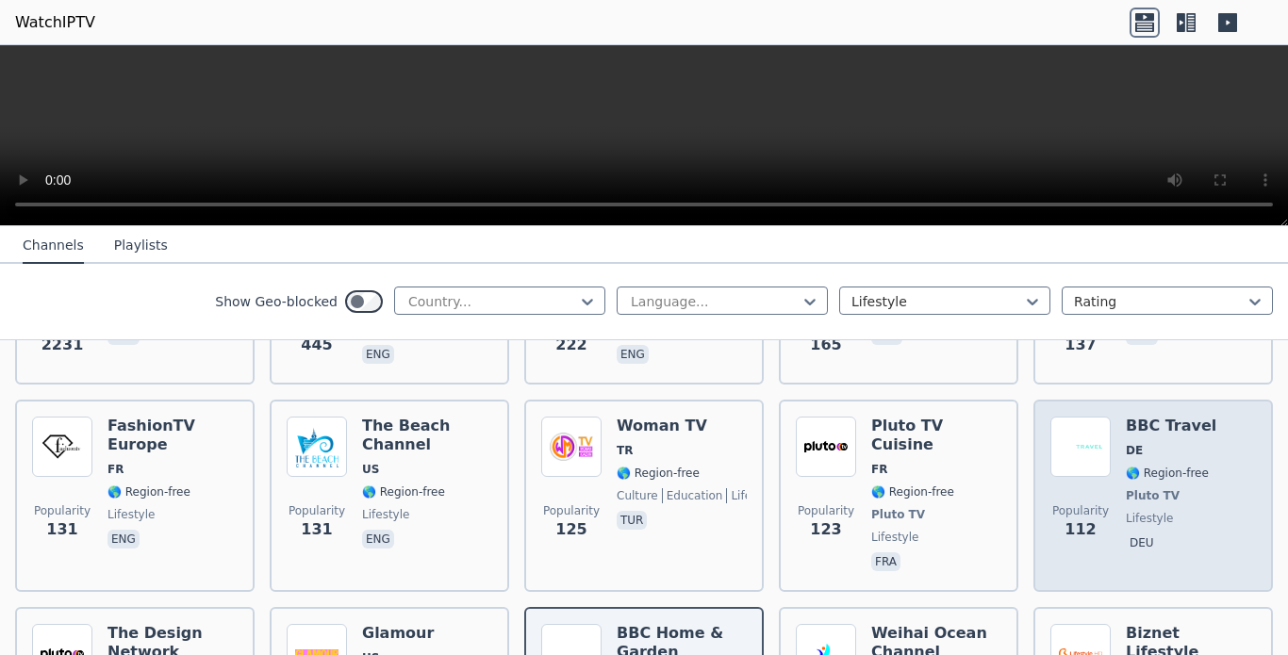
click at [1132, 425] on div "BBC Travel DE 🌎 Region-free Pluto TV lifestyle deu" at bounding box center [1171, 496] width 91 height 158
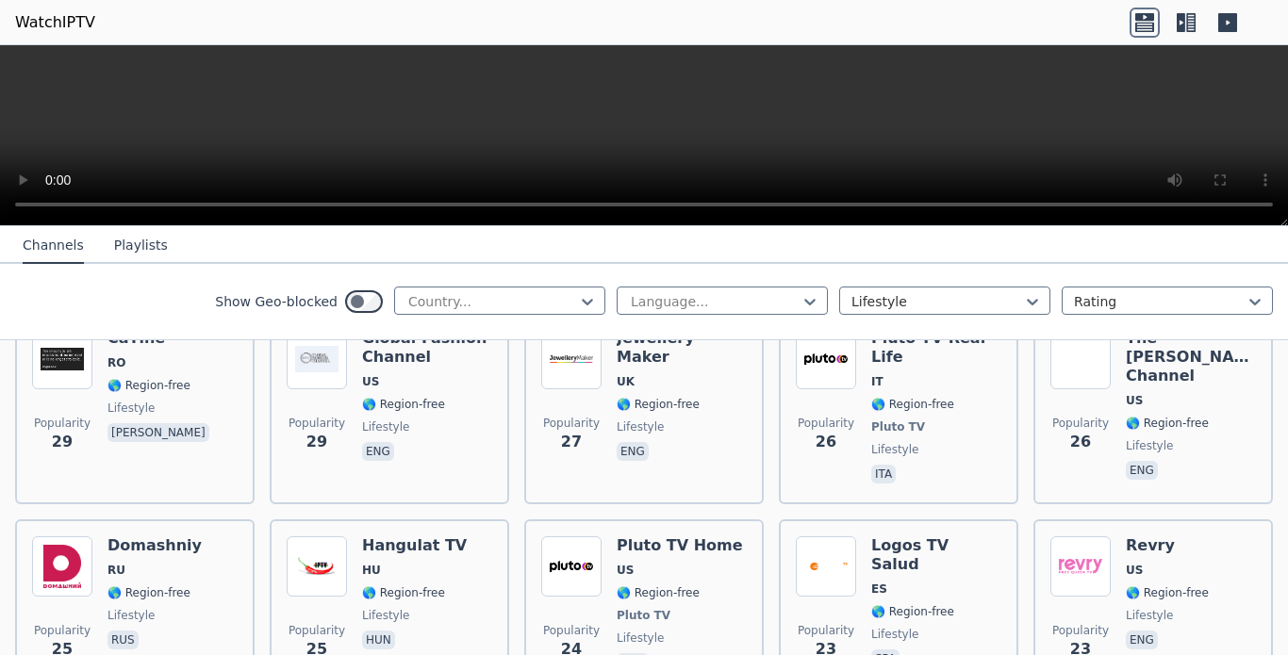
scroll to position [2224, 0]
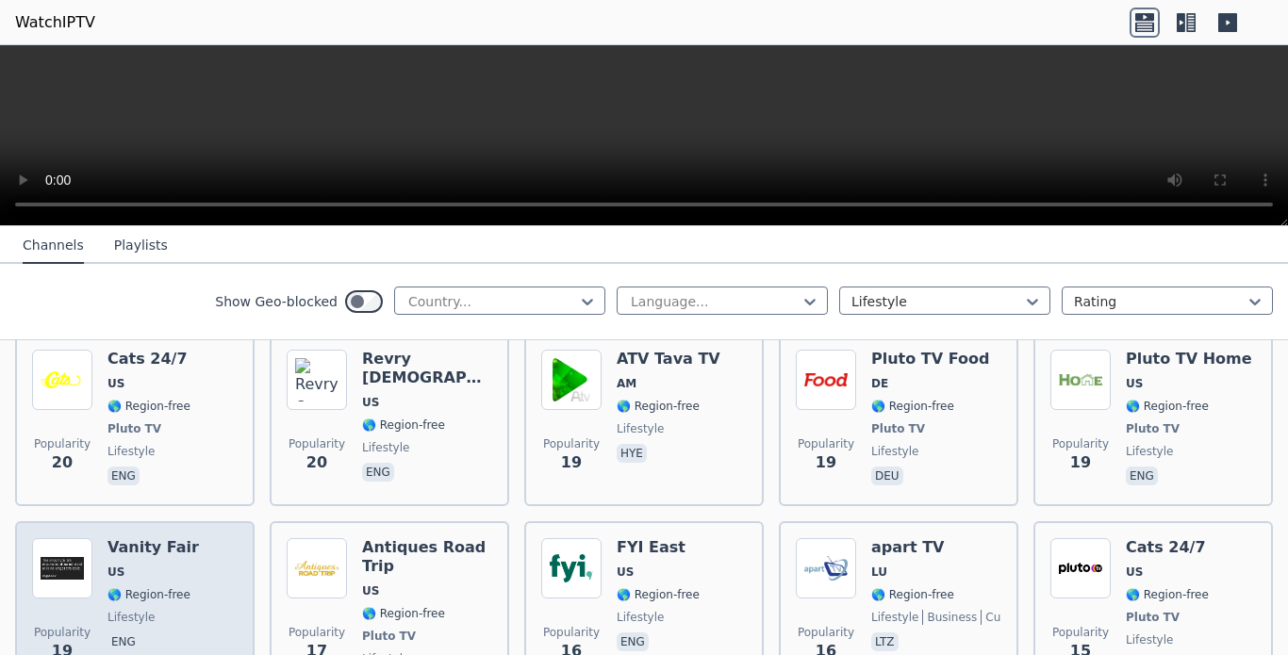
click at [145, 587] on span "🌎 Region-free" at bounding box center [148, 594] width 83 height 15
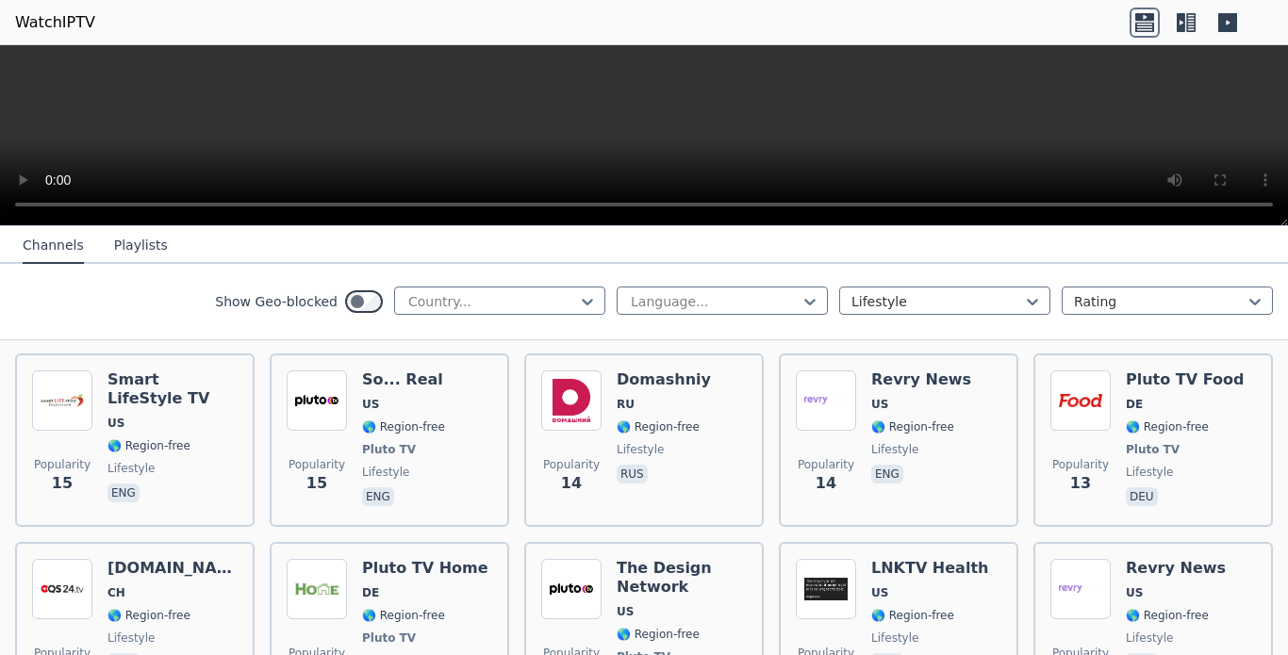
scroll to position [2974, 0]
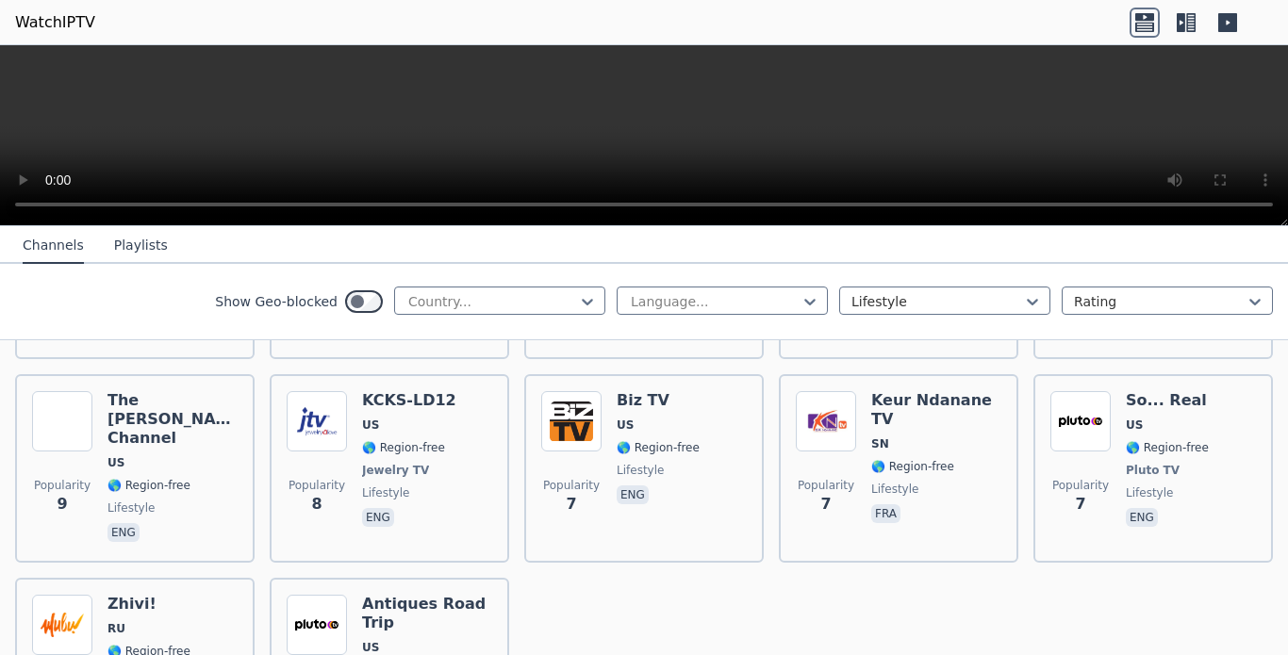
click at [1186, 23] on icon at bounding box center [1186, 23] width 30 height 30
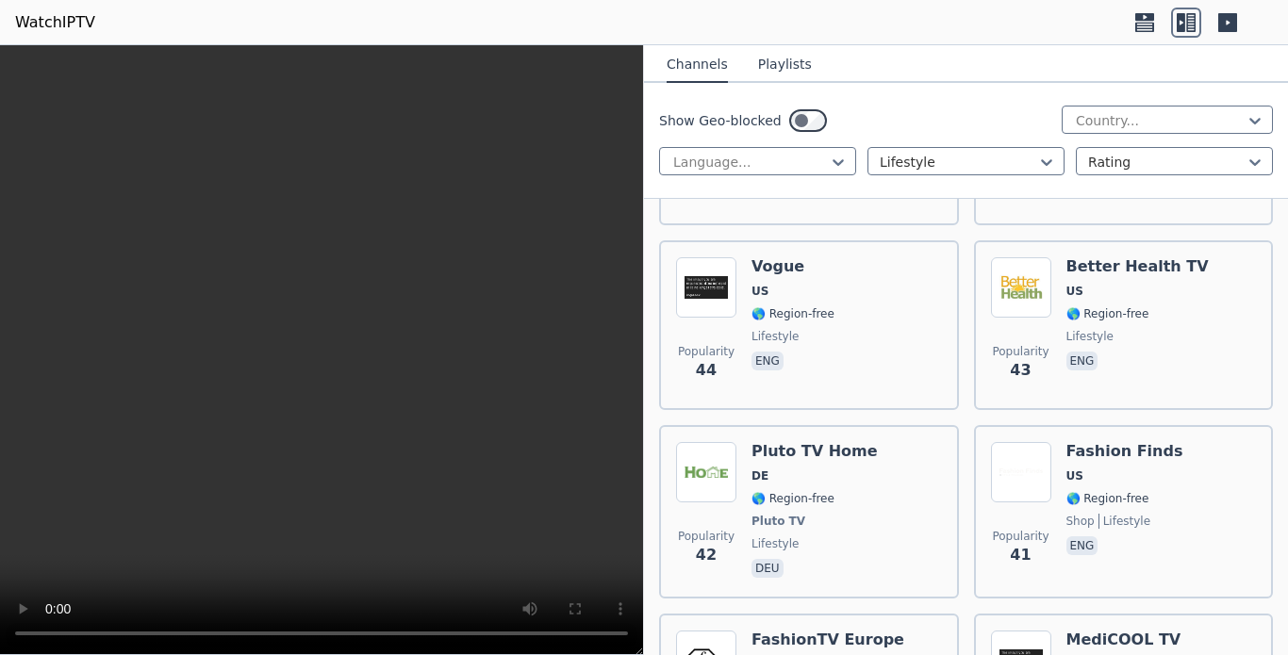
click at [1186, 23] on icon at bounding box center [1186, 23] width 30 height 30
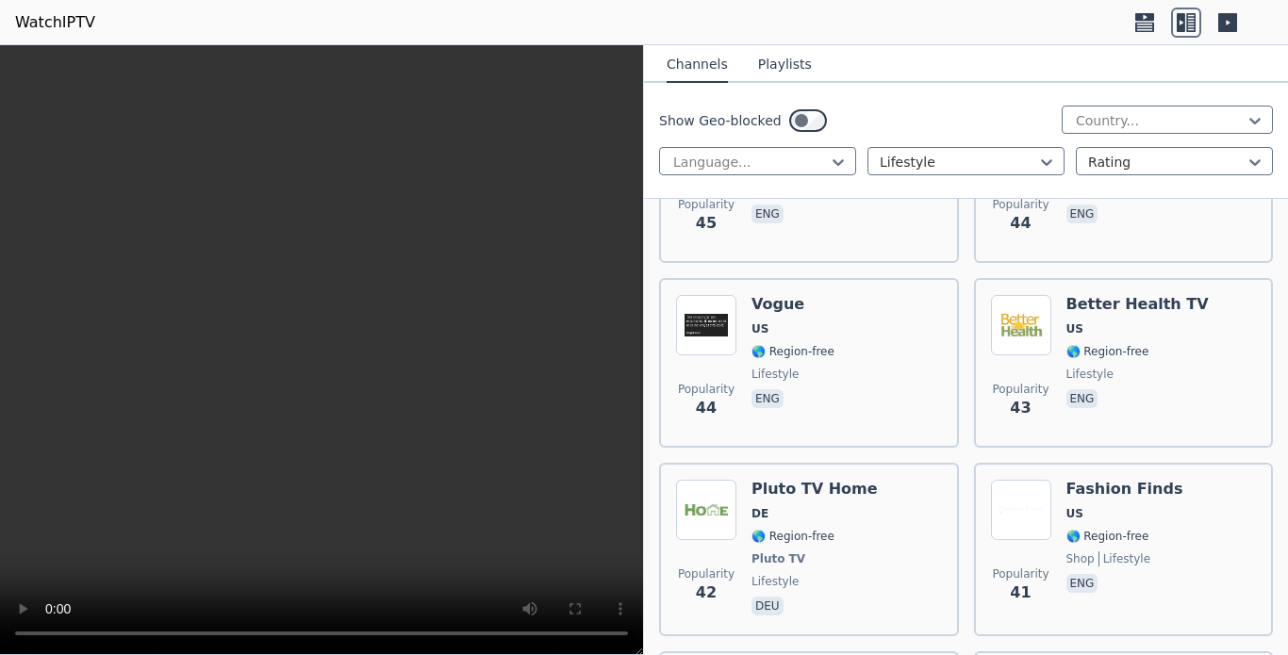
click at [1183, 23] on icon at bounding box center [1181, 22] width 8 height 19
click at [1141, 20] on icon at bounding box center [1144, 17] width 19 height 8
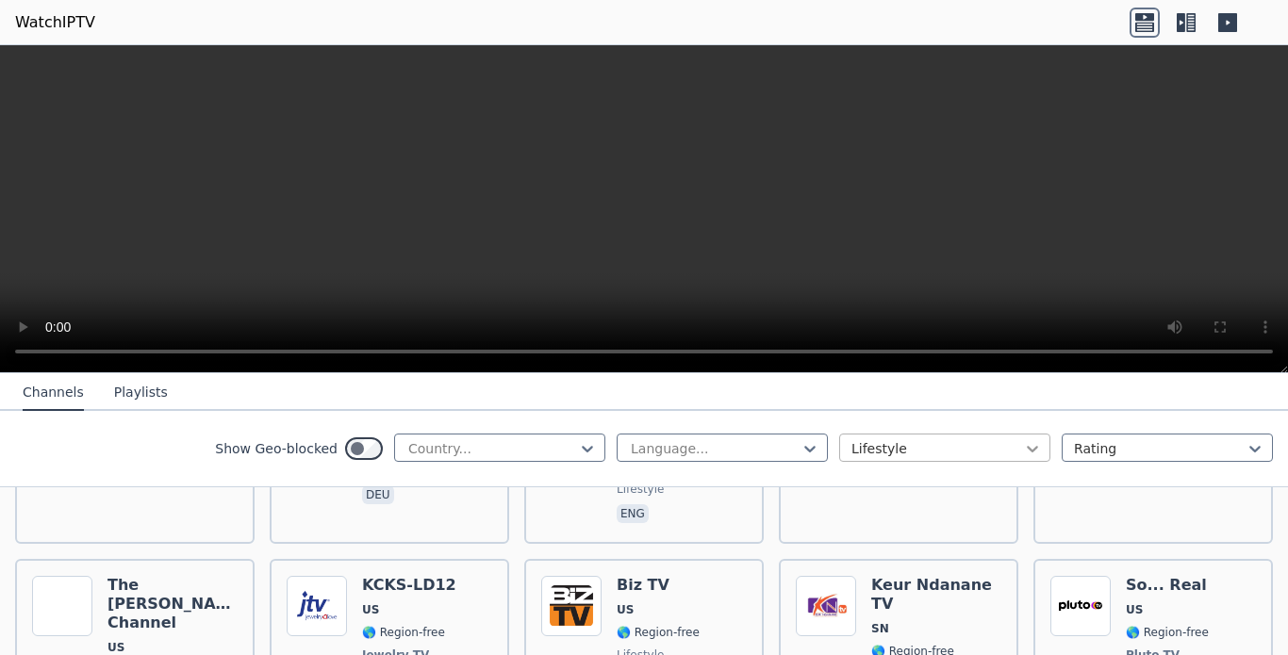
click at [1023, 450] on icon at bounding box center [1032, 448] width 19 height 19
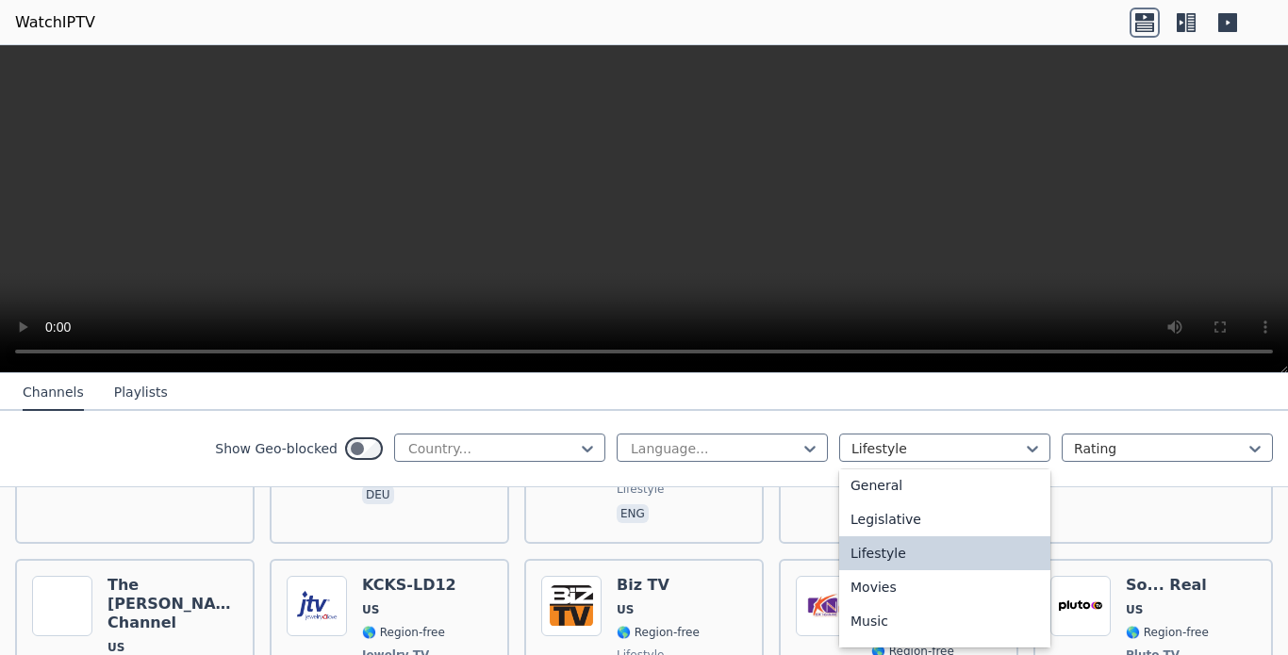
scroll to position [454, 0]
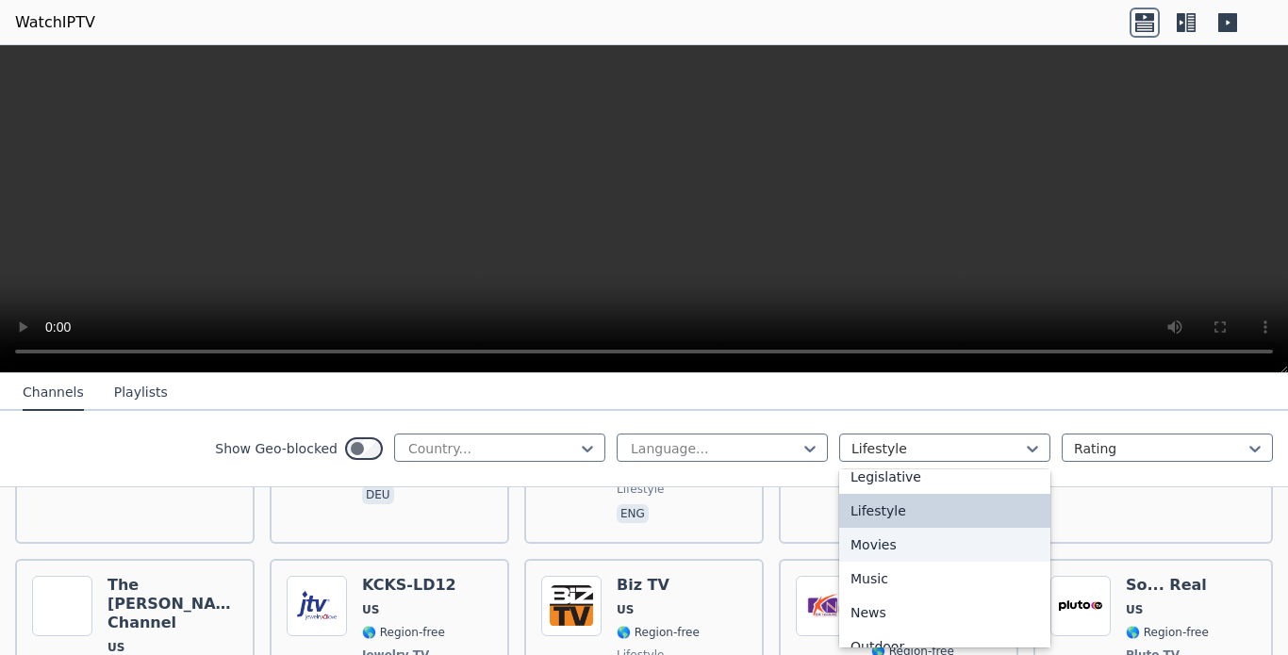
click at [940, 562] on div "Movies" at bounding box center [944, 545] width 211 height 34
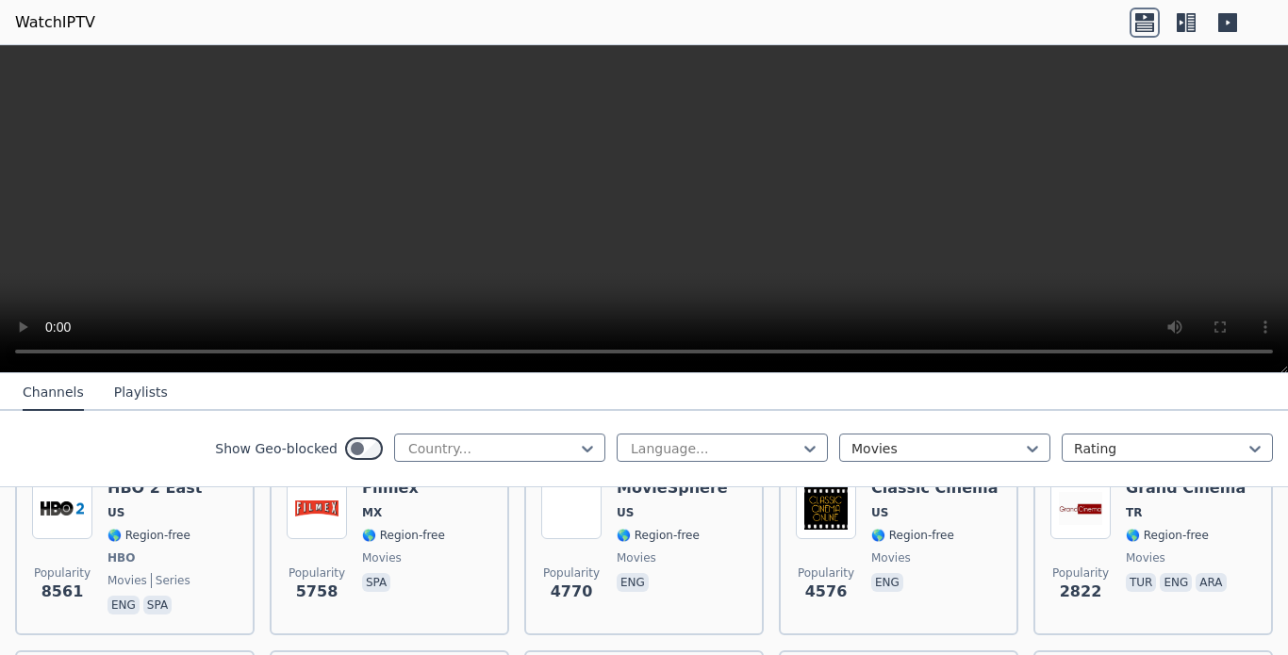
scroll to position [493, 0]
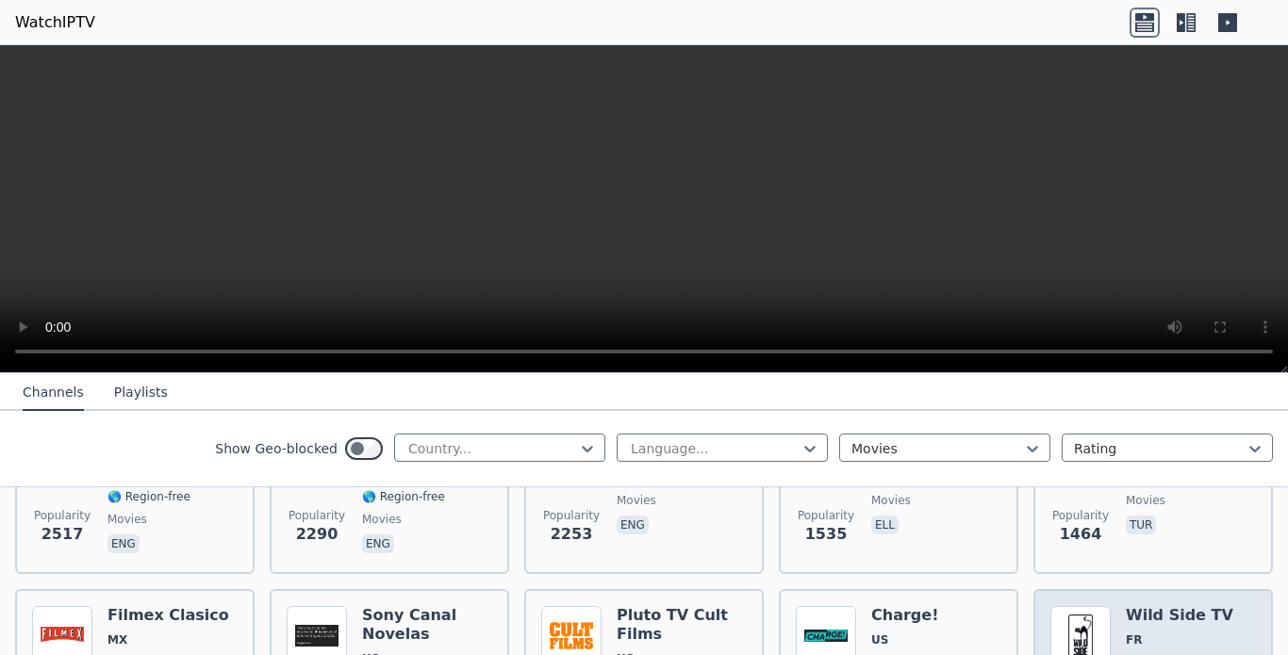
click at [1144, 606] on h6 "Wild Side TV" at bounding box center [1179, 615] width 107 height 19
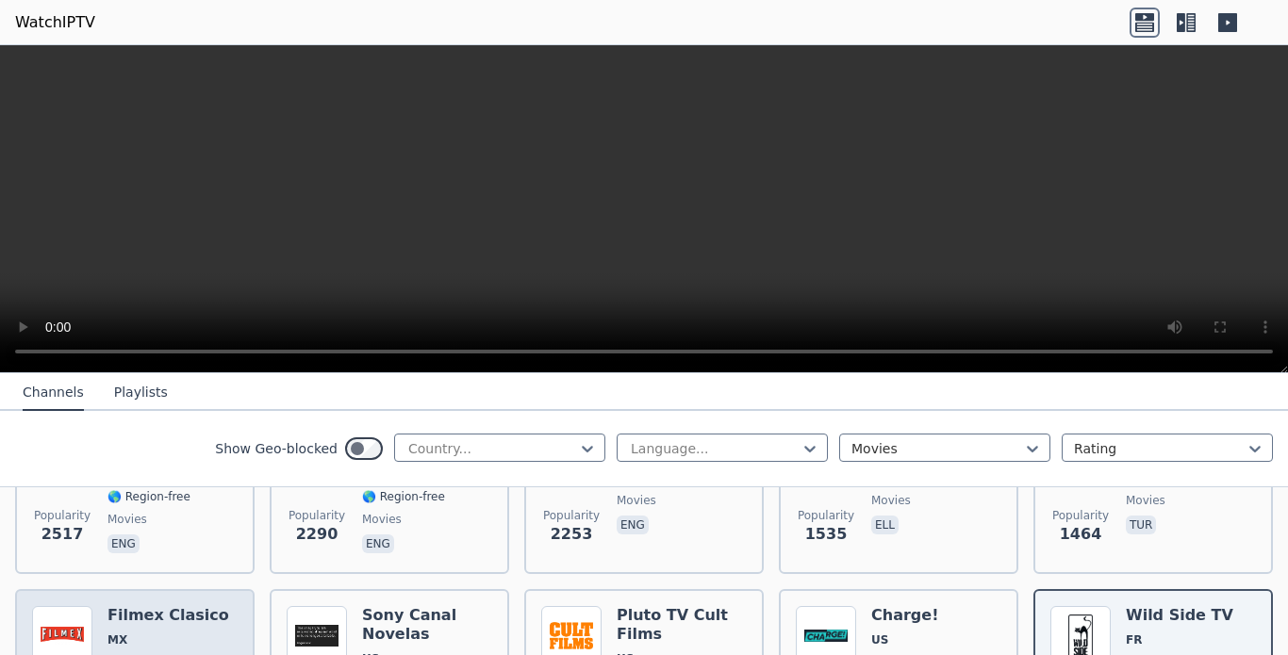
click at [129, 633] on span "MX" at bounding box center [168, 640] width 122 height 15
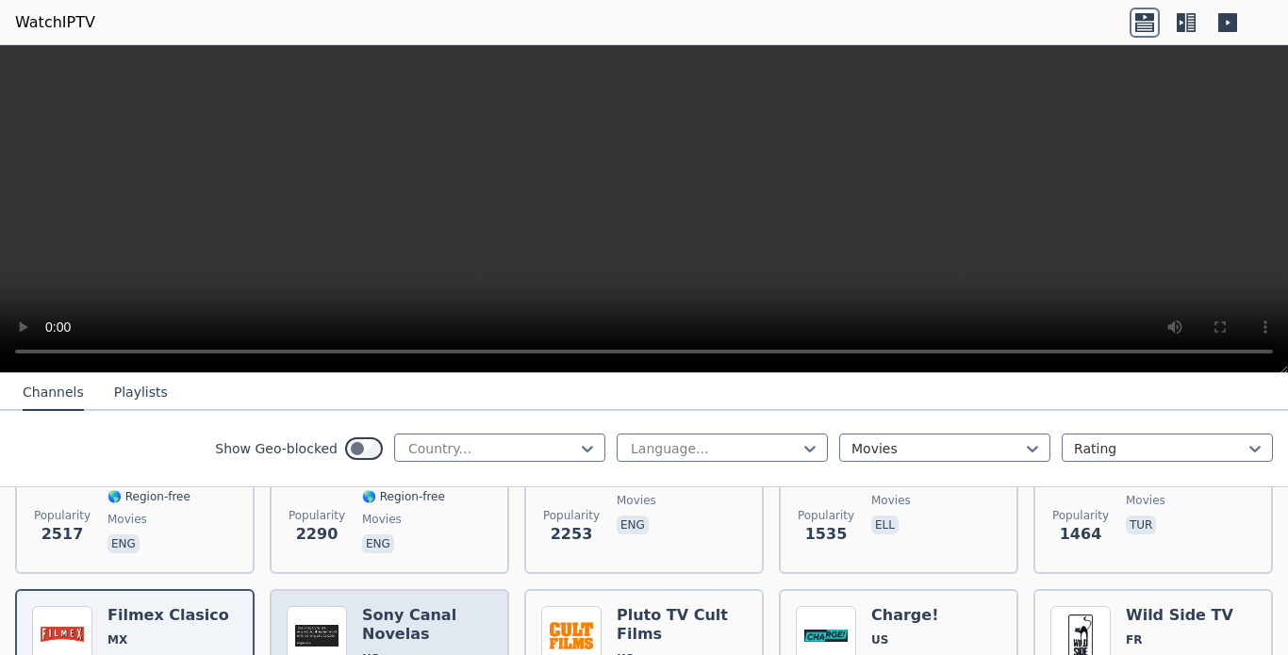
click at [426, 617] on h6 "Sony Canal Novelas" at bounding box center [427, 625] width 130 height 38
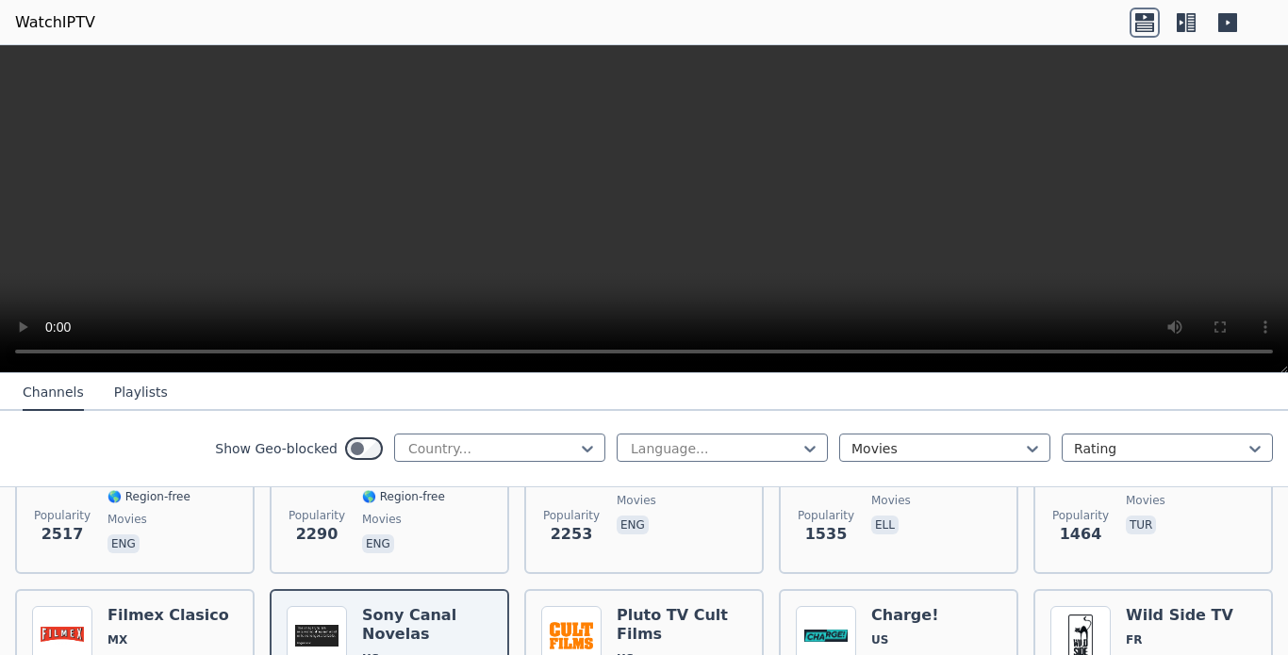
scroll to position [740, 0]
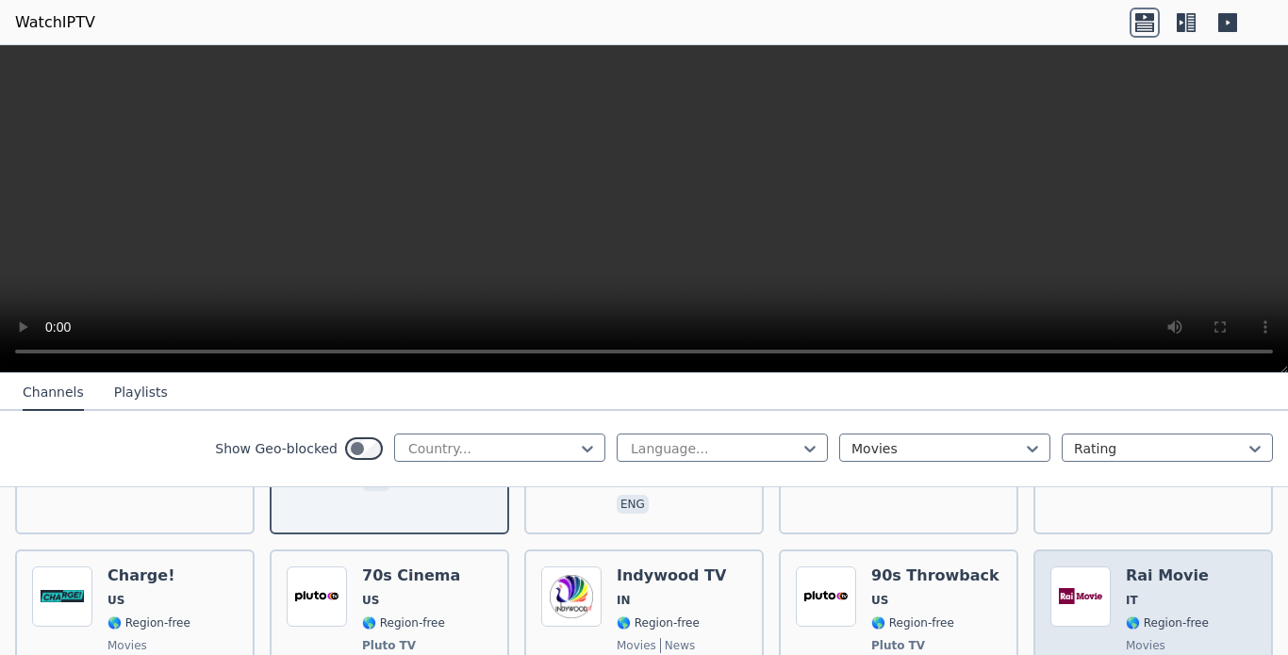
click at [1138, 593] on span "IT" at bounding box center [1167, 600] width 83 height 15
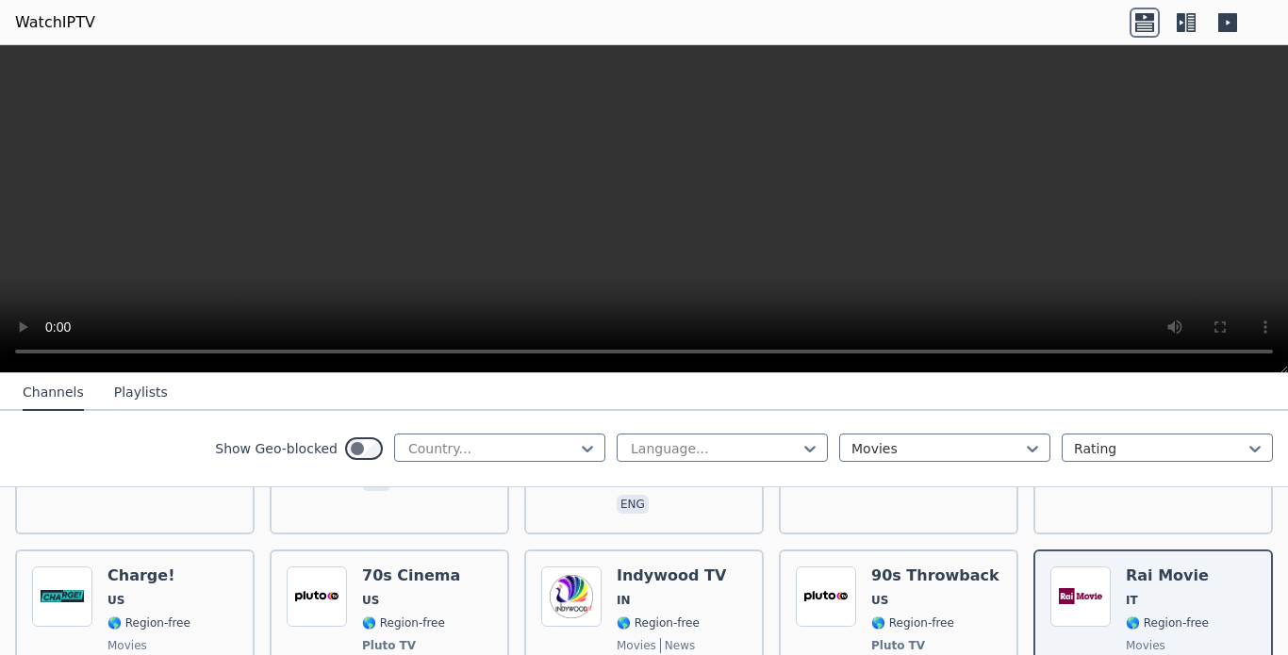
scroll to position [986, 0]
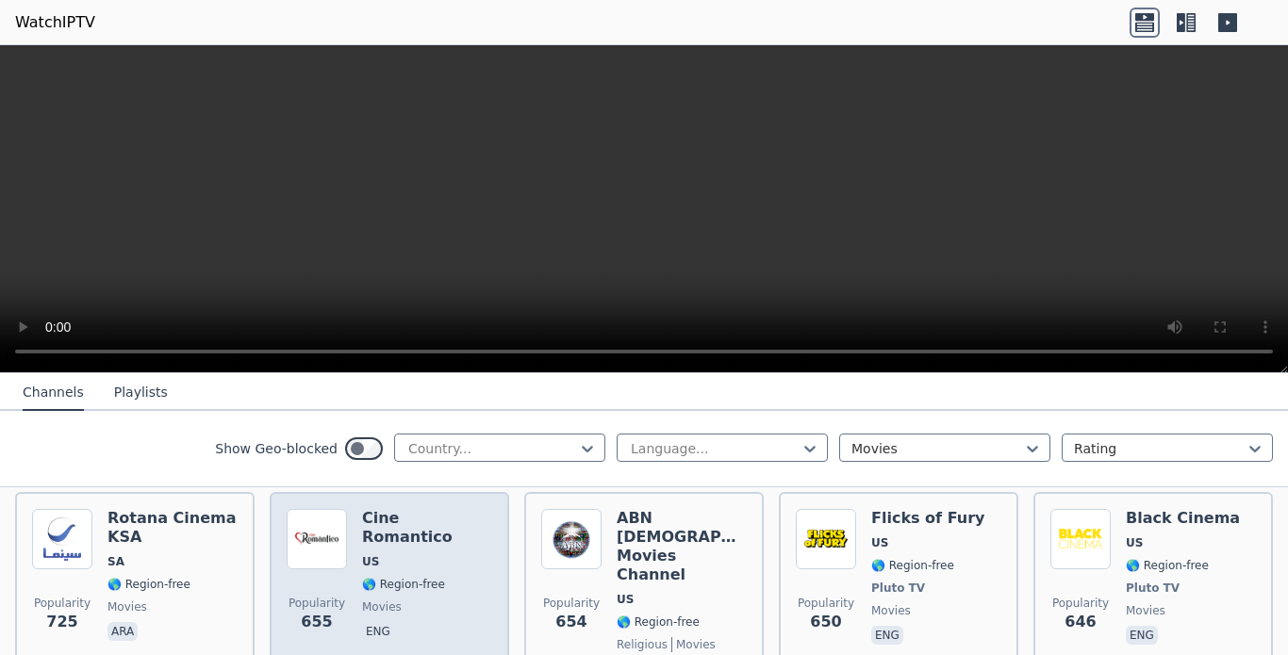
click at [411, 600] on span "movies" at bounding box center [427, 607] width 130 height 15
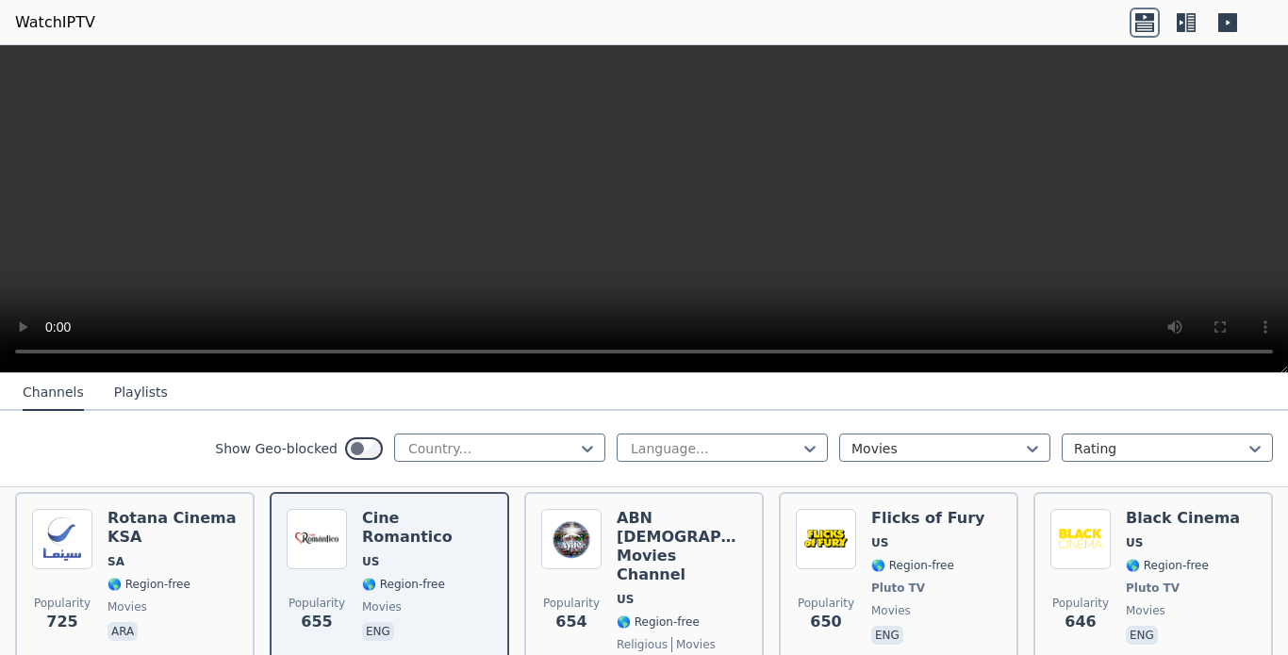
scroll to position [1233, 0]
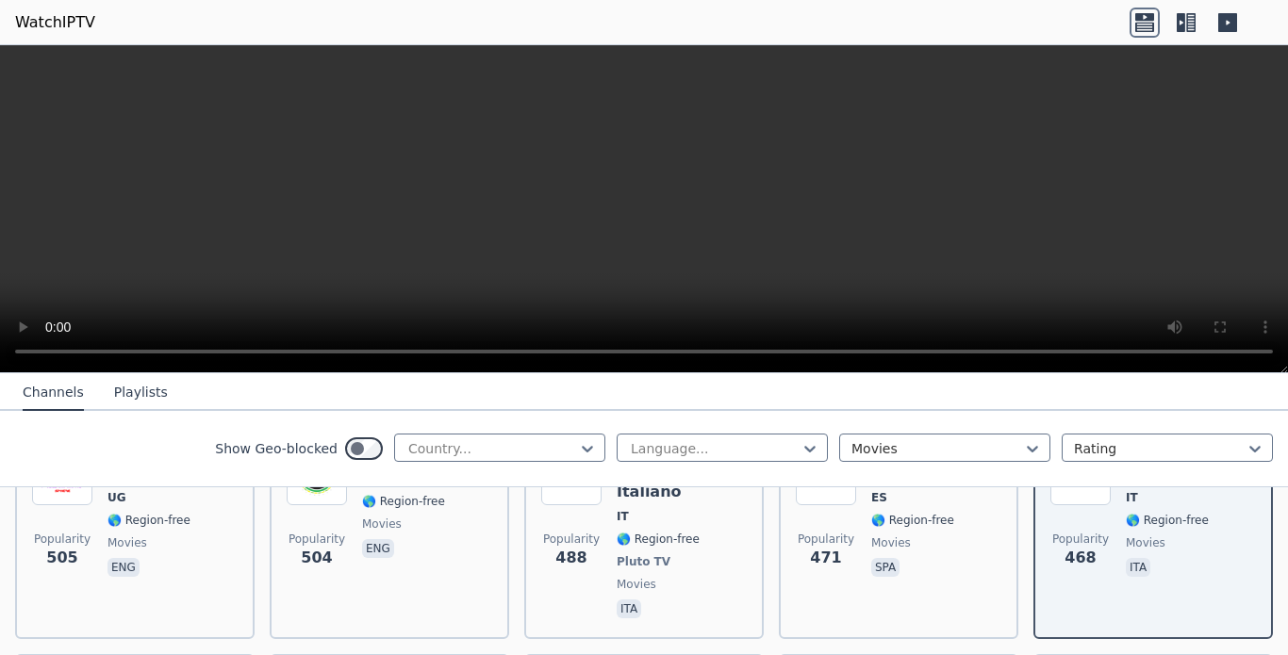
scroll to position [1726, 0]
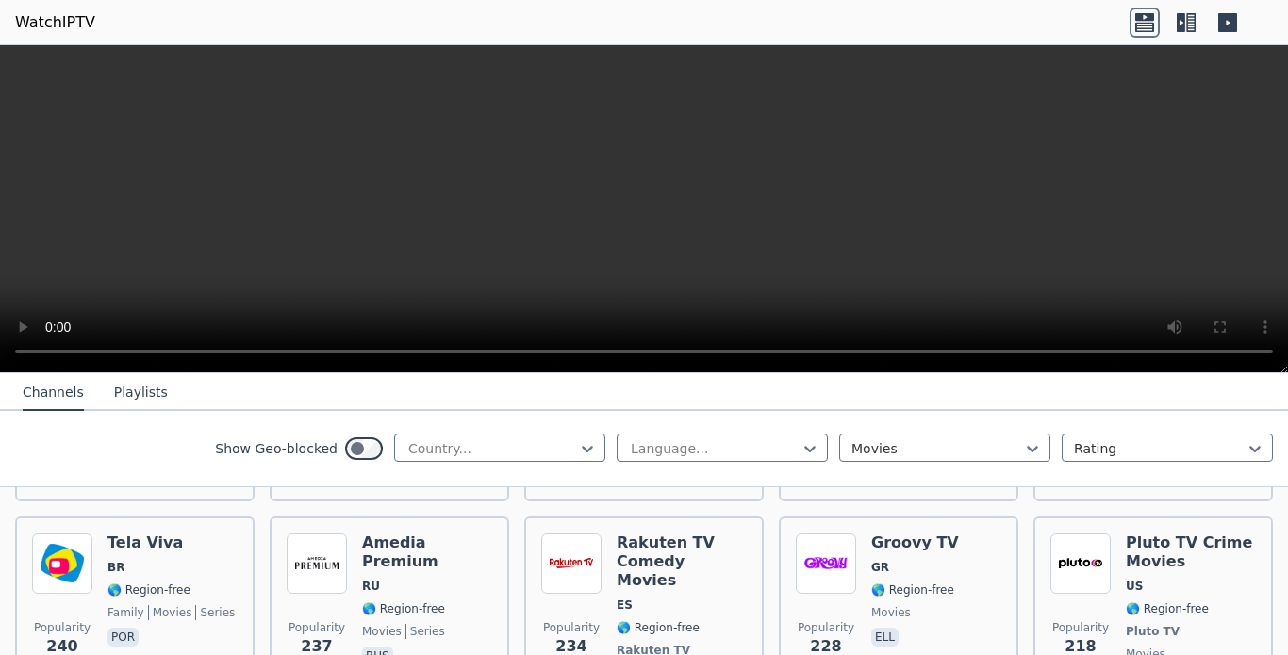
scroll to position [2220, 0]
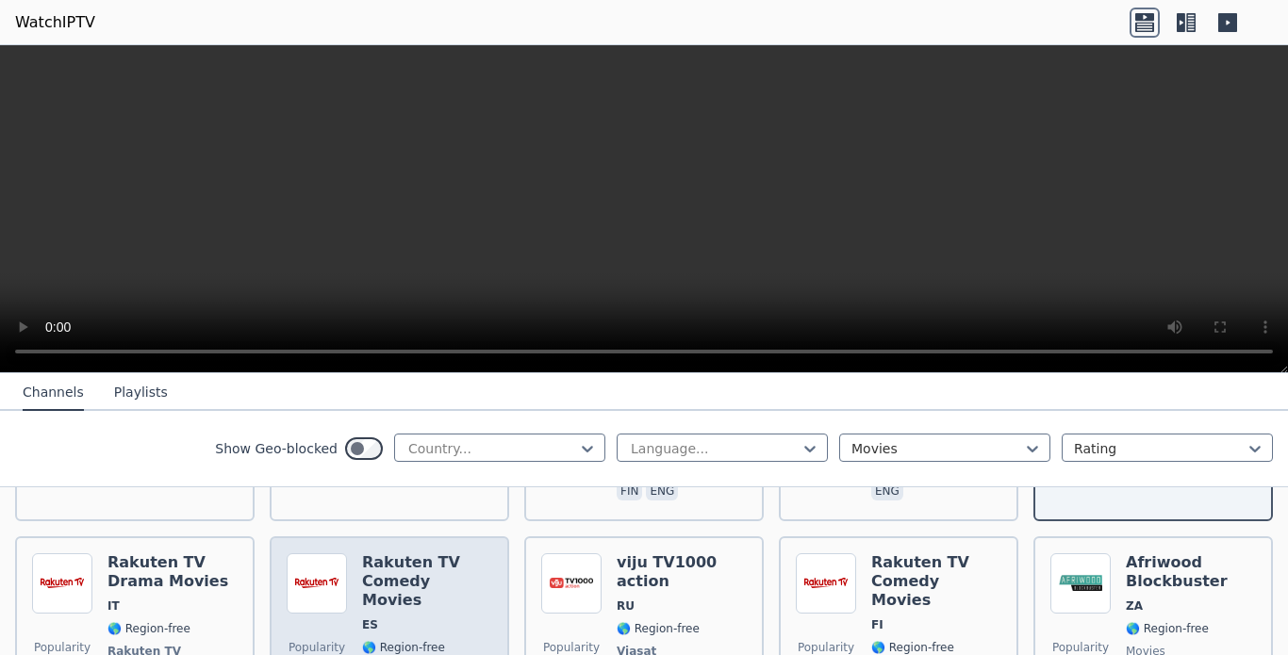
click at [433, 640] on span "🌎 Region-free" at bounding box center [427, 647] width 130 height 15
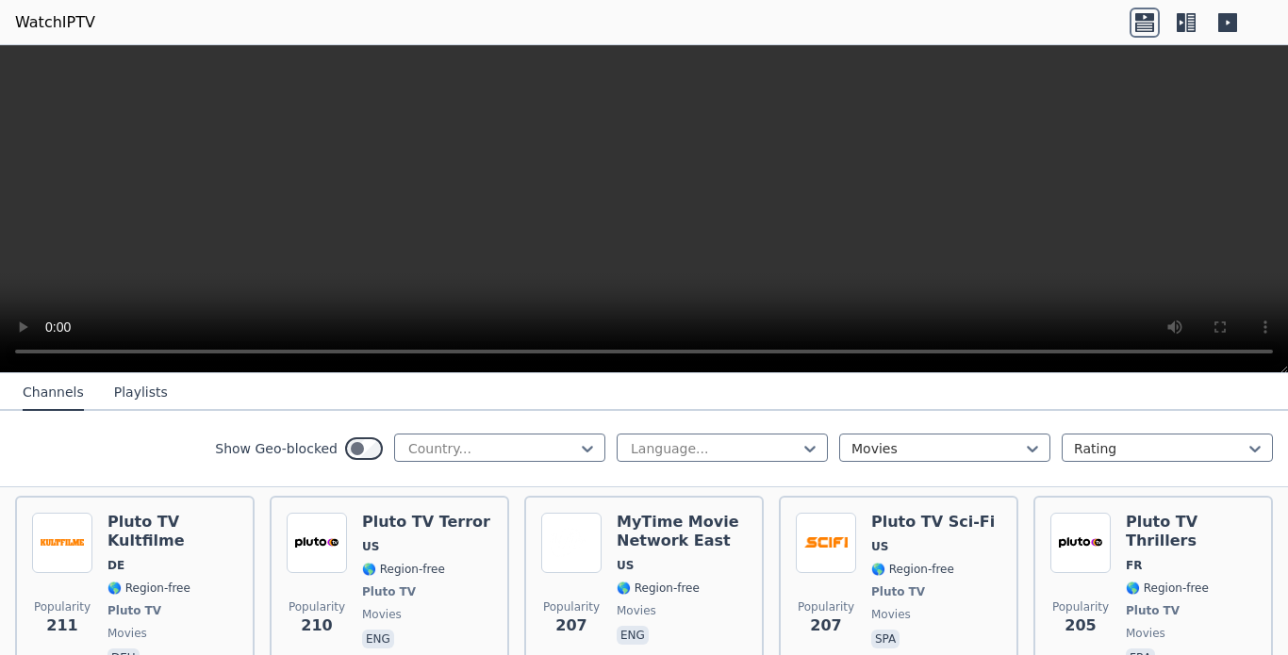
scroll to position [2959, 0]
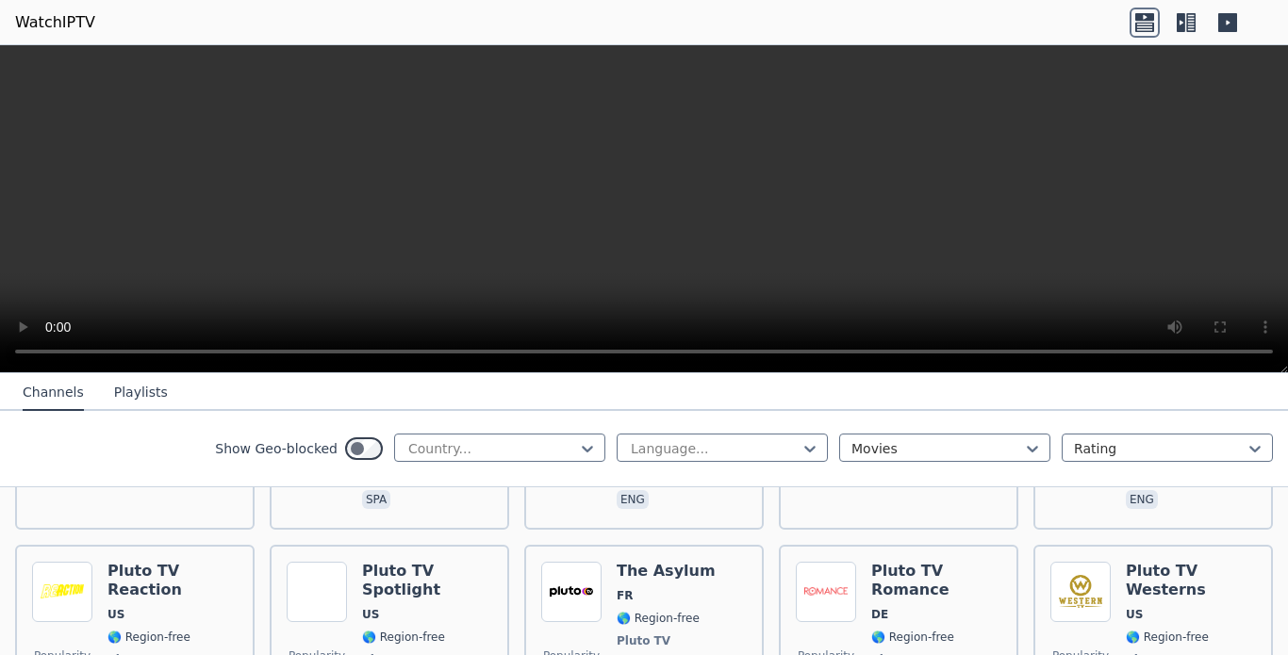
scroll to position [4193, 0]
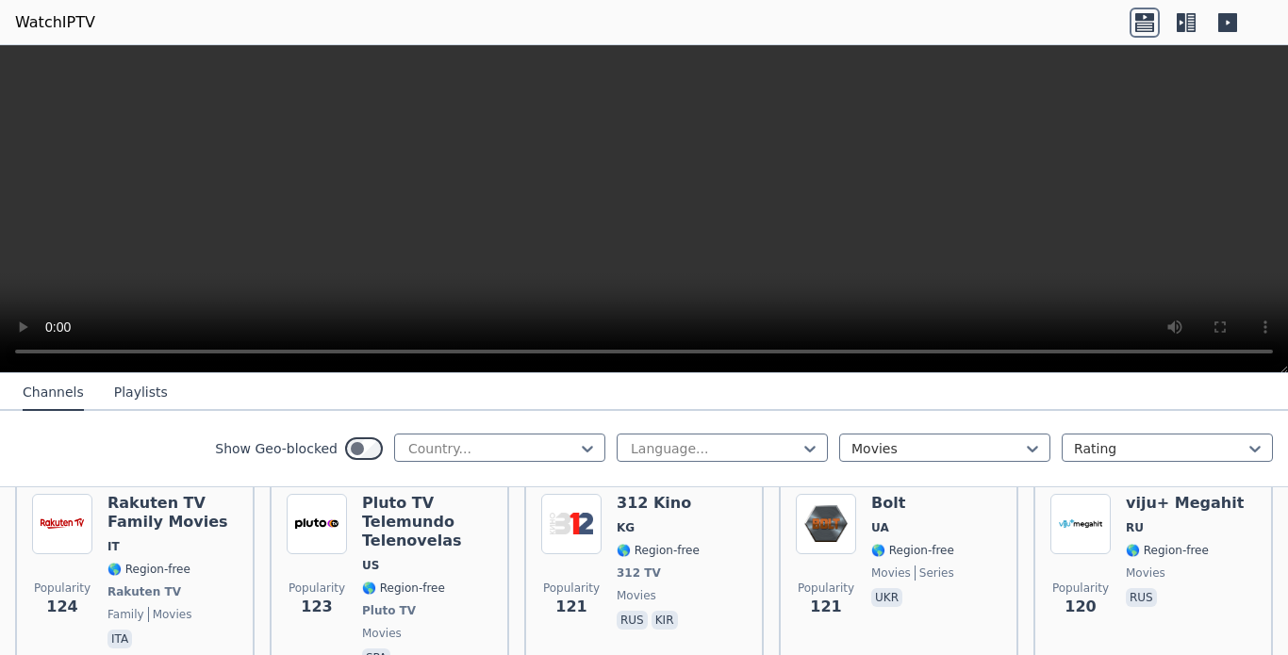
scroll to position [4857, 0]
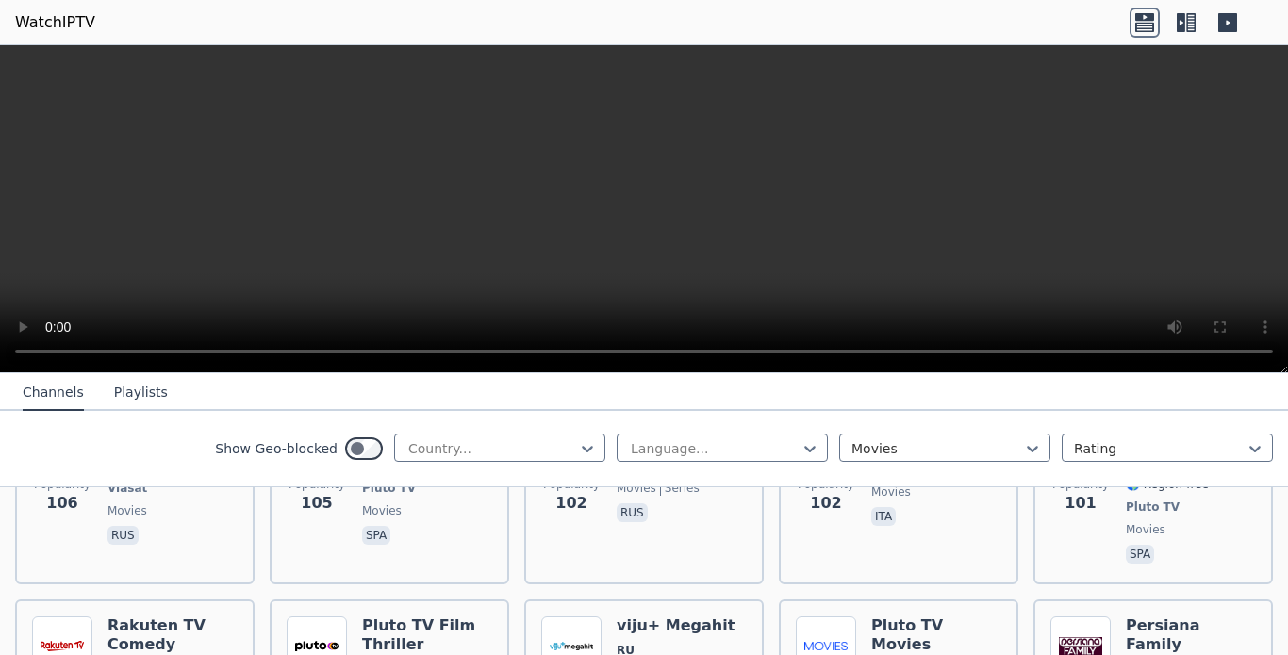
scroll to position [5670, 0]
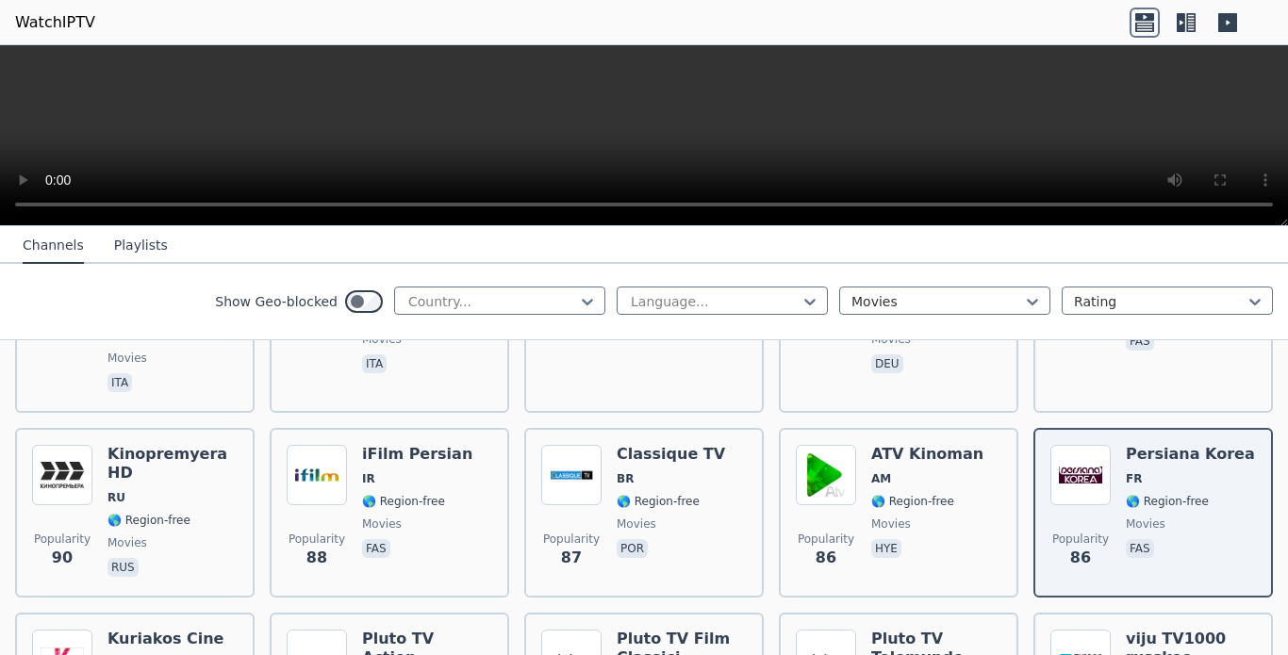
scroll to position [5915, 0]
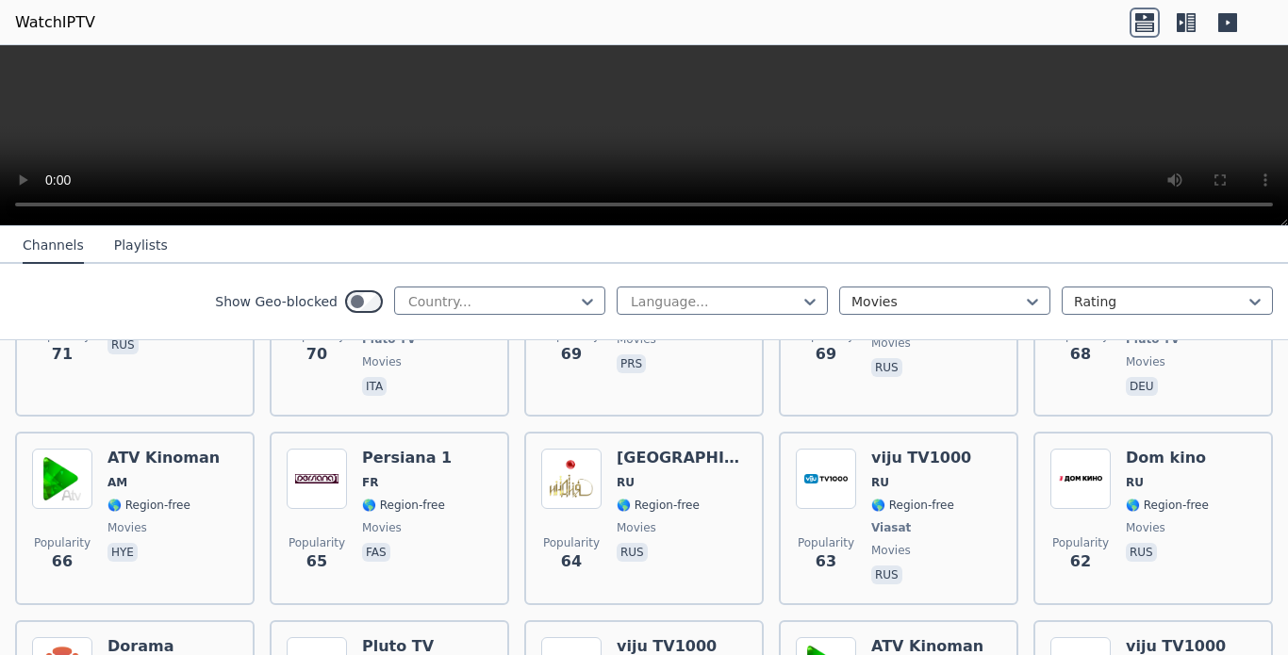
scroll to position [6707, 0]
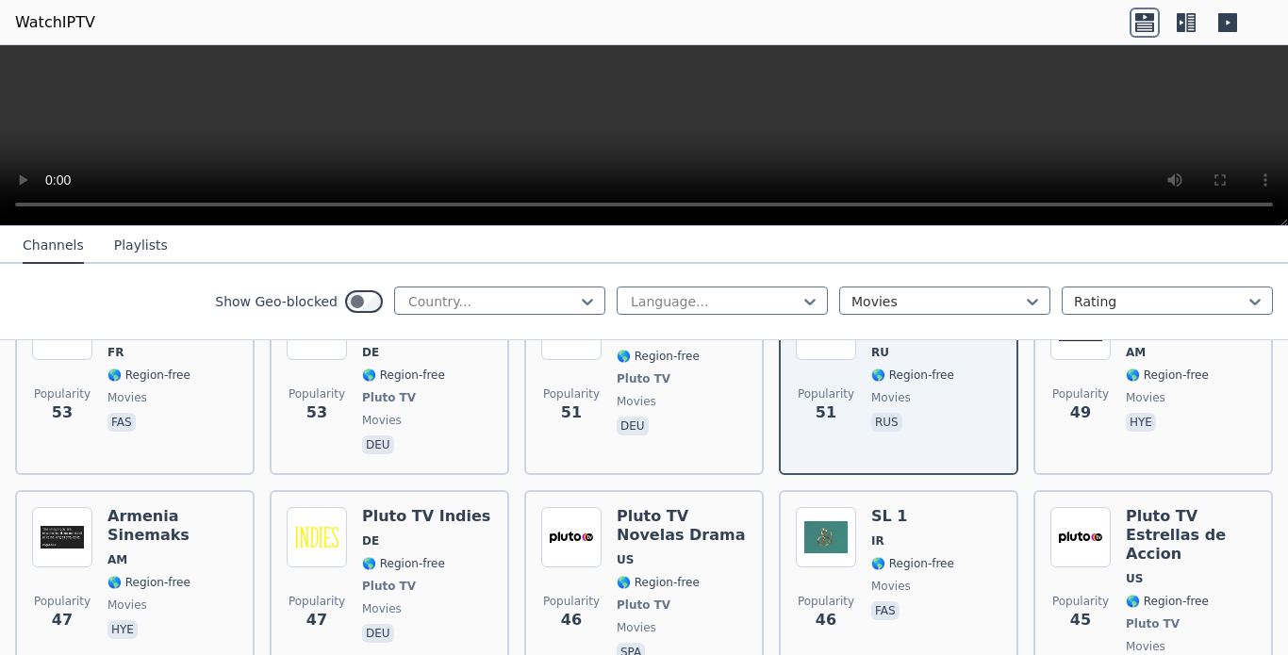
scroll to position [7264, 0]
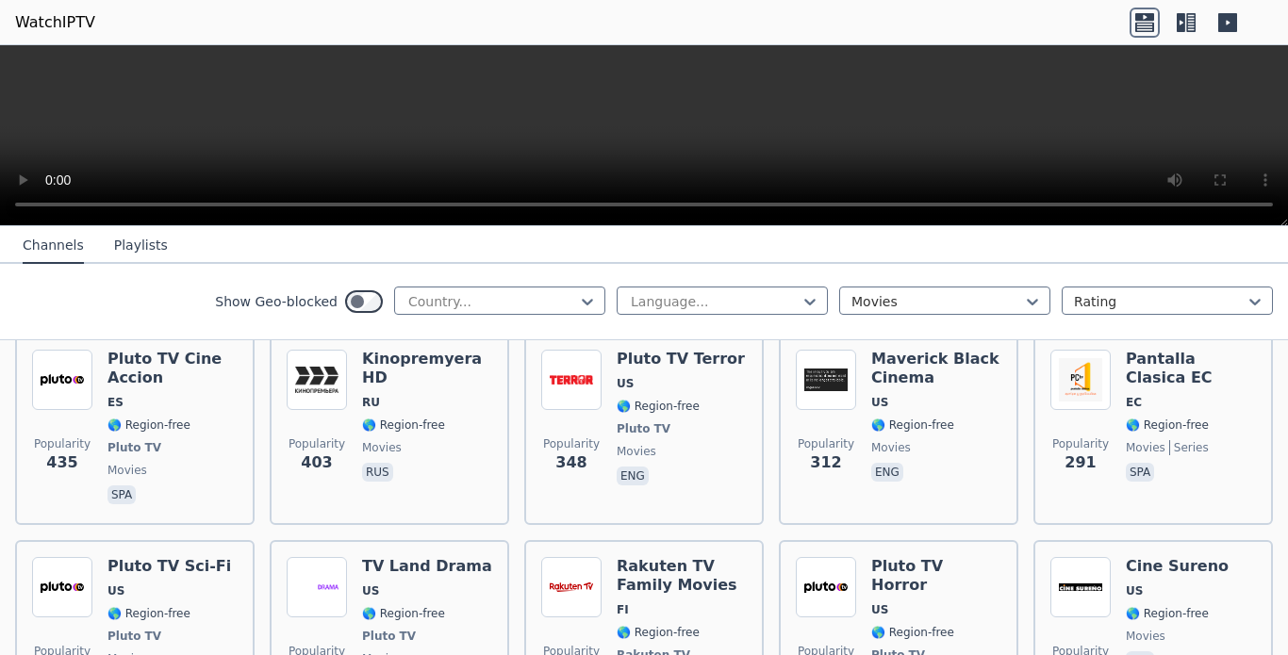
click at [1265, 302] on div "Show Geo-blocked Country... Language... Movies Rating" at bounding box center [644, 302] width 1288 height 76
click at [1267, 298] on div "Show Geo-blocked Country... Language... Movies Rating" at bounding box center [644, 302] width 1288 height 76
click at [1269, 293] on div "Show Geo-blocked Country... Language... Movies Rating" at bounding box center [644, 302] width 1288 height 76
click at [1270, 292] on div "Show Geo-blocked Country... Language... Movies Rating" at bounding box center [644, 302] width 1288 height 76
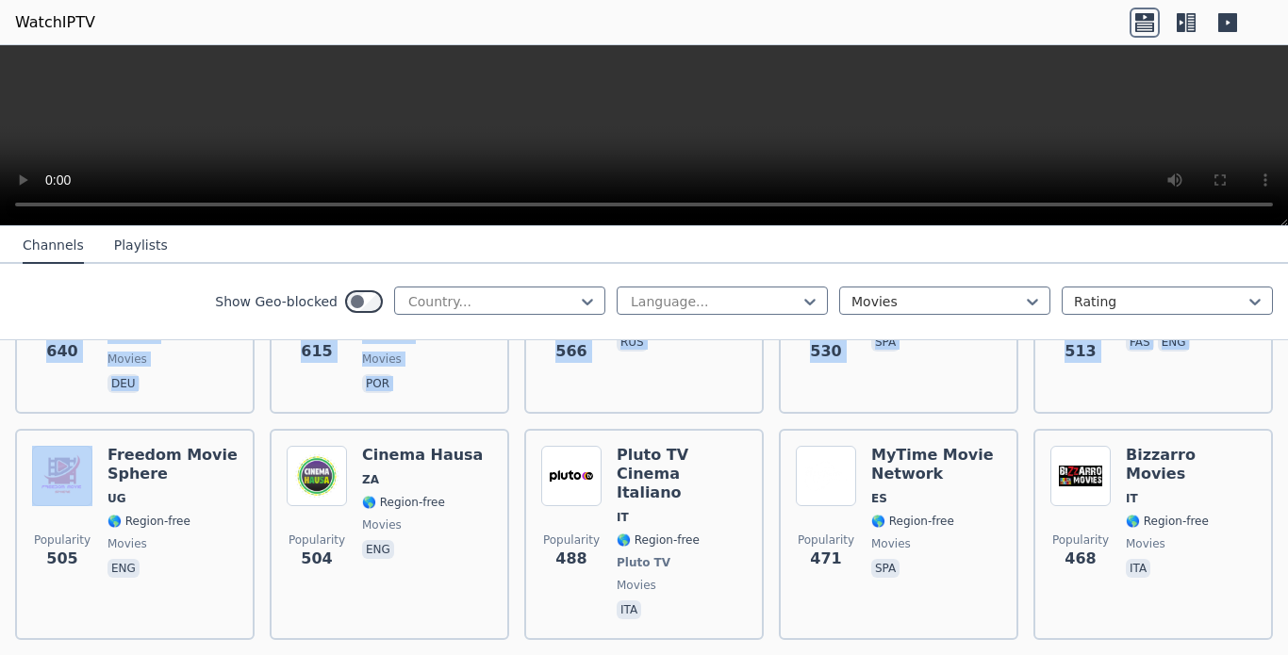
click at [1273, 286] on div "WatchIPTV - Free IPTV streams from across the world [DOMAIN_NAME] does not host…" at bounding box center [644, 440] width 1288 height 429
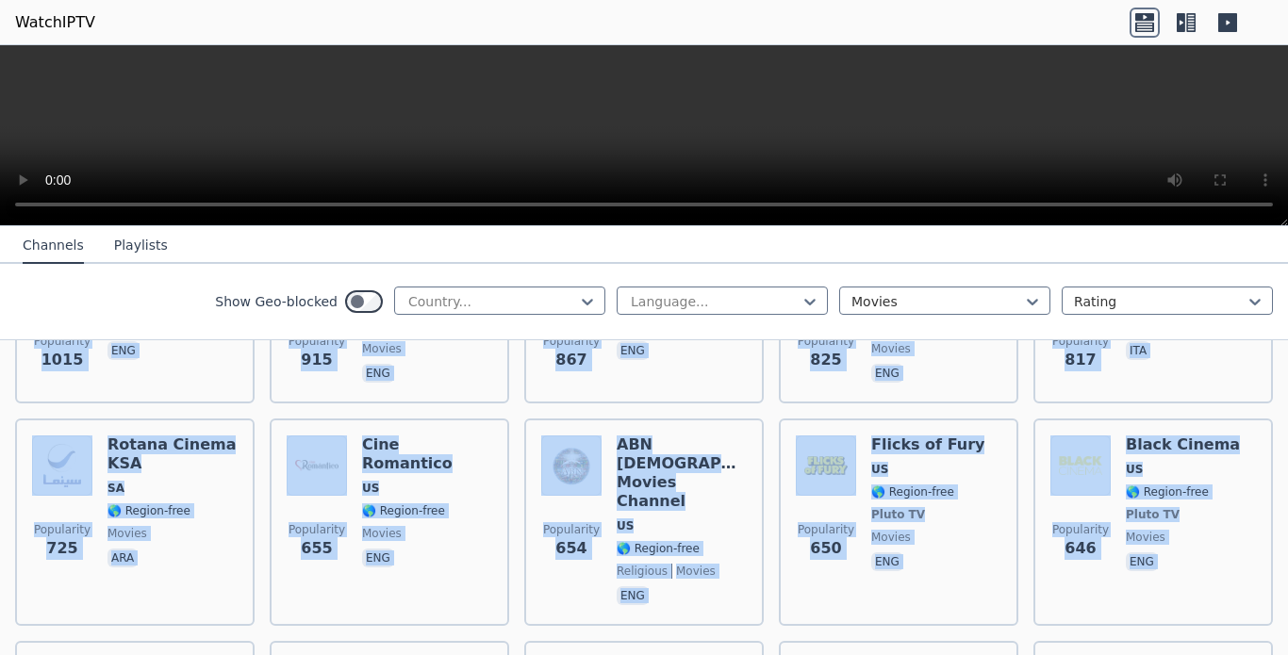
scroll to position [584, 0]
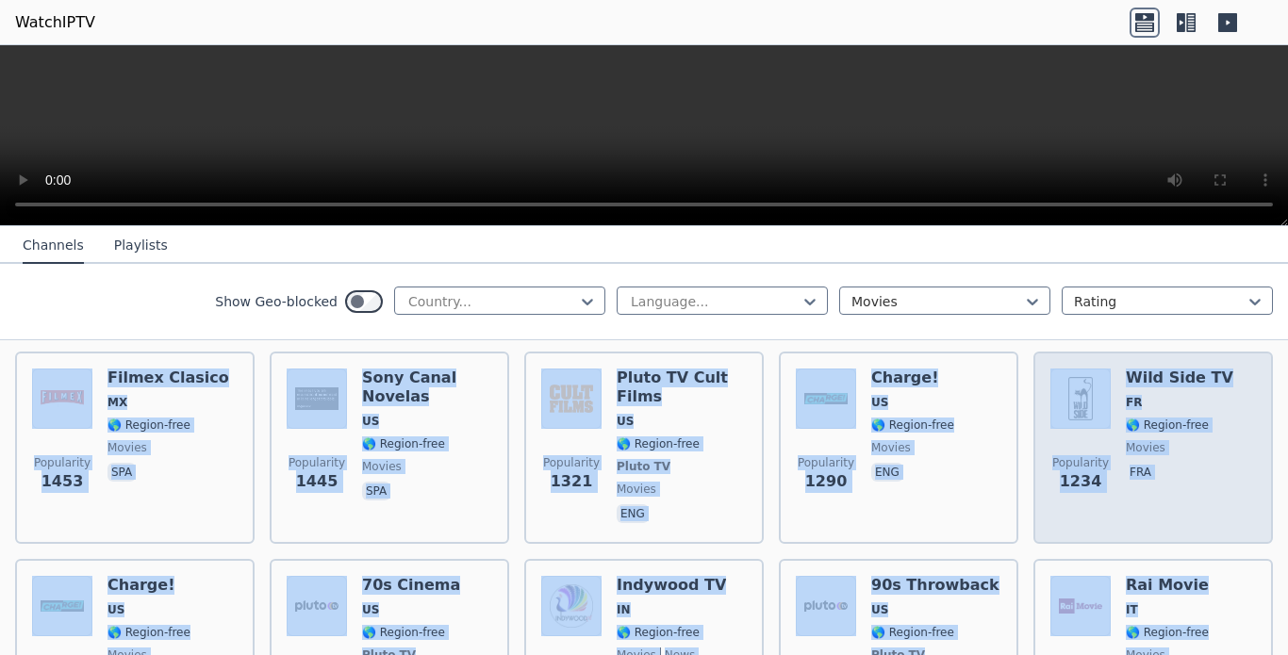
click at [1226, 397] on div "Popularity 1234 Wild Side TV FR 🌎 Region-free movies fra" at bounding box center [1153, 448] width 206 height 158
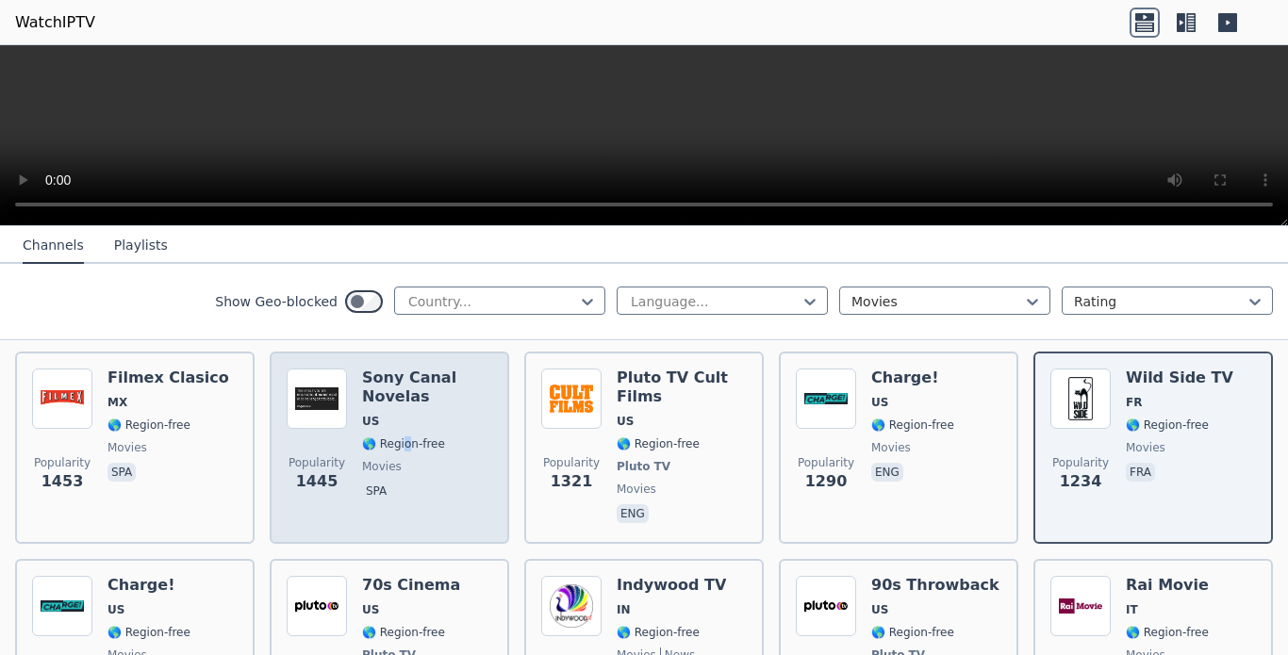
drag, startPoint x: 392, startPoint y: 436, endPoint x: 363, endPoint y: 395, distance: 50.0
click at [393, 436] on span "🌎 Region-free" at bounding box center [403, 443] width 83 height 15
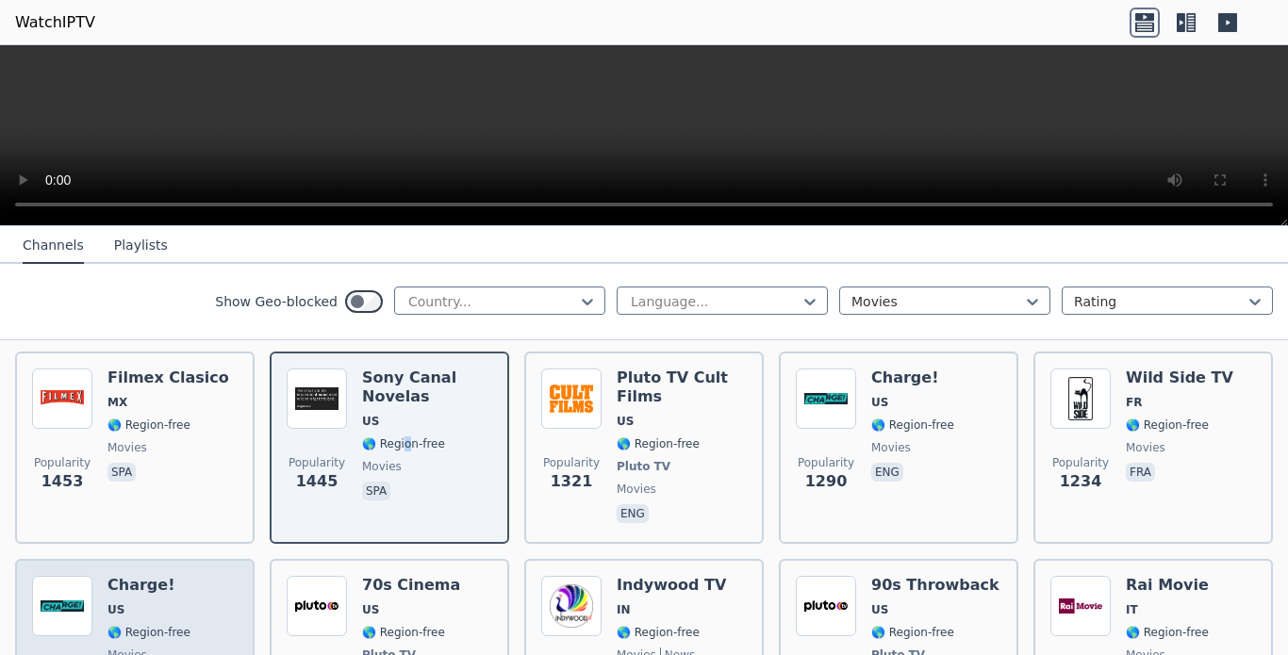
click at [164, 602] on span "US" at bounding box center [148, 609] width 83 height 15
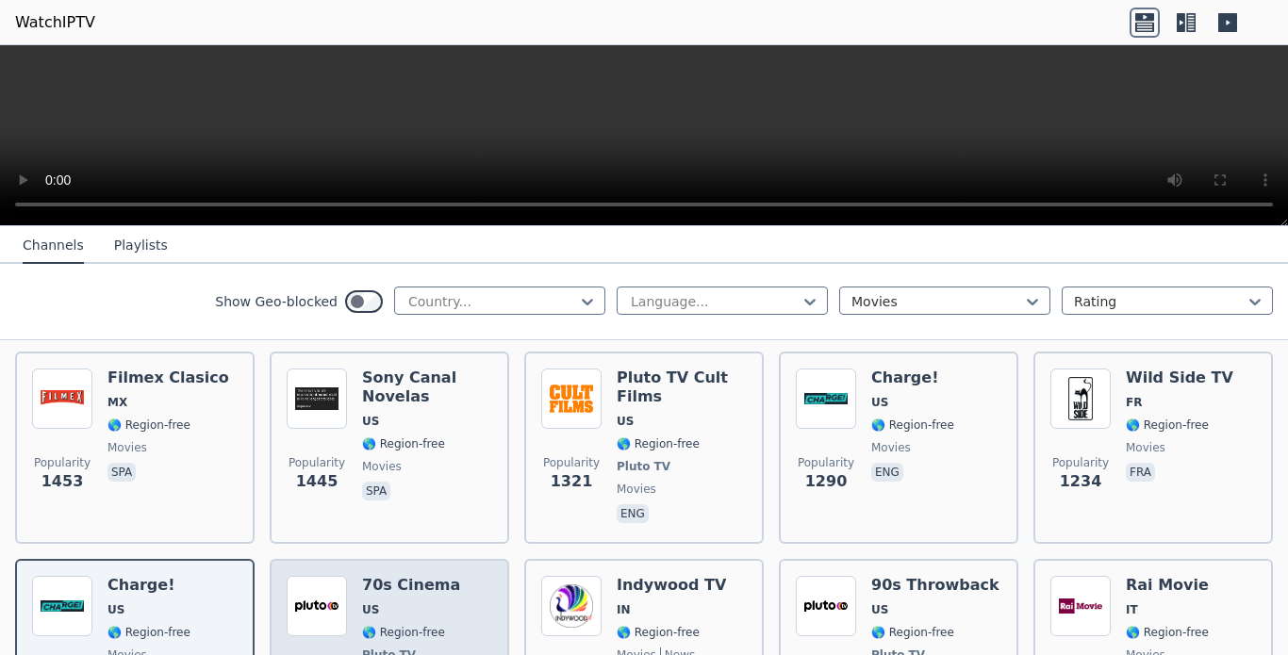
click at [394, 625] on span "🌎 Region-free" at bounding box center [403, 632] width 83 height 15
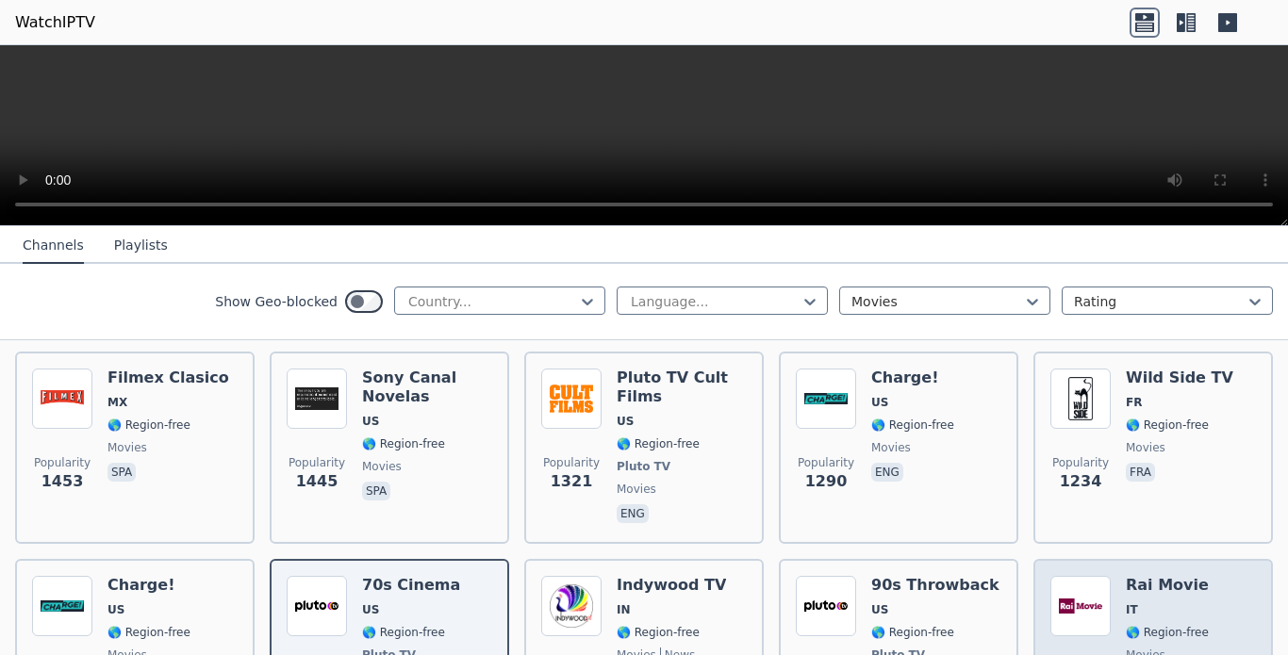
click at [1087, 583] on img at bounding box center [1080, 606] width 60 height 60
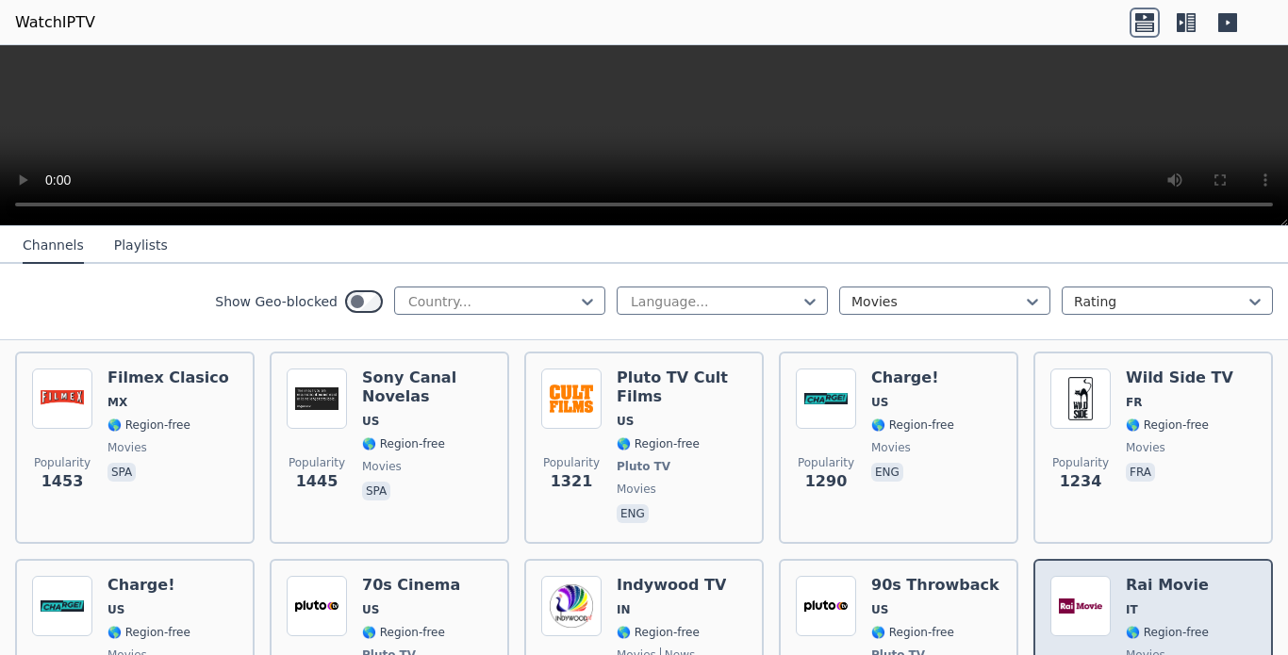
drag, startPoint x: 1144, startPoint y: 588, endPoint x: 1134, endPoint y: 602, distance: 17.5
click at [1134, 602] on div "Rai Movie IT 🌎 Region-free movies ita" at bounding box center [1167, 646] width 83 height 140
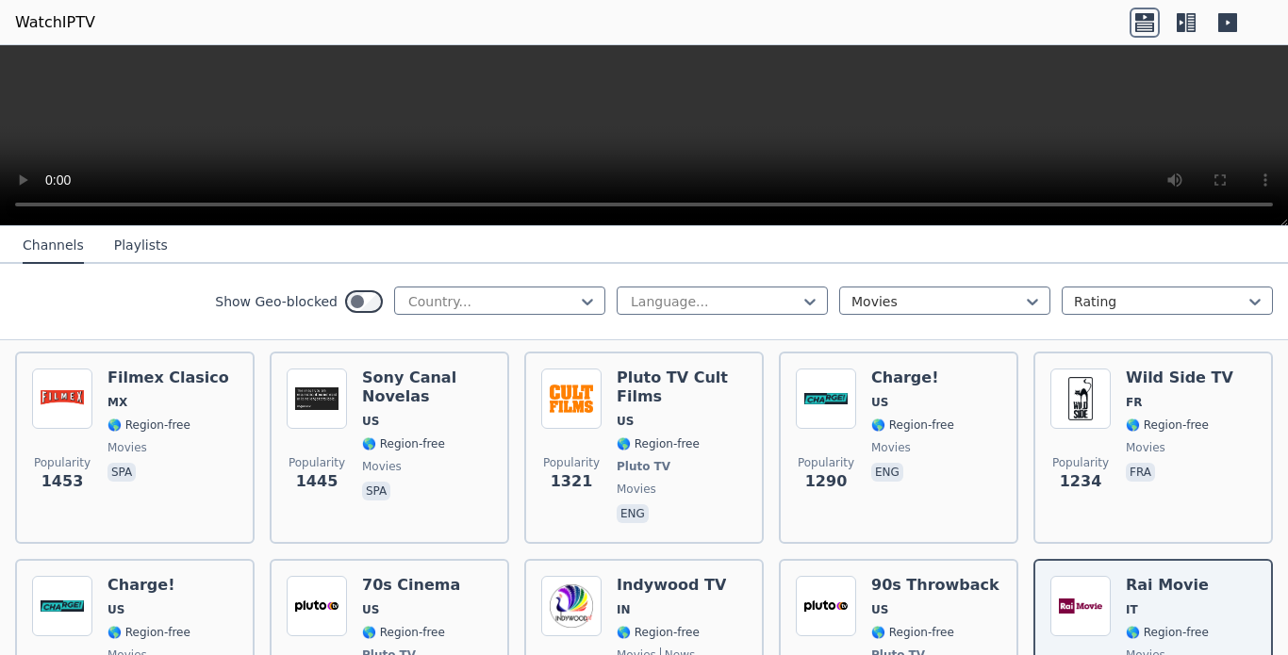
scroll to position [959, 0]
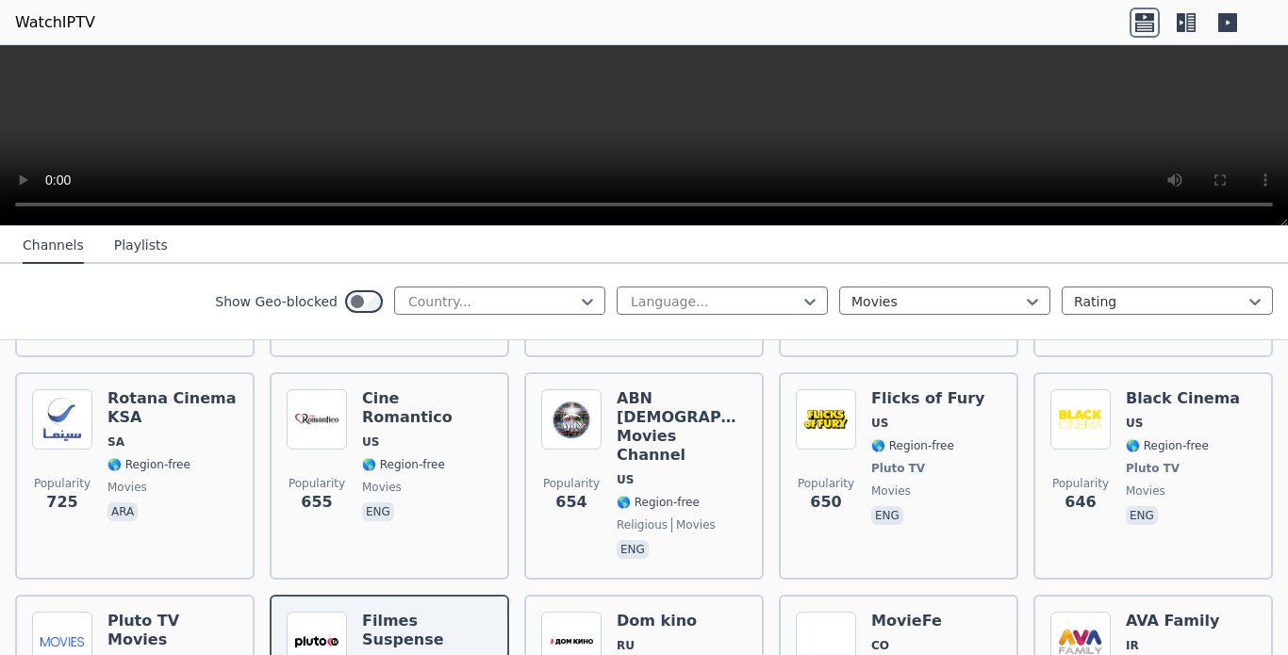
drag, startPoint x: 628, startPoint y: 598, endPoint x: 19, endPoint y: 287, distance: 683.9
click at [628, 638] on span "RU" at bounding box center [658, 645] width 83 height 15
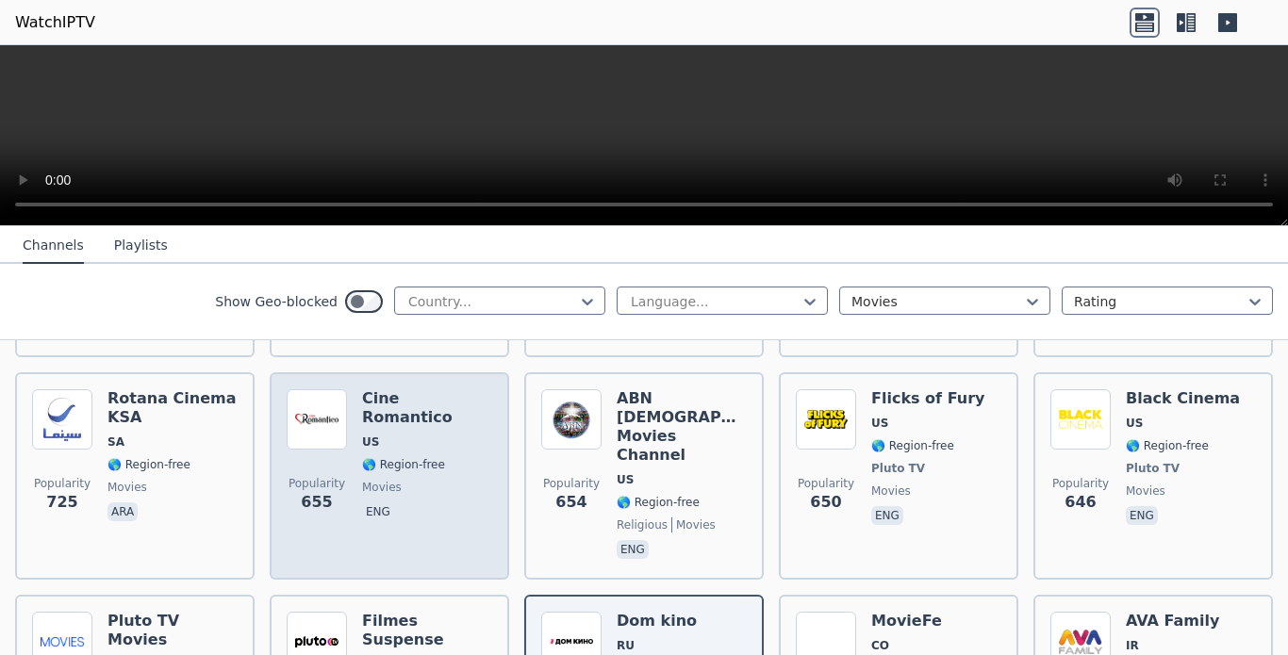
click at [390, 435] on span "US" at bounding box center [427, 442] width 130 height 15
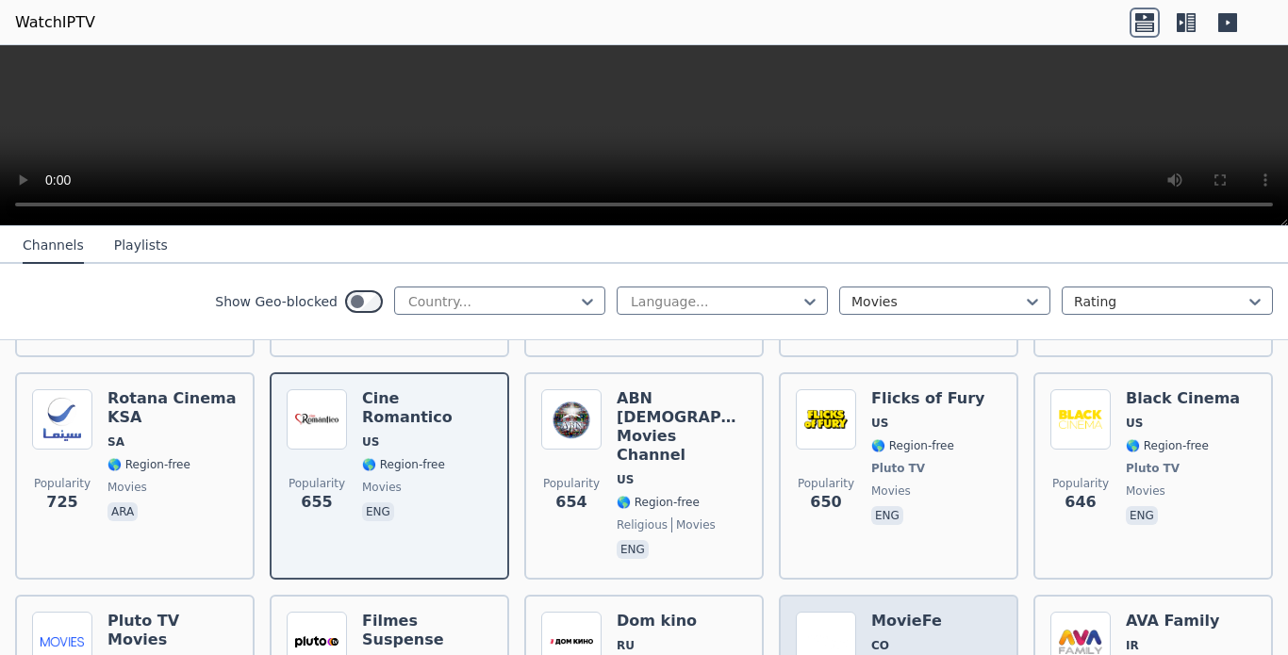
click at [905, 638] on span "CO" at bounding box center [912, 645] width 83 height 15
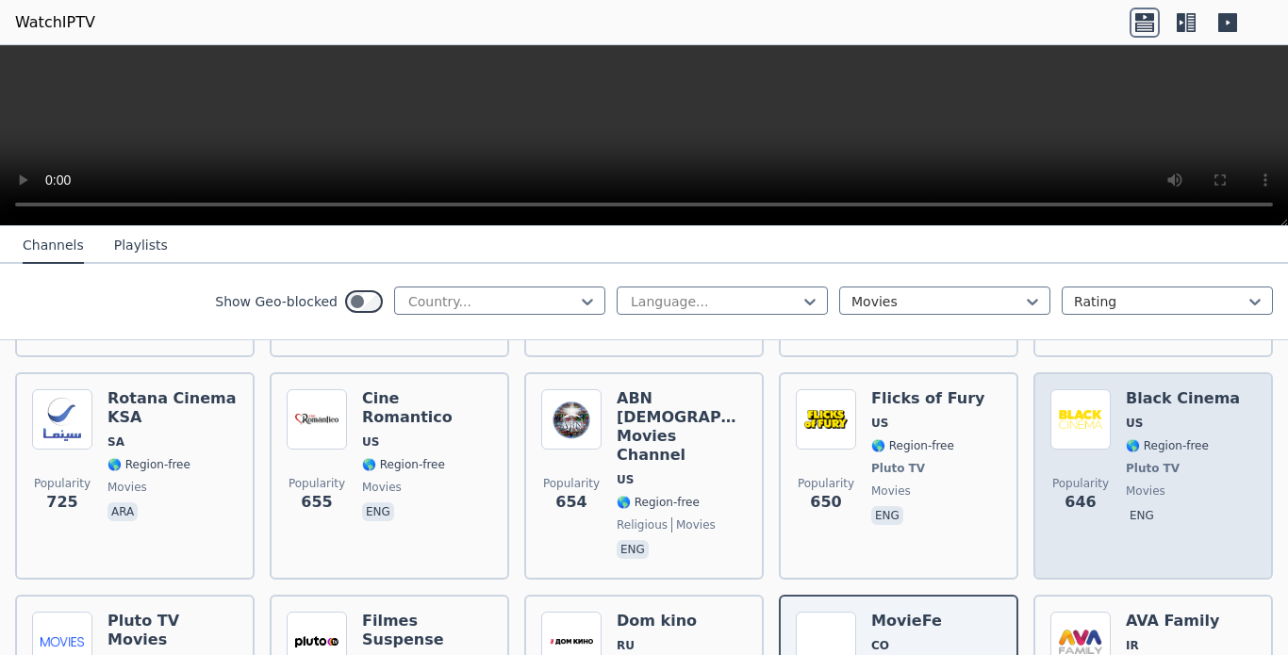
click at [1108, 447] on div "Popularity 646 Black Cinema US 🌎 Region-free Pluto TV movies eng" at bounding box center [1153, 475] width 206 height 173
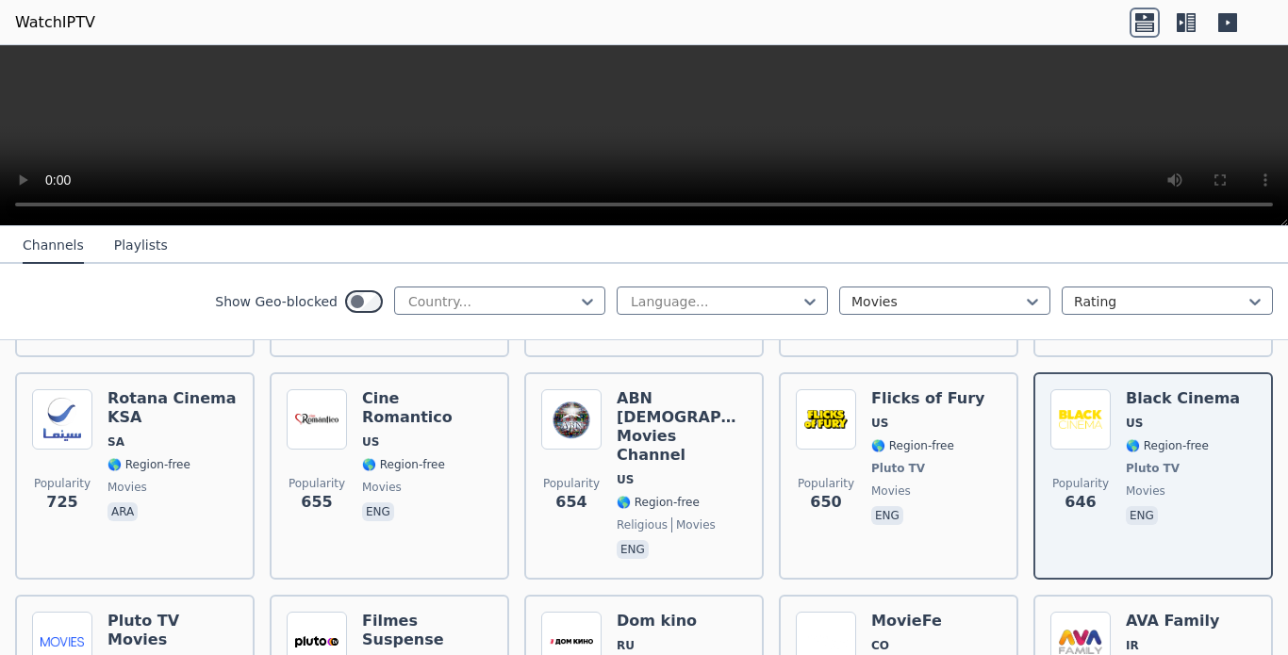
scroll to position [1334, 0]
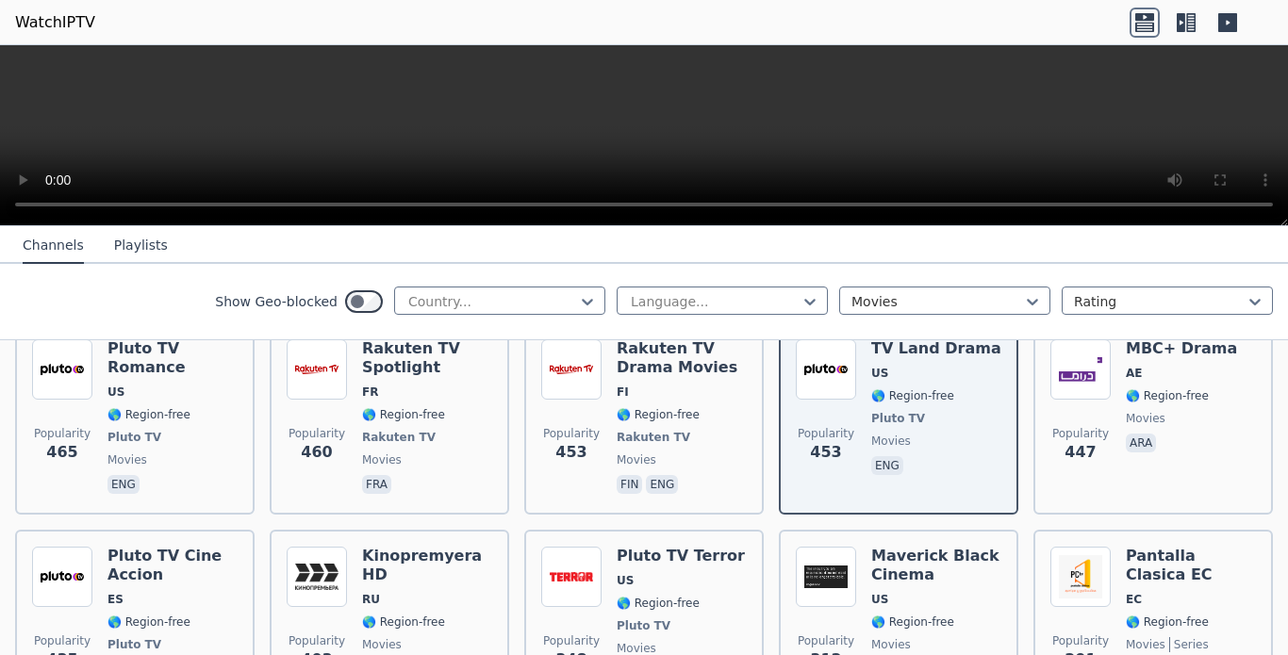
scroll to position [1709, 0]
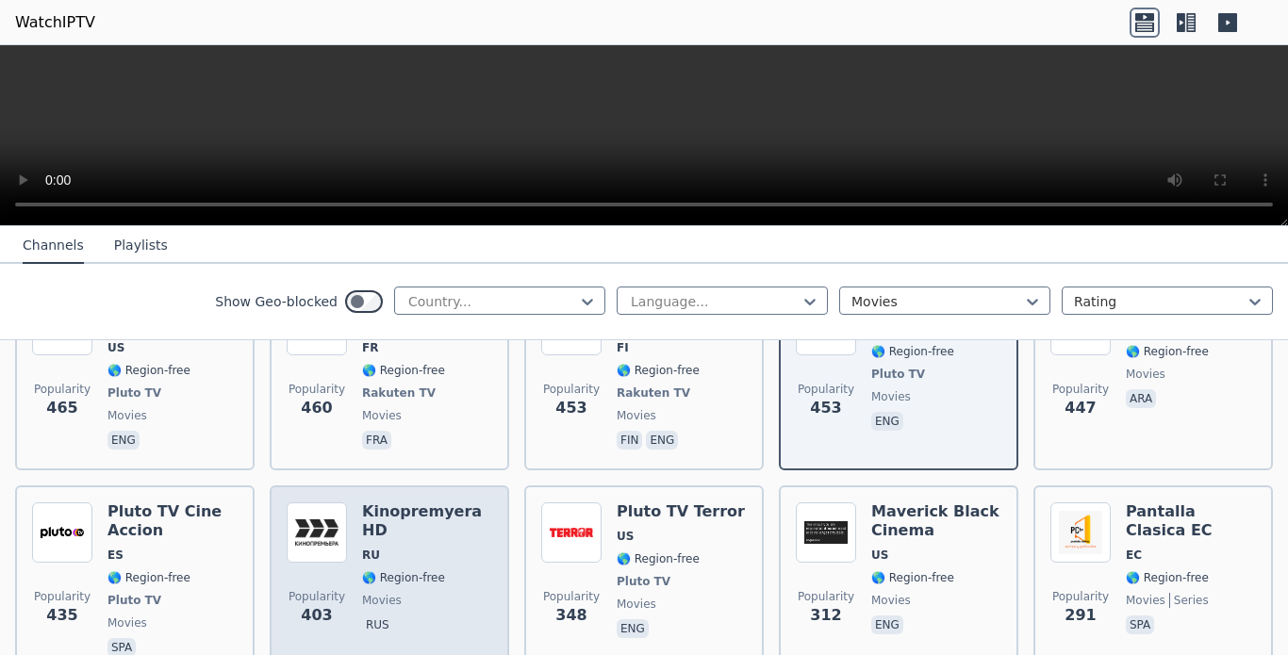
click at [436, 502] on div "Kinopremyera HD RU 🌎 Region-free movies rus" at bounding box center [427, 581] width 130 height 158
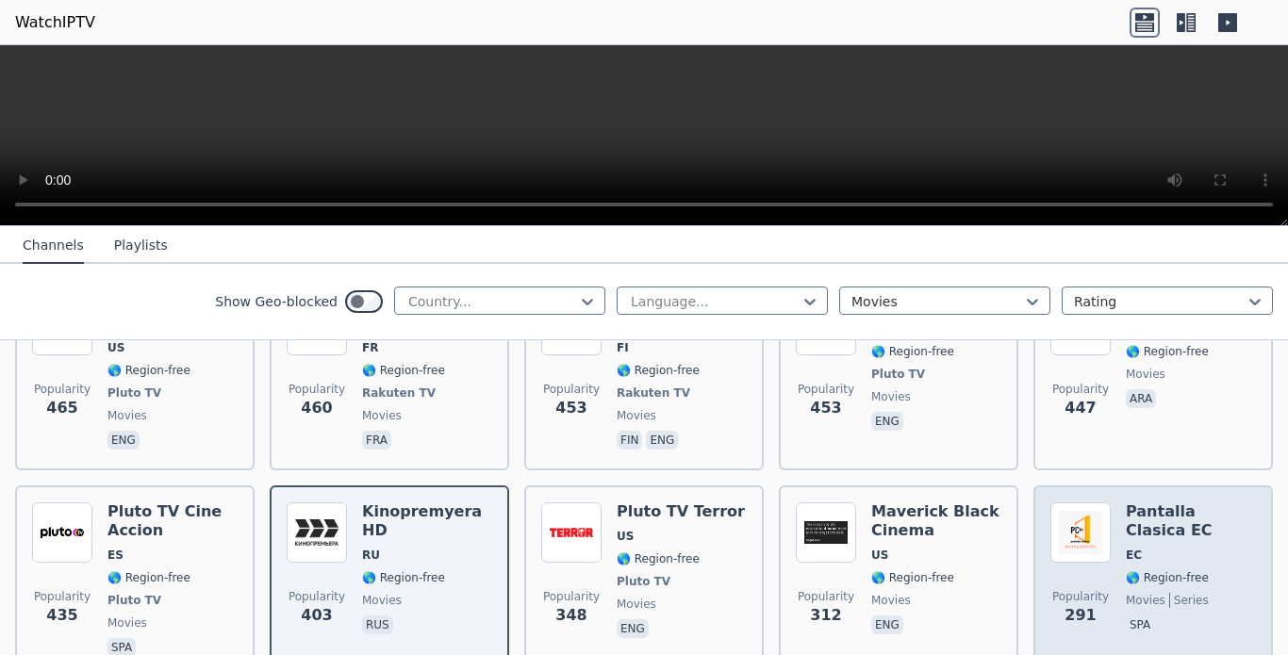
click at [1163, 616] on span "spa" at bounding box center [1191, 627] width 130 height 23
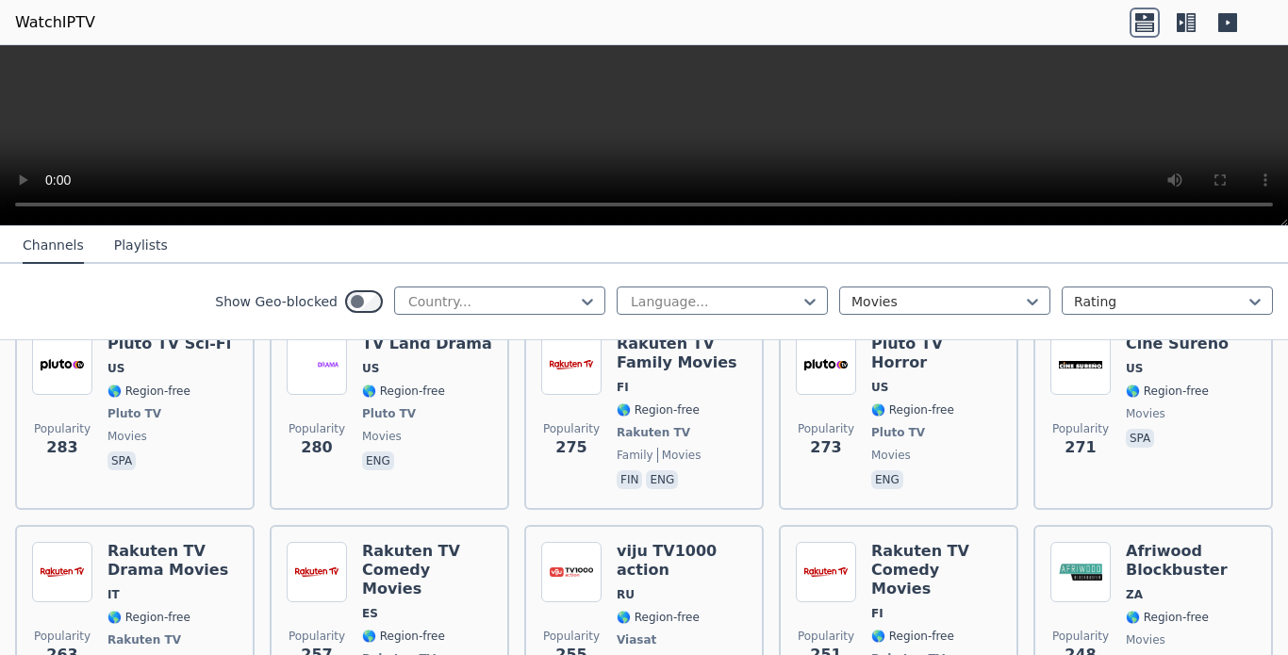
scroll to position [3211, 0]
